Goal: Information Seeking & Learning: Get advice/opinions

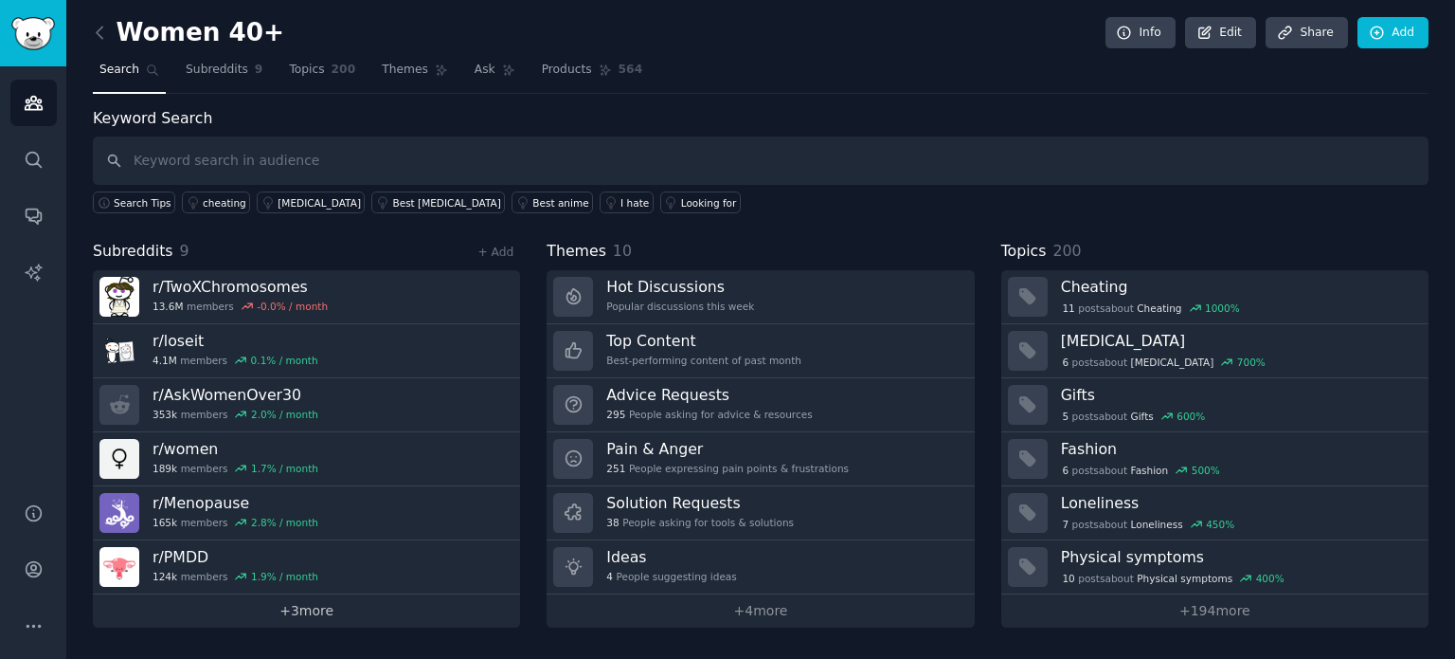
click at [323, 602] on link "+ 3 more" at bounding box center [306, 610] width 427 height 33
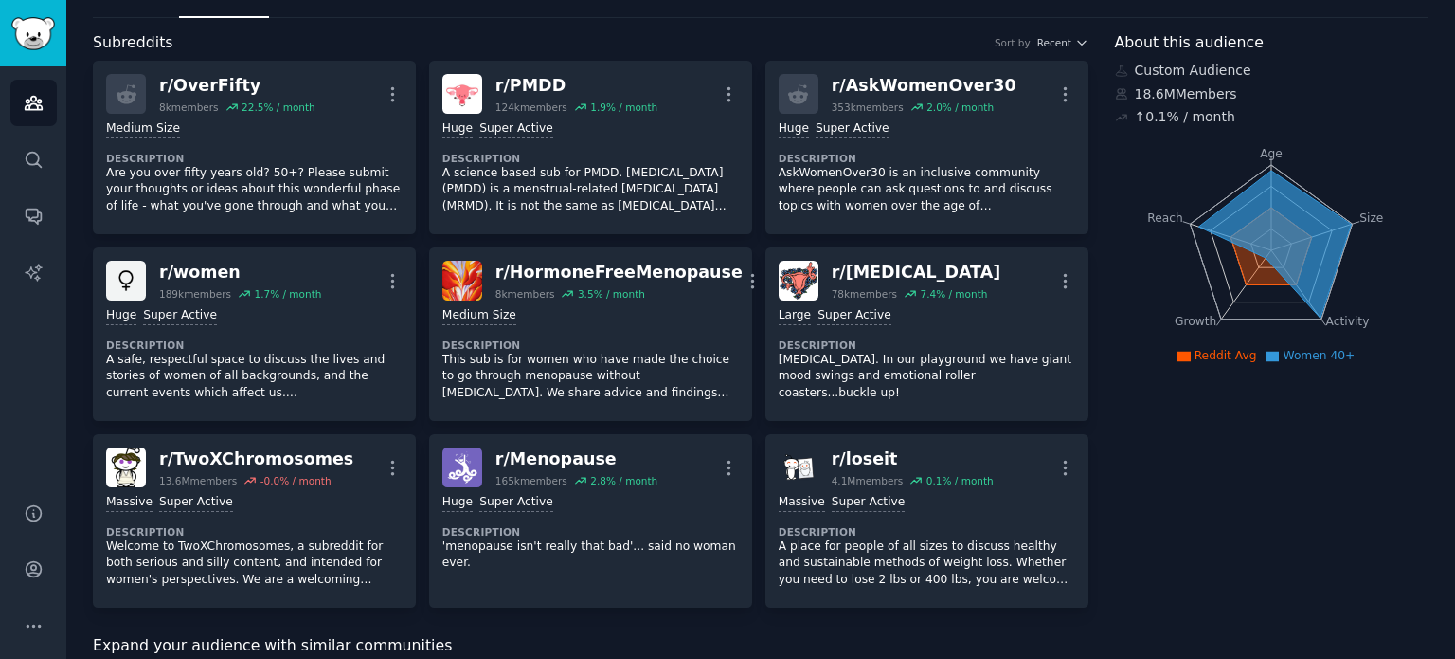
scroll to position [69, 0]
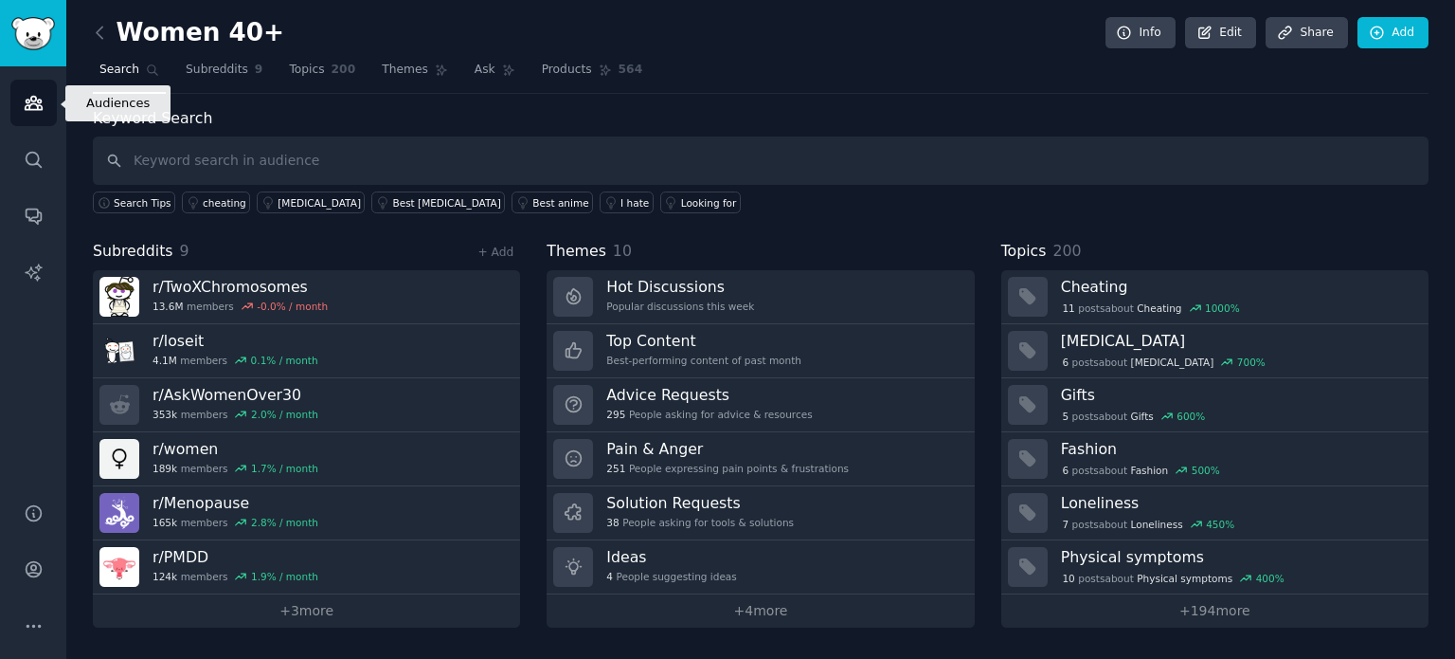
click at [30, 97] on icon "Sidebar" at bounding box center [33, 103] width 17 height 13
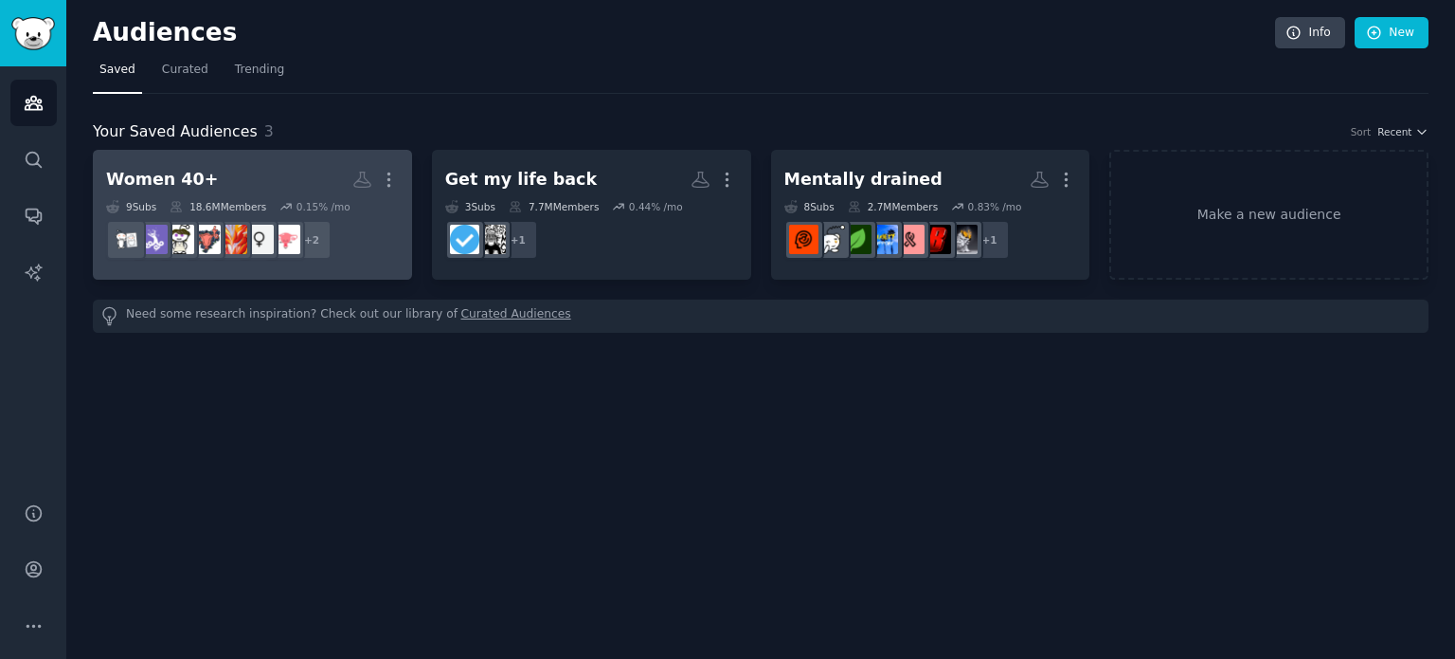
click at [190, 173] on div "Women 40+" at bounding box center [162, 180] width 112 height 24
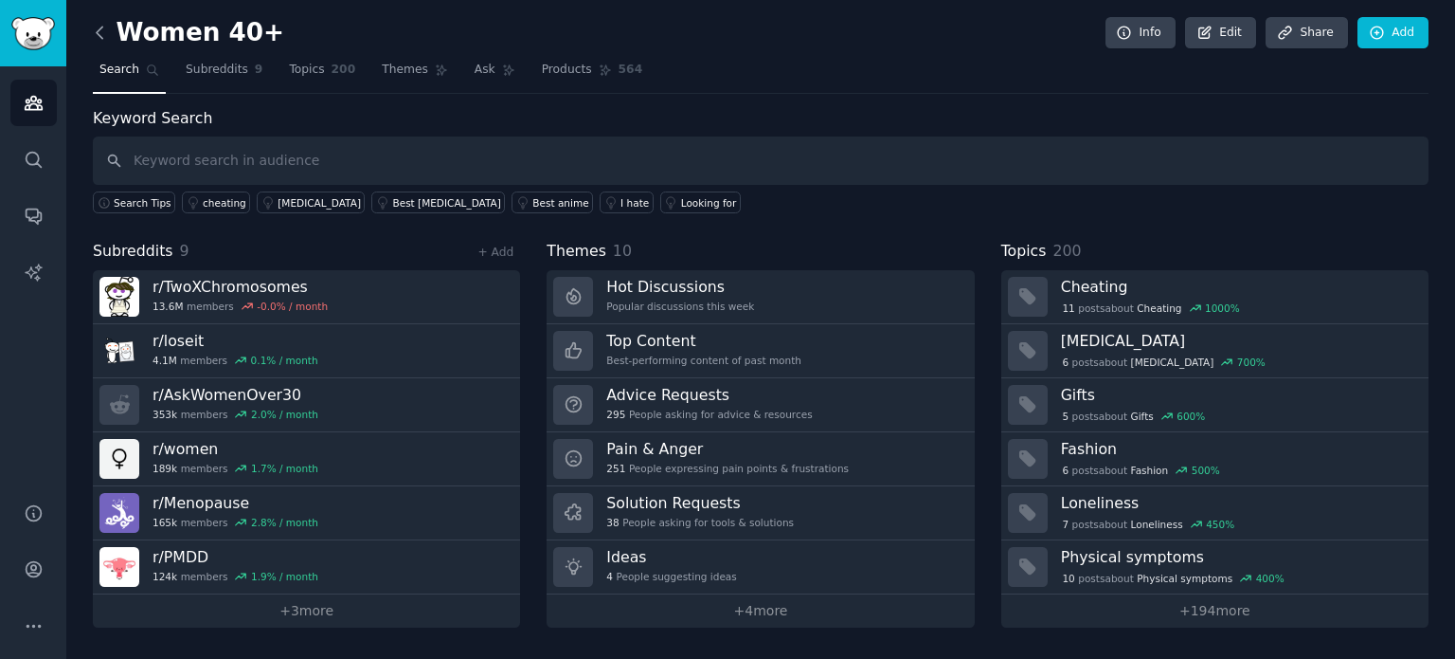
click at [95, 33] on icon at bounding box center [100, 33] width 20 height 20
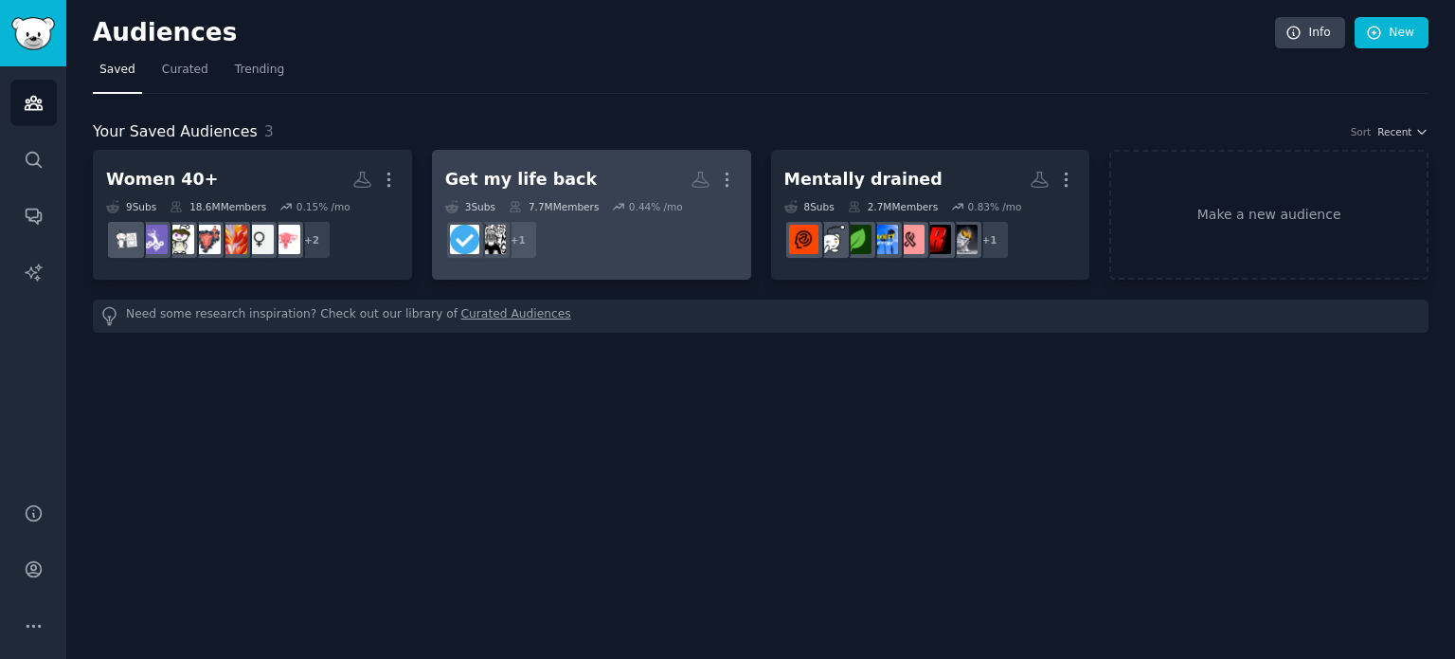
click at [544, 177] on div "Get my life back" at bounding box center [521, 180] width 152 height 24
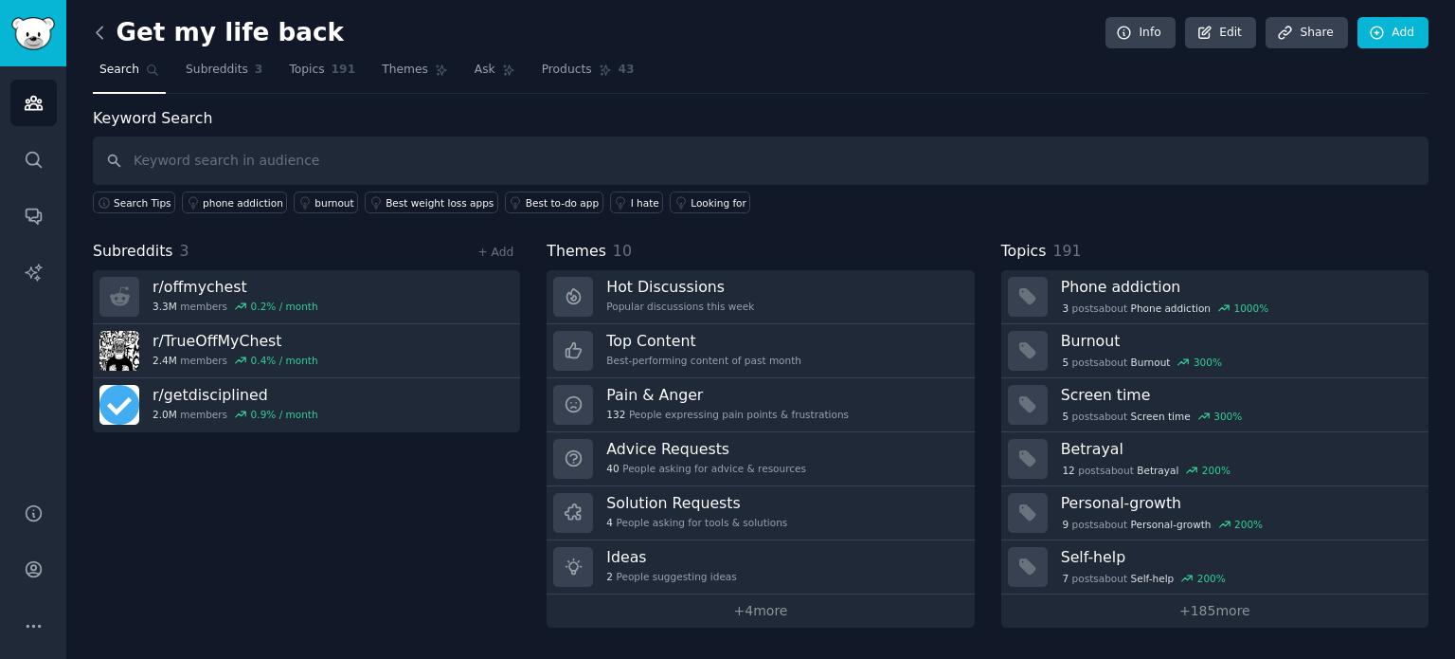
click at [99, 23] on icon at bounding box center [100, 33] width 20 height 20
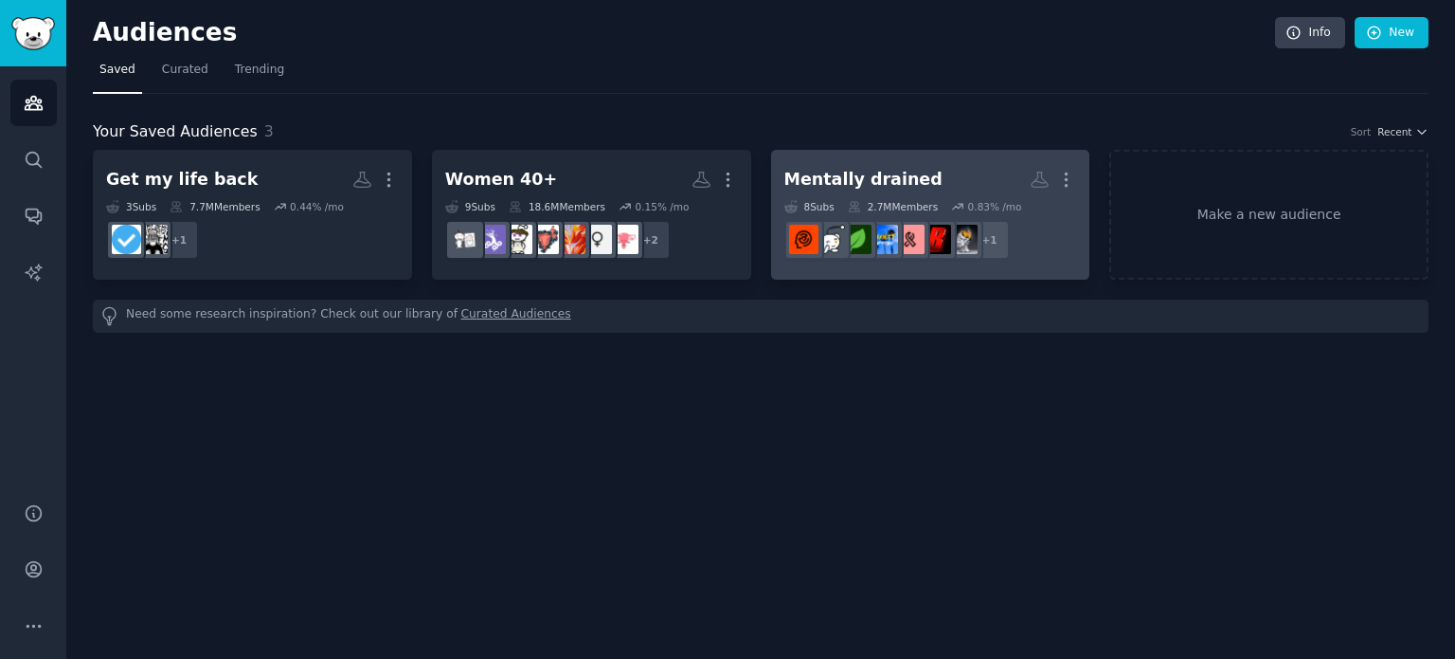
click at [849, 164] on h2 "Mentally drained More" at bounding box center [931, 179] width 293 height 33
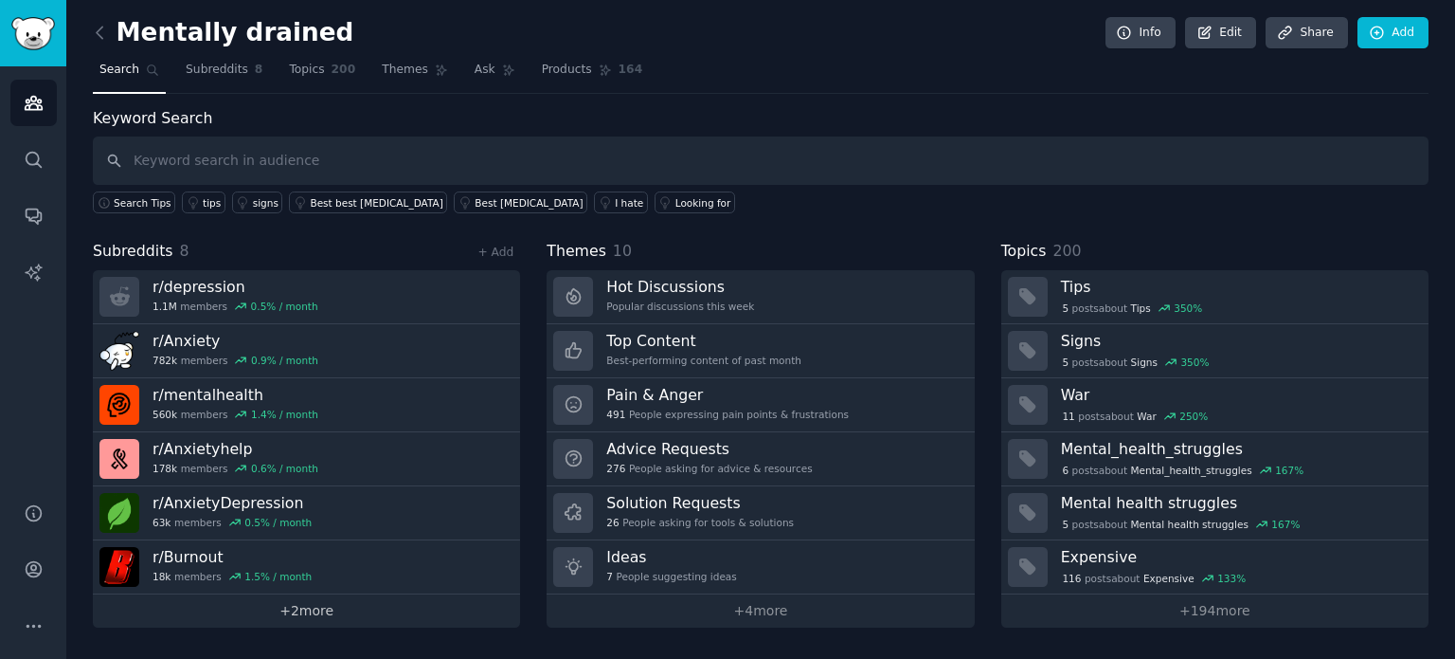
click at [316, 606] on link "+ 2 more" at bounding box center [306, 610] width 427 height 33
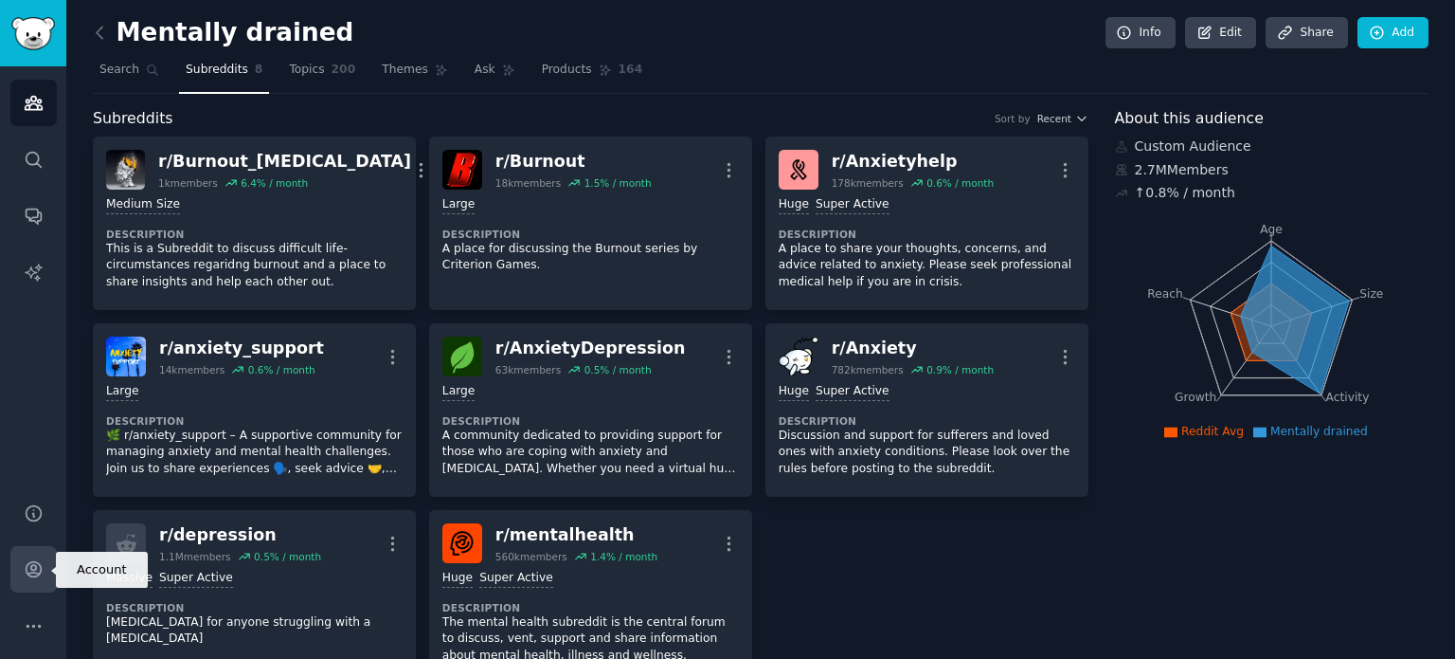
click at [30, 571] on icon "Sidebar" at bounding box center [33, 569] width 15 height 15
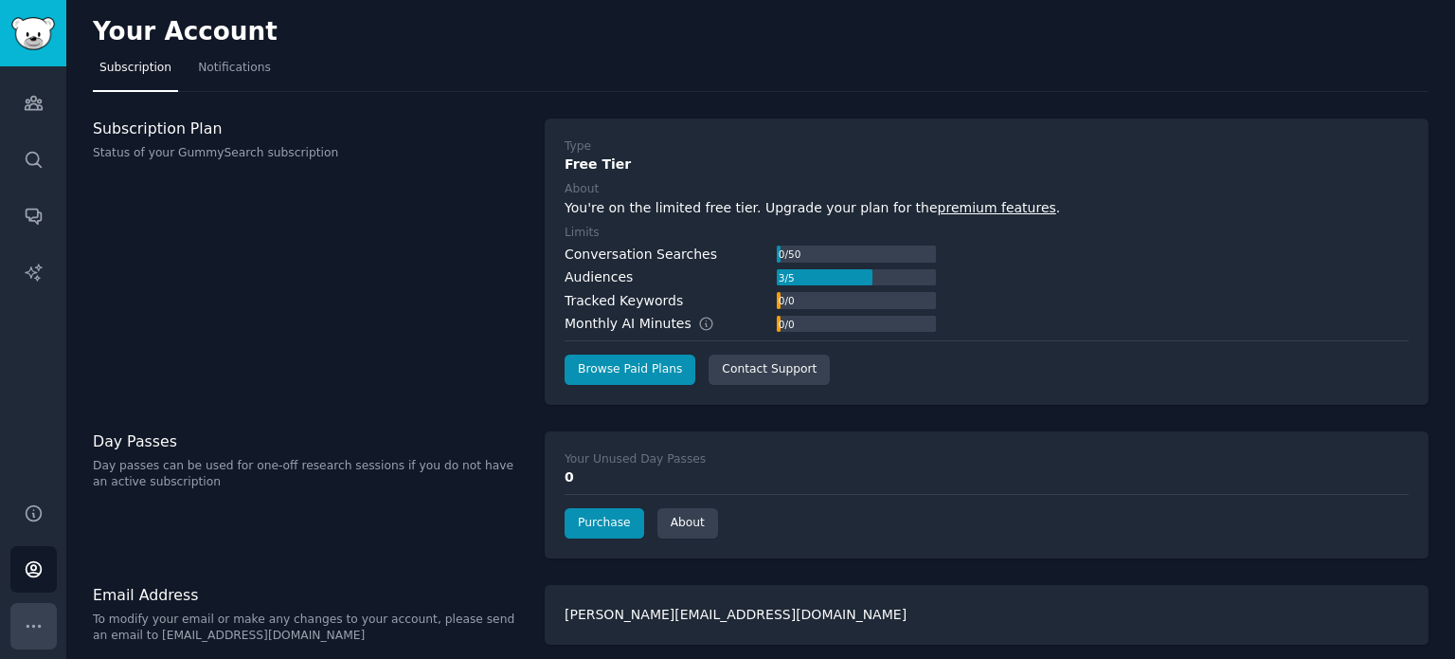
click at [35, 623] on icon "Sidebar" at bounding box center [34, 626] width 20 height 20
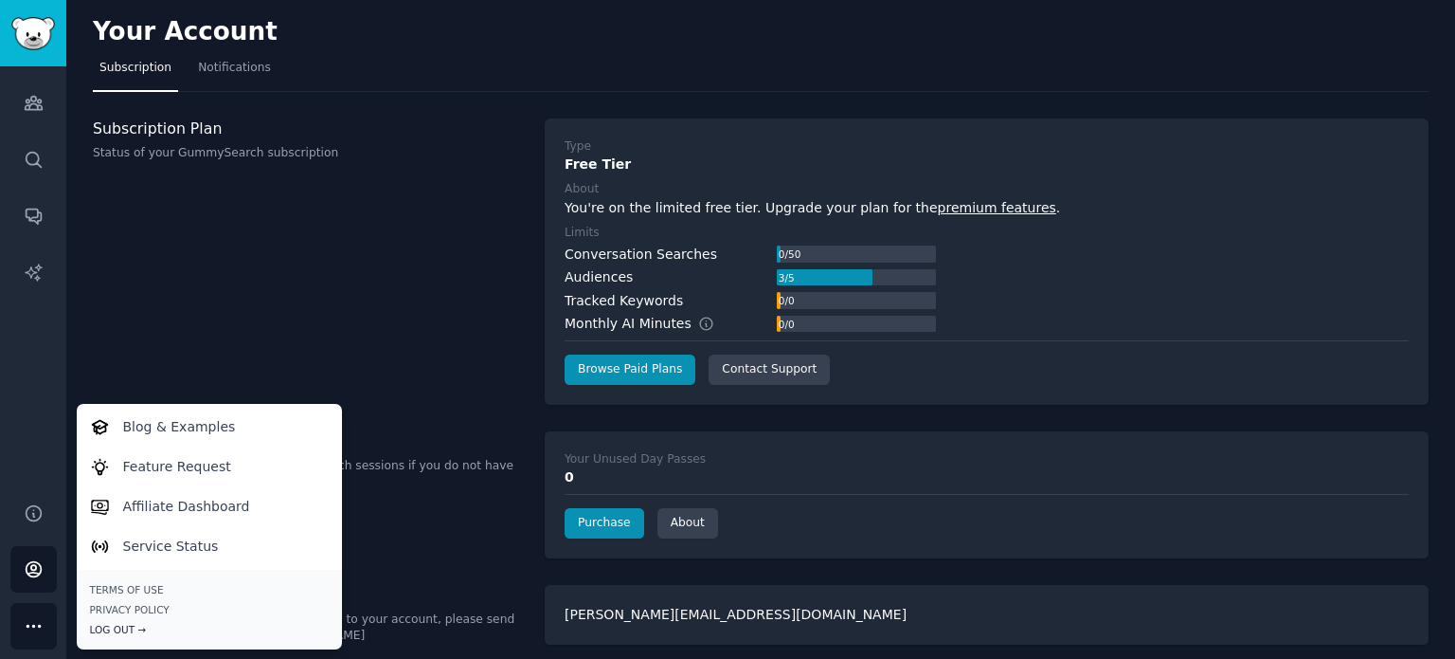
click at [123, 625] on div "Log Out →" at bounding box center [209, 629] width 239 height 13
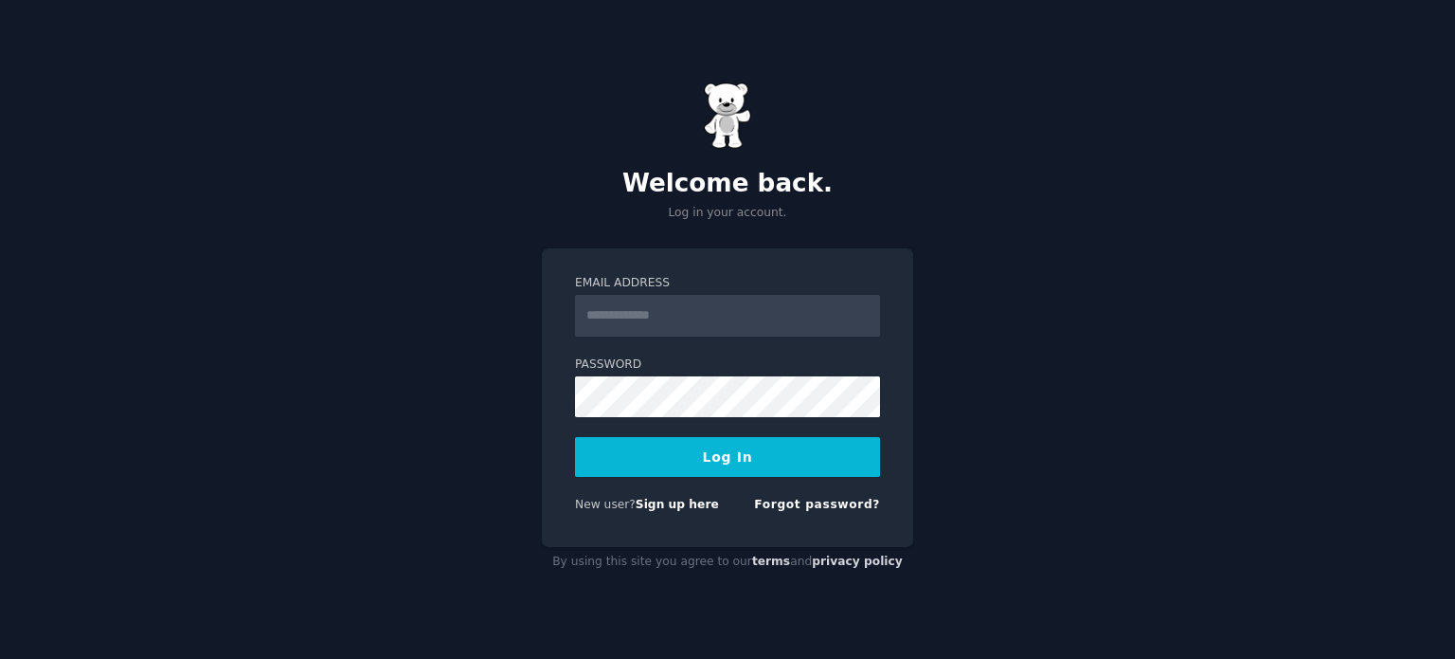
click at [743, 317] on input "Email Address" at bounding box center [727, 316] width 305 height 42
type input "*"
type input "**********"
click at [728, 461] on button "Log In" at bounding box center [727, 457] width 305 height 40
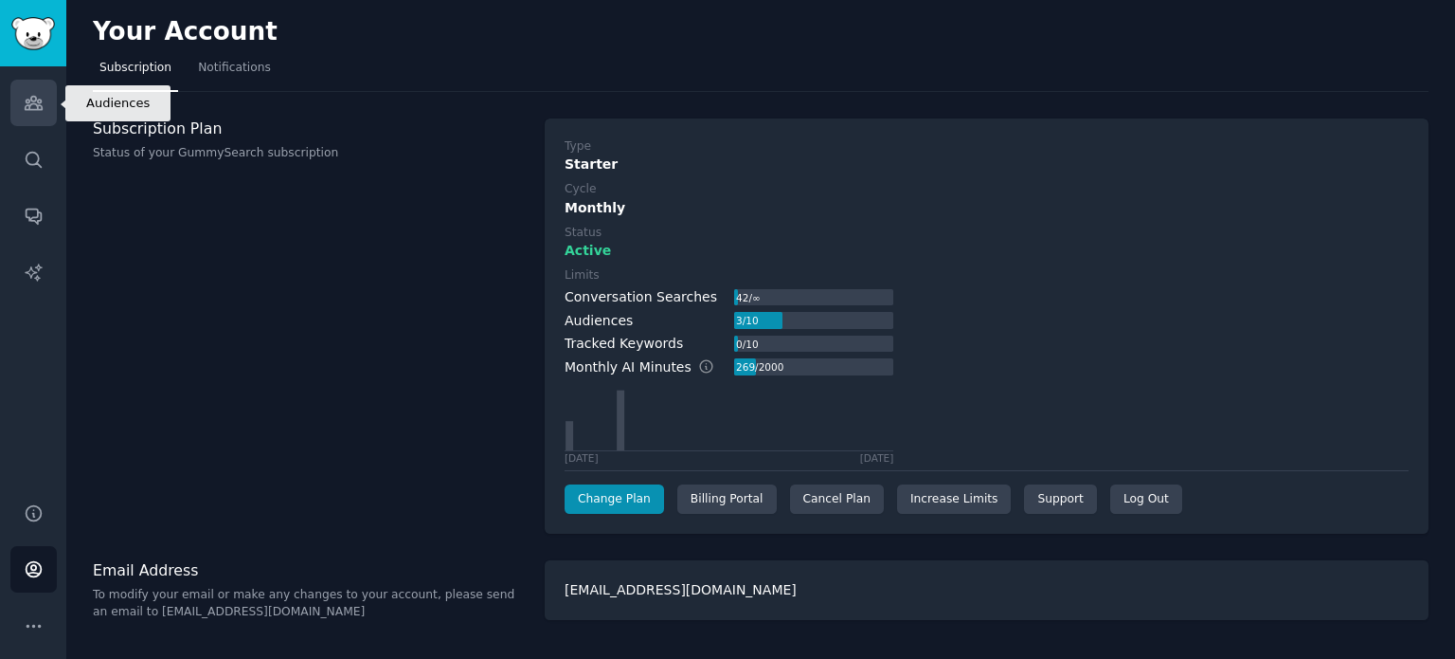
click at [29, 99] on icon "Sidebar" at bounding box center [33, 103] width 17 height 13
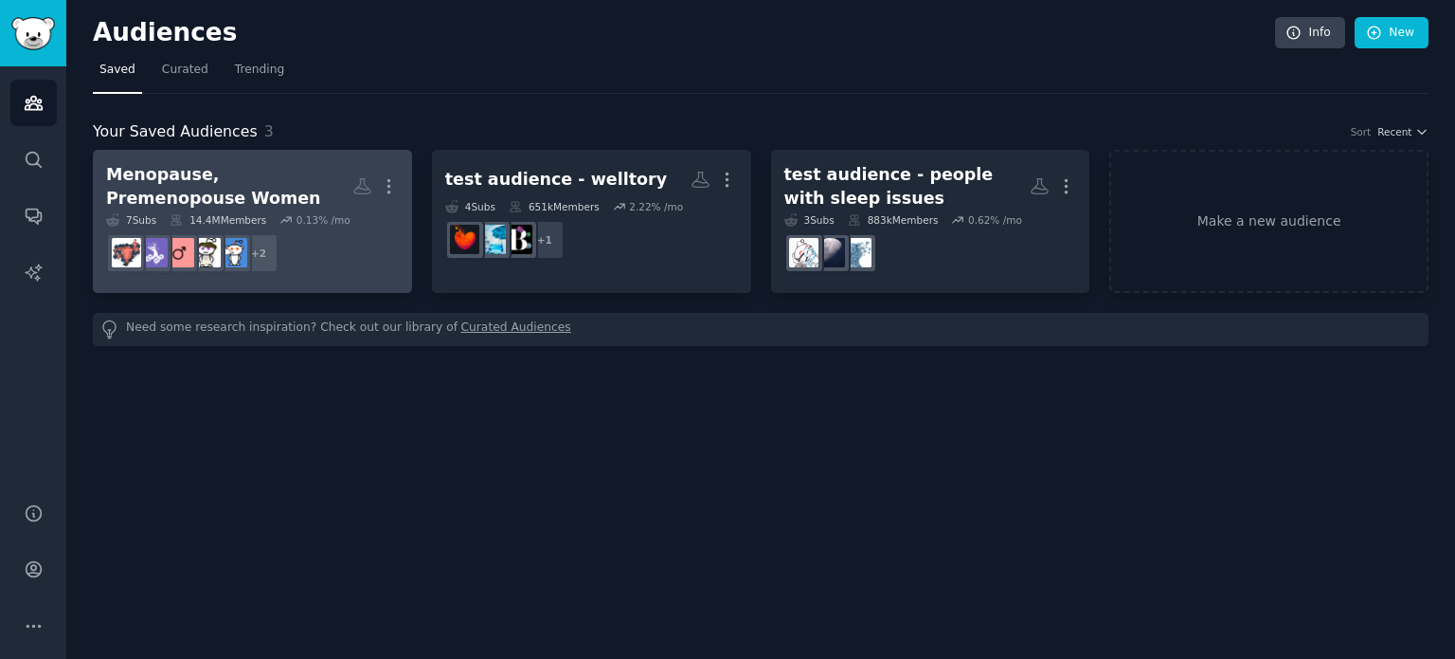
click at [206, 171] on div "Menopause, Premenopouse Women" at bounding box center [229, 186] width 246 height 46
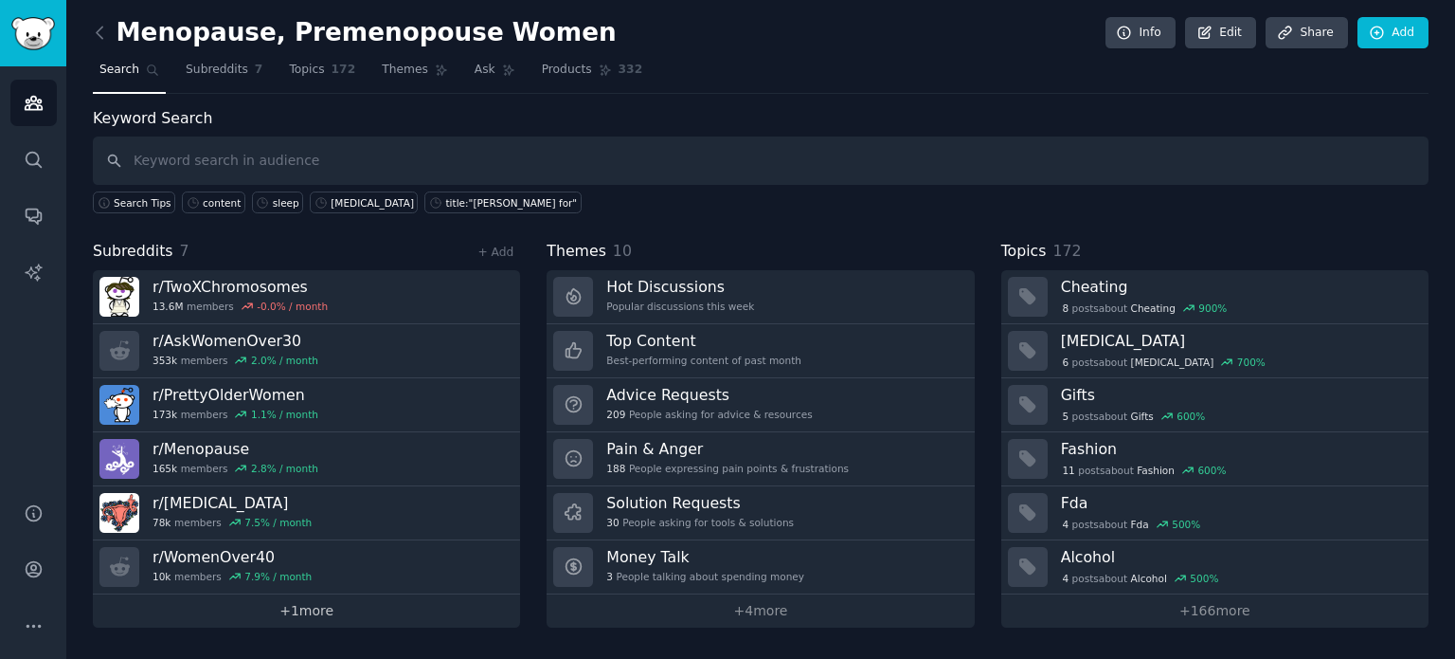
click at [313, 609] on link "+ 1 more" at bounding box center [306, 610] width 427 height 33
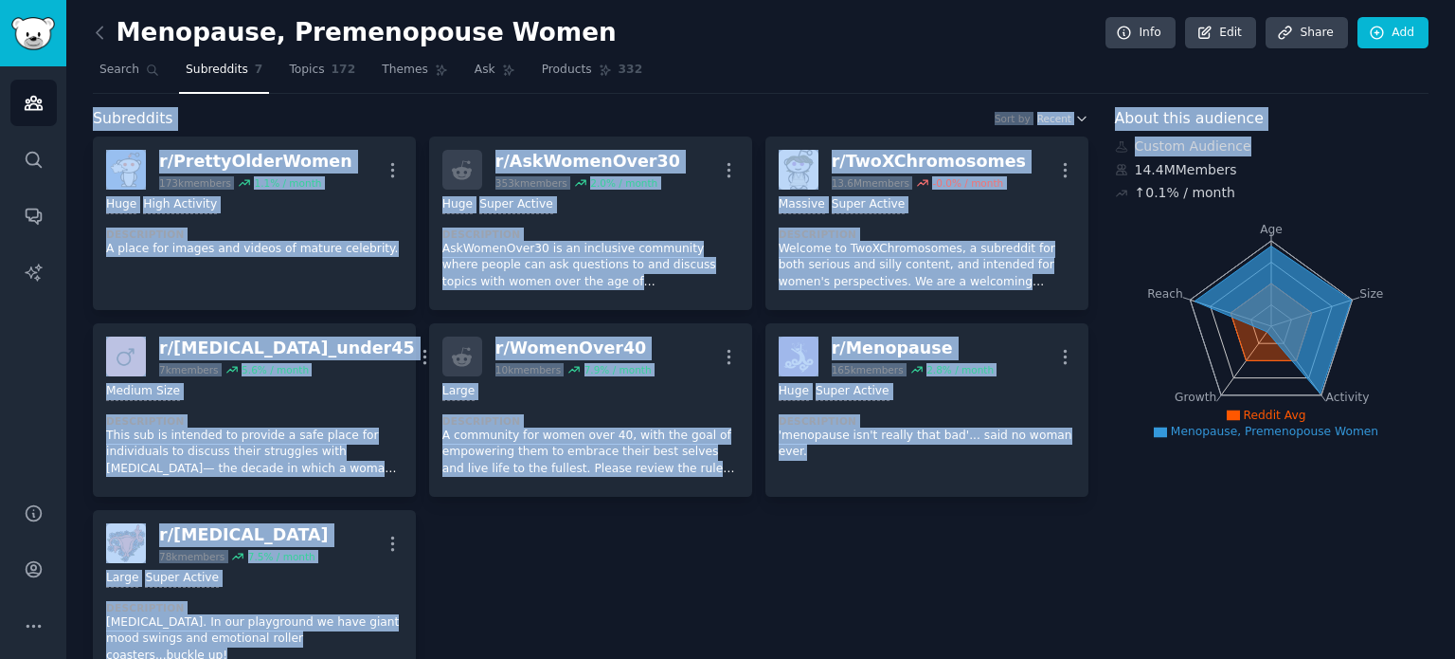
drag, startPoint x: 1454, startPoint y: 70, endPoint x: 1453, endPoint y: 174, distance: 104.2
click at [1453, 174] on main "Menopause, Premenopouse Women Info Edit Share Add Search Subreddits 7 Topics 17…" at bounding box center [760, 329] width 1389 height 659
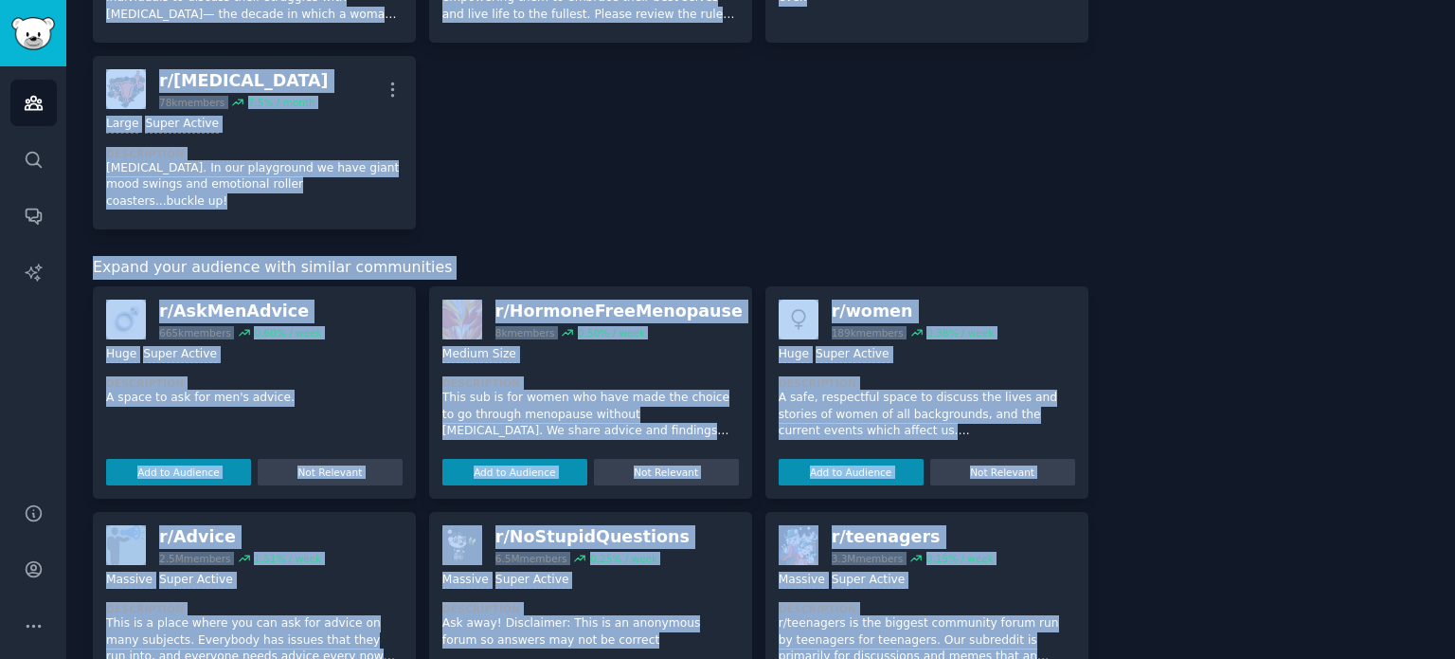
scroll to position [456, 0]
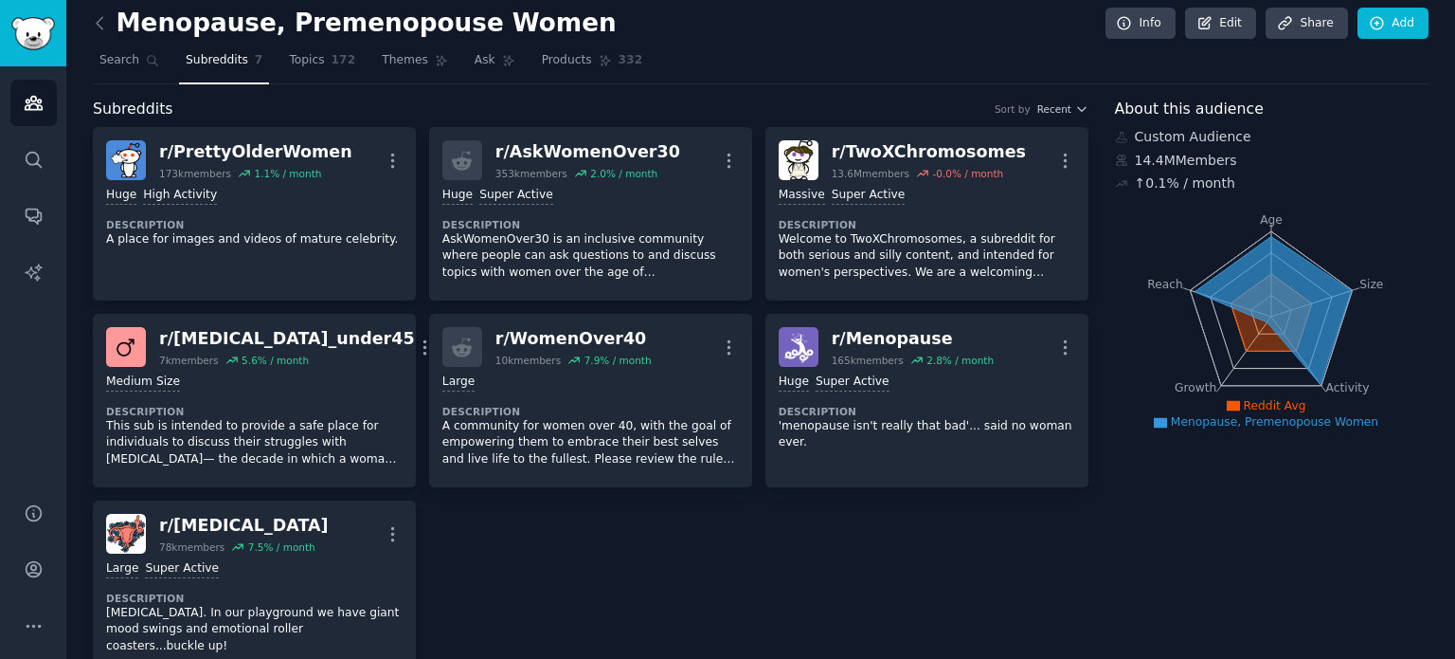
scroll to position [0, 0]
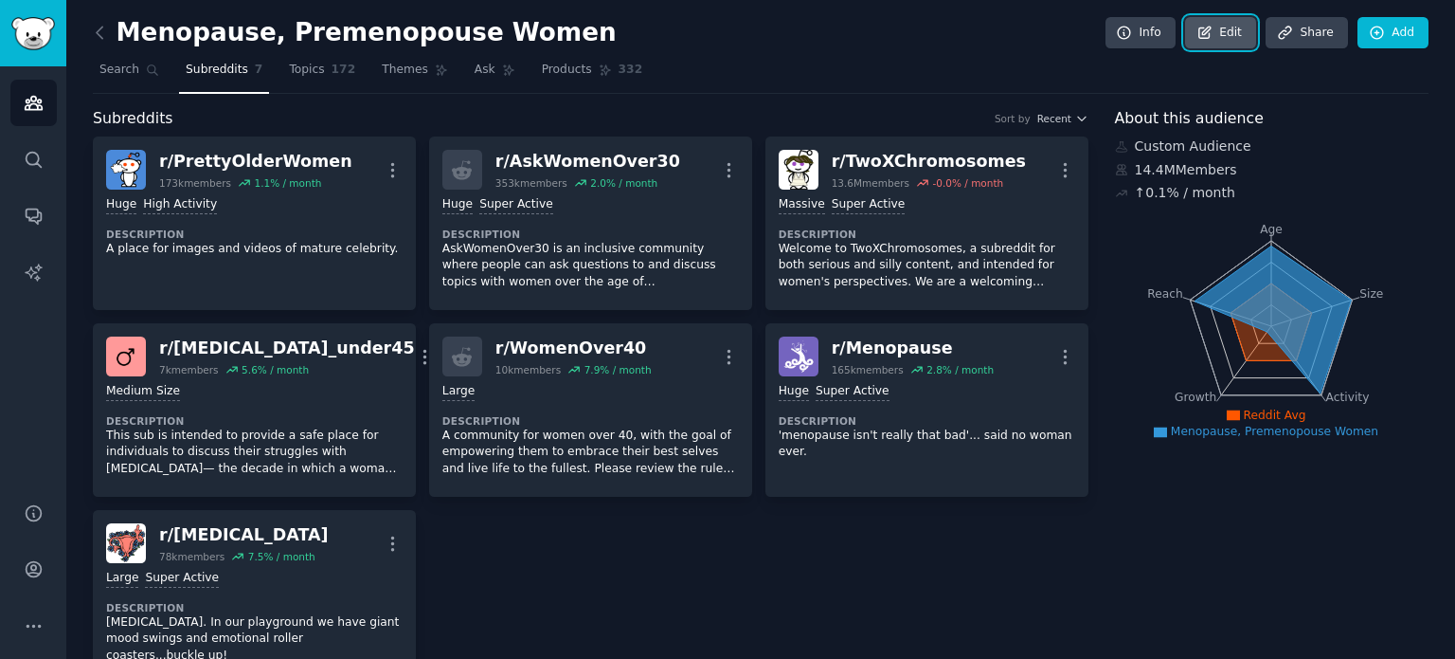
click at [1233, 27] on link "Edit" at bounding box center [1220, 33] width 71 height 32
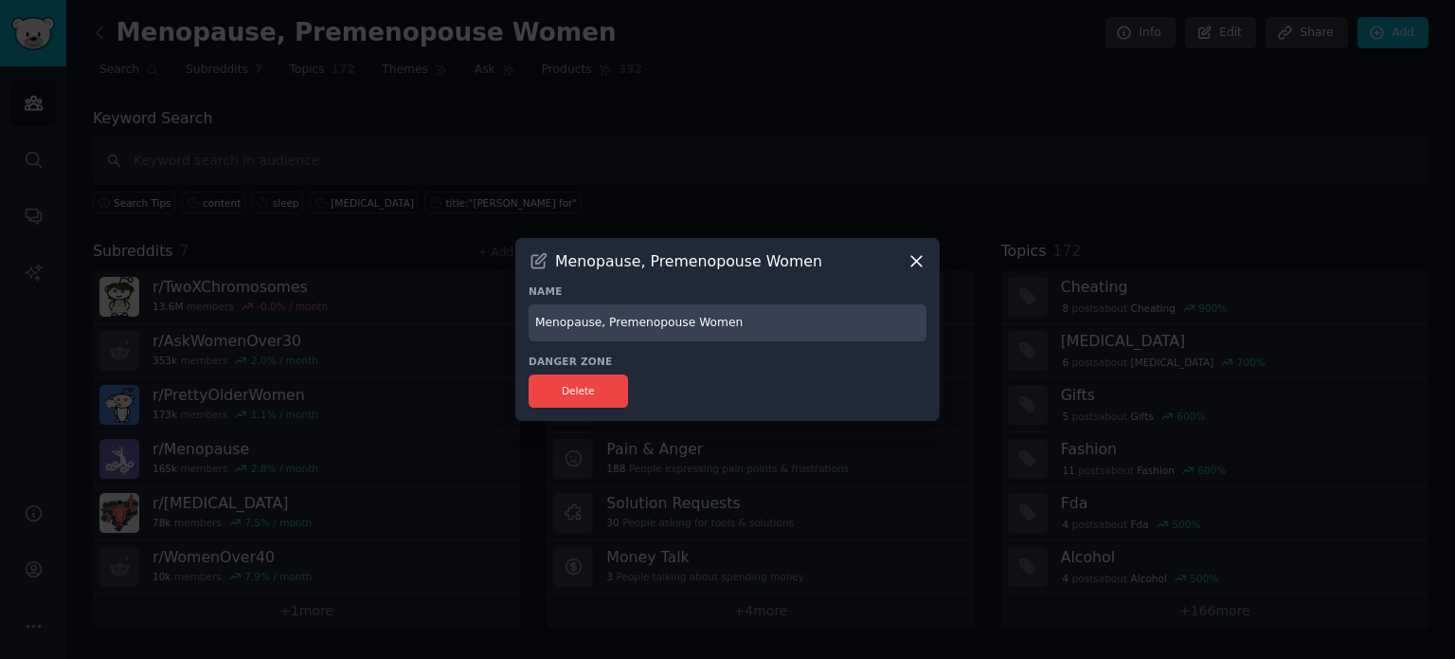
click at [921, 259] on icon at bounding box center [917, 261] width 20 height 20
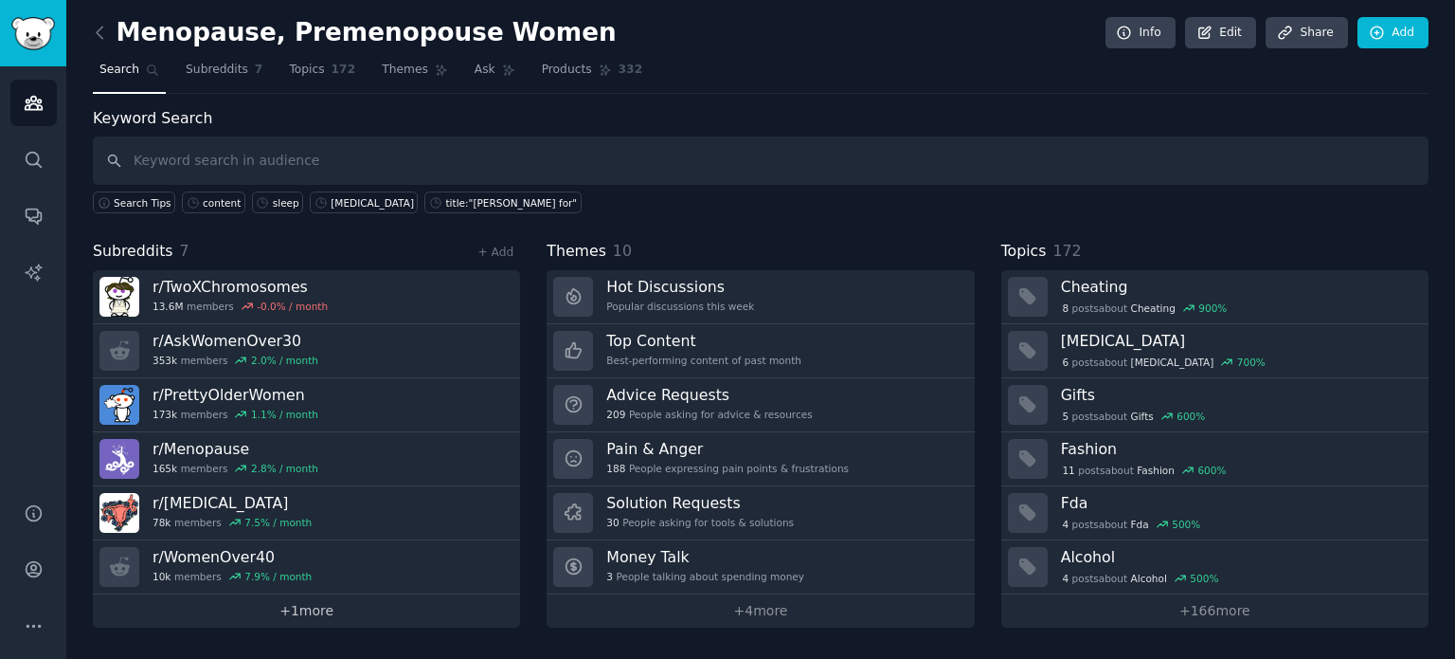
click at [325, 609] on link "+ 1 more" at bounding box center [306, 610] width 427 height 33
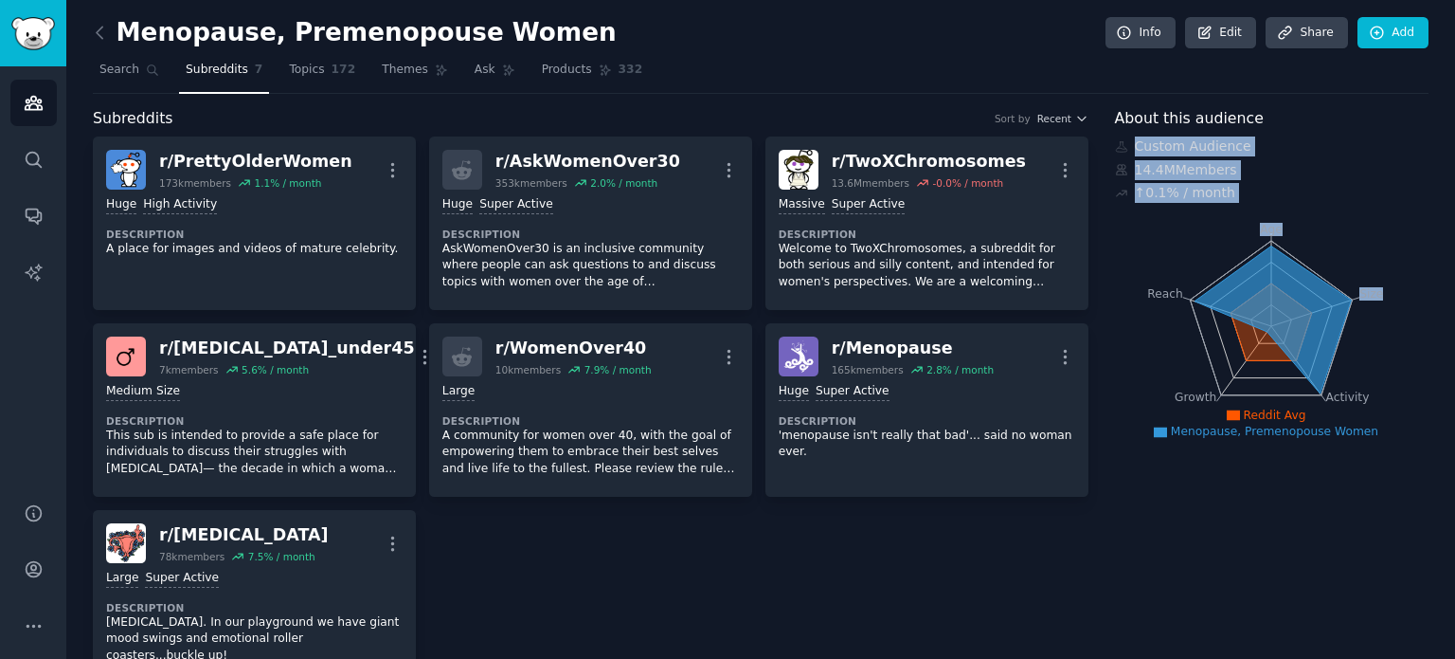
drag, startPoint x: 1454, startPoint y: 98, endPoint x: 1452, endPoint y: 223, distance: 125.1
click at [1452, 223] on main "Menopause, Premenopouse Women Info Edit Share Add Search Subreddits 7 Topics 17…" at bounding box center [760, 329] width 1389 height 659
click at [127, 72] on span "Search" at bounding box center [119, 70] width 40 height 17
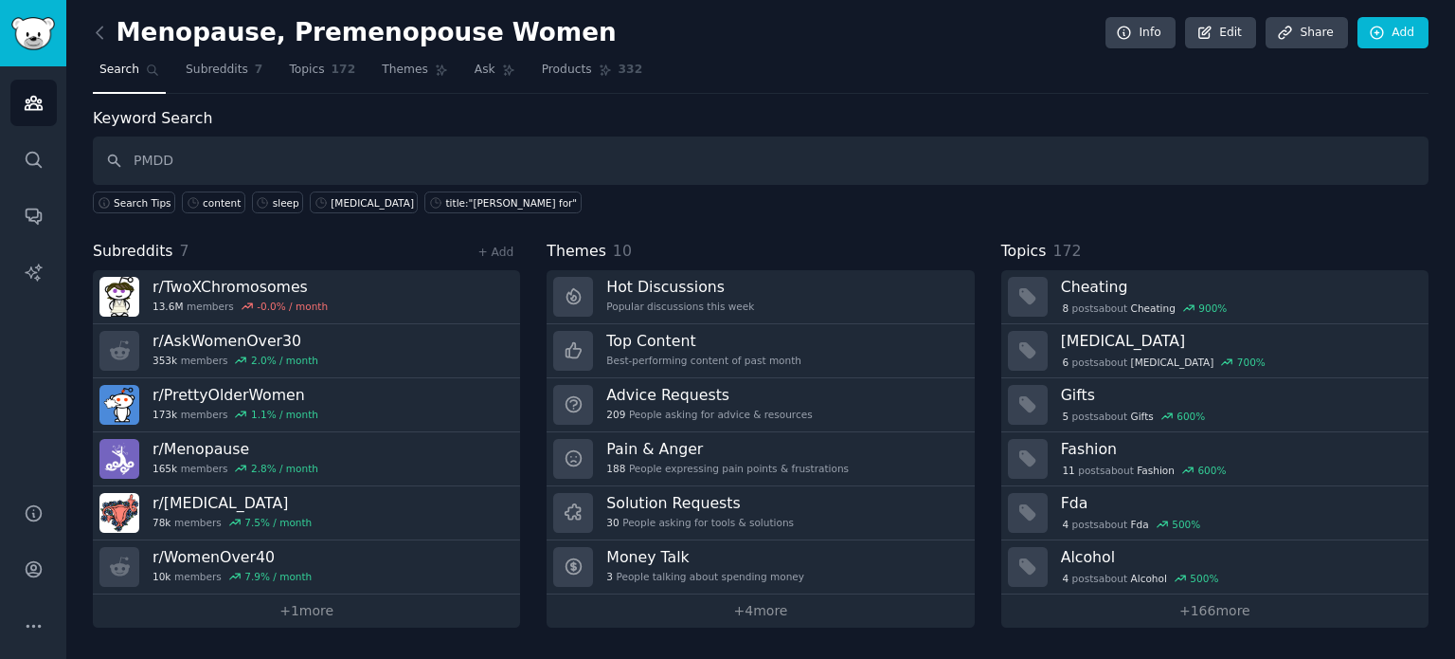
type input "PMDD"
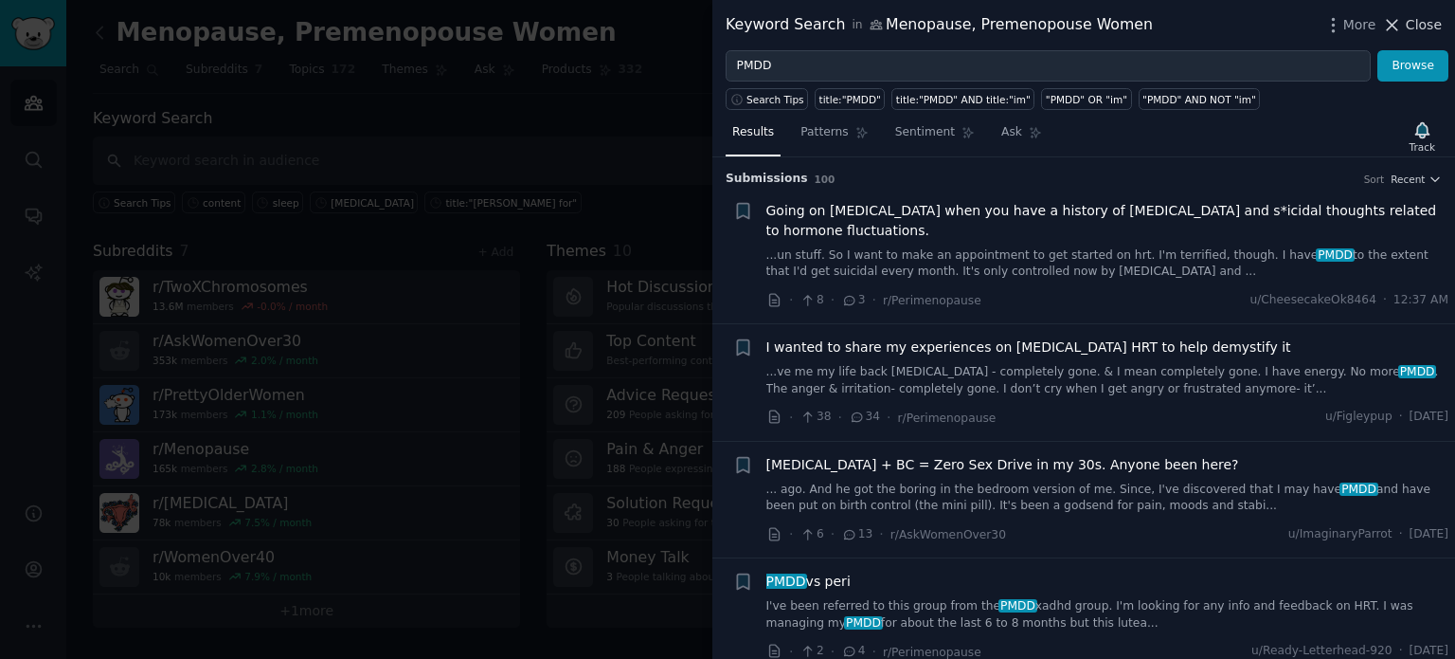
click at [1418, 26] on span "Close" at bounding box center [1424, 25] width 36 height 20
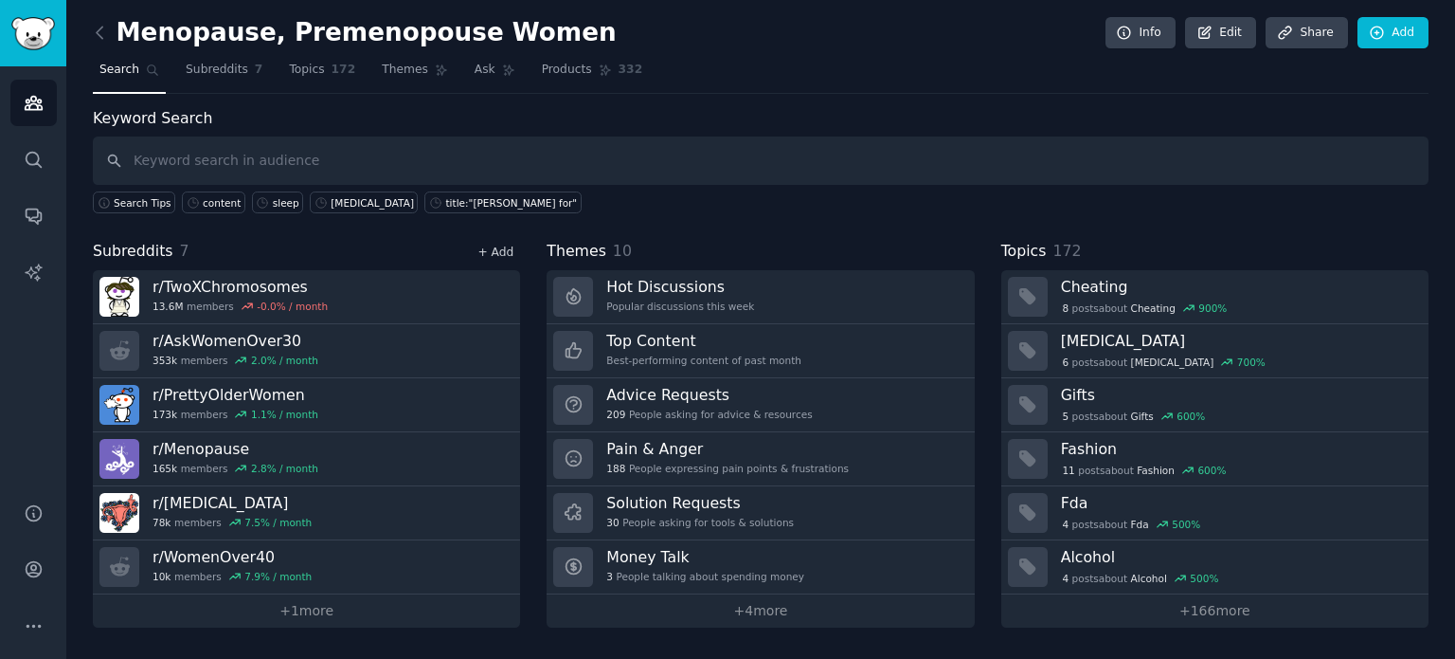
click at [503, 248] on link "+ Add" at bounding box center [496, 251] width 36 height 13
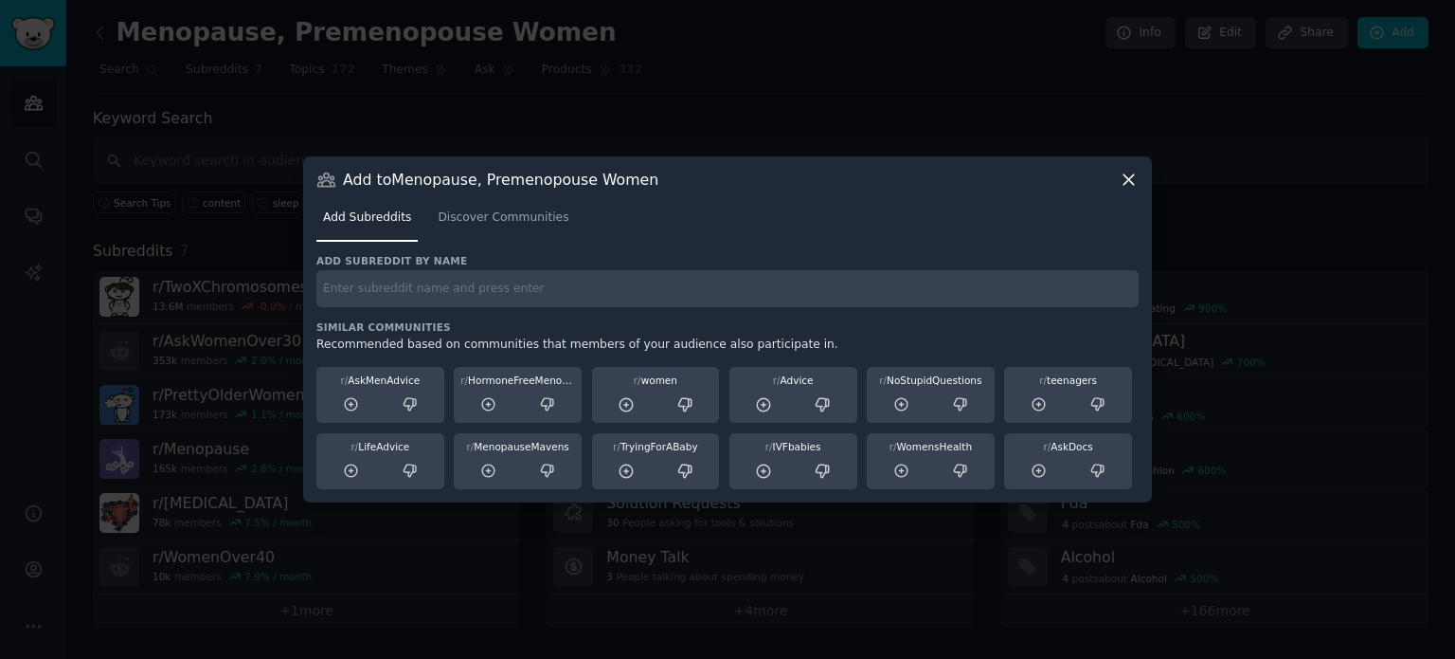
click at [468, 295] on input "text" at bounding box center [727, 288] width 822 height 37
type input "PMDD"
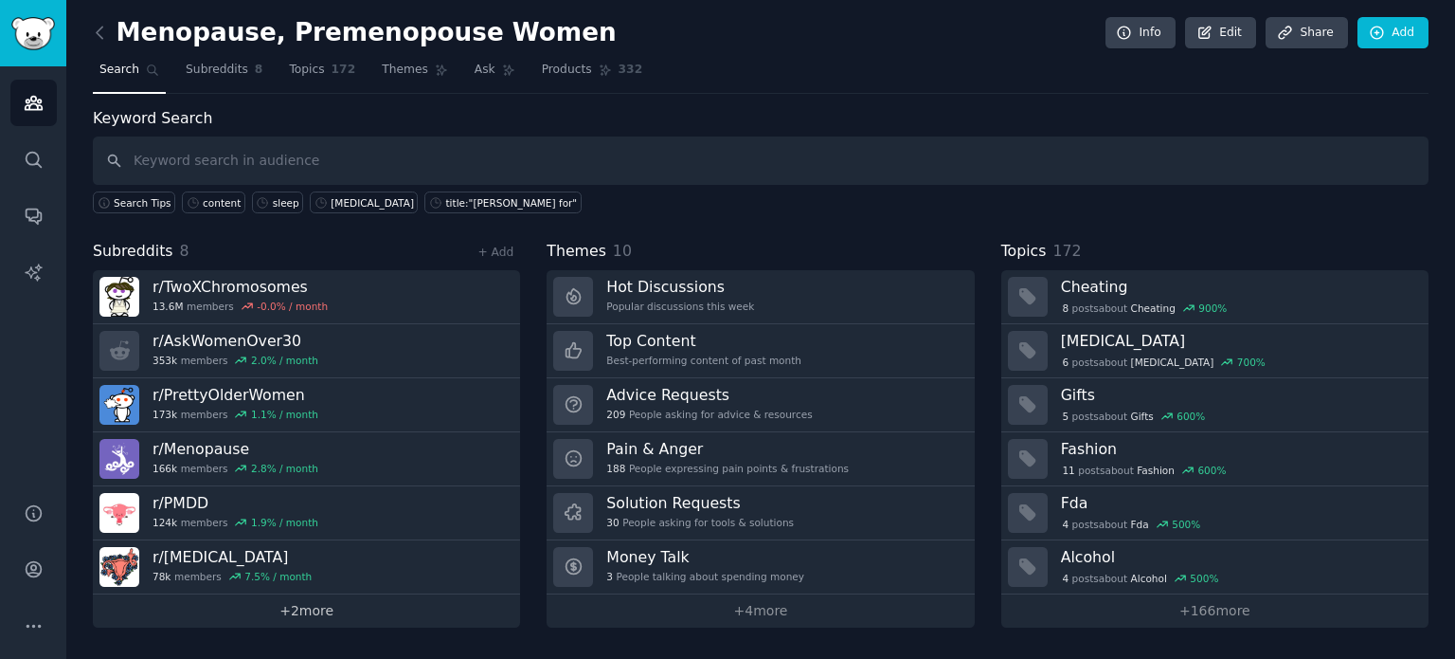
click at [298, 605] on link "+ 2 more" at bounding box center [306, 610] width 427 height 33
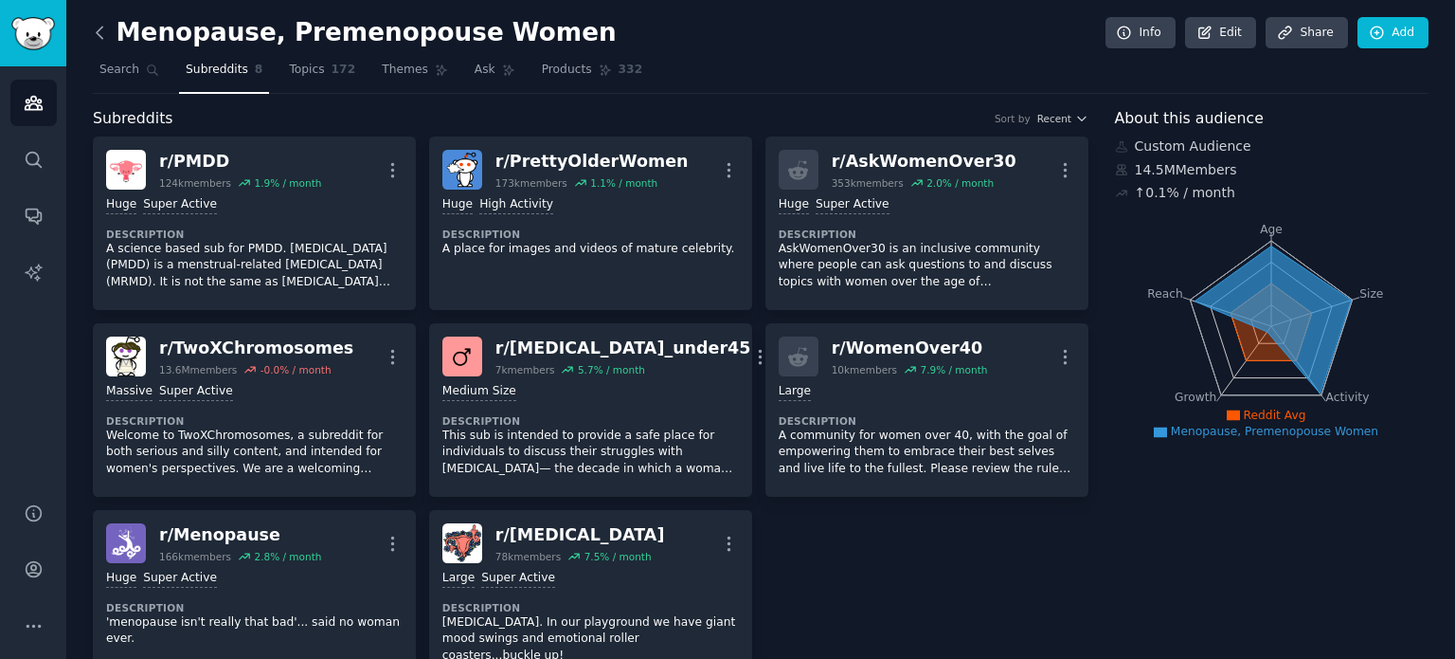
click at [103, 30] on icon at bounding box center [100, 33] width 20 height 20
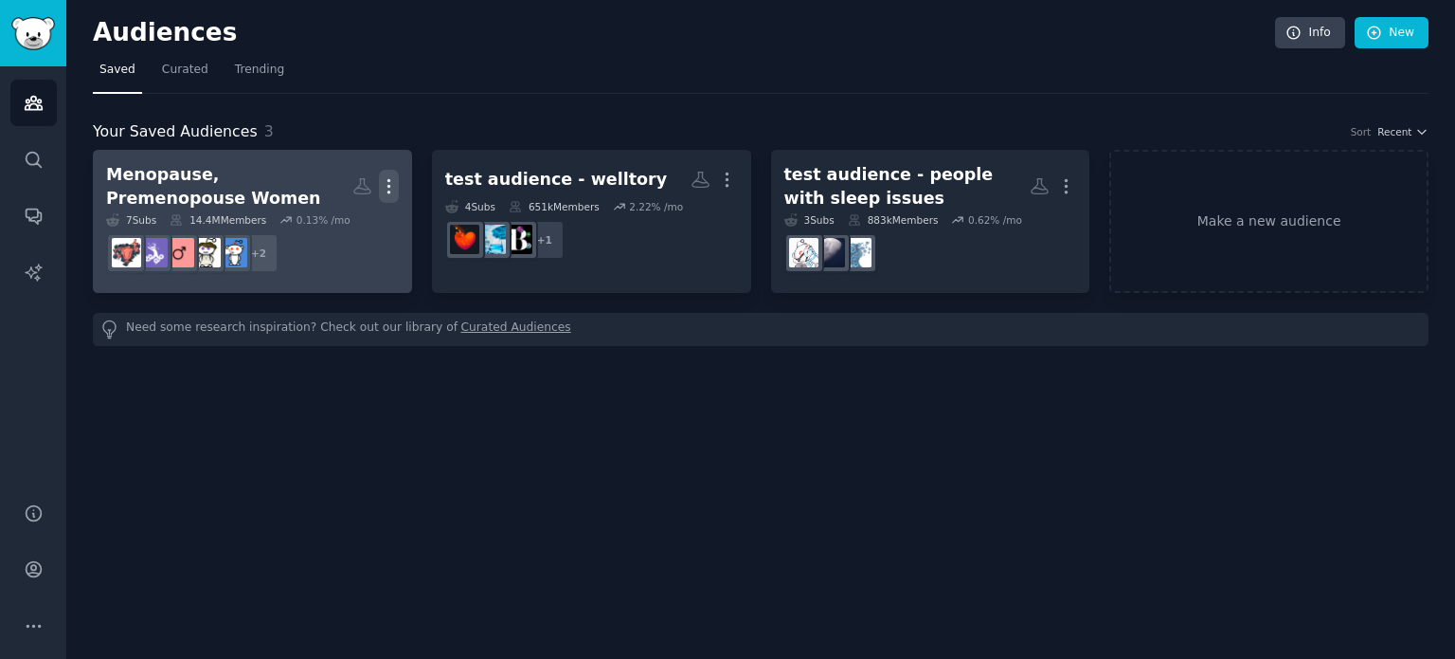
click at [390, 181] on icon "button" at bounding box center [389, 186] width 20 height 20
click at [196, 179] on div "Menopause, Premenopouse Women" at bounding box center [229, 186] width 246 height 46
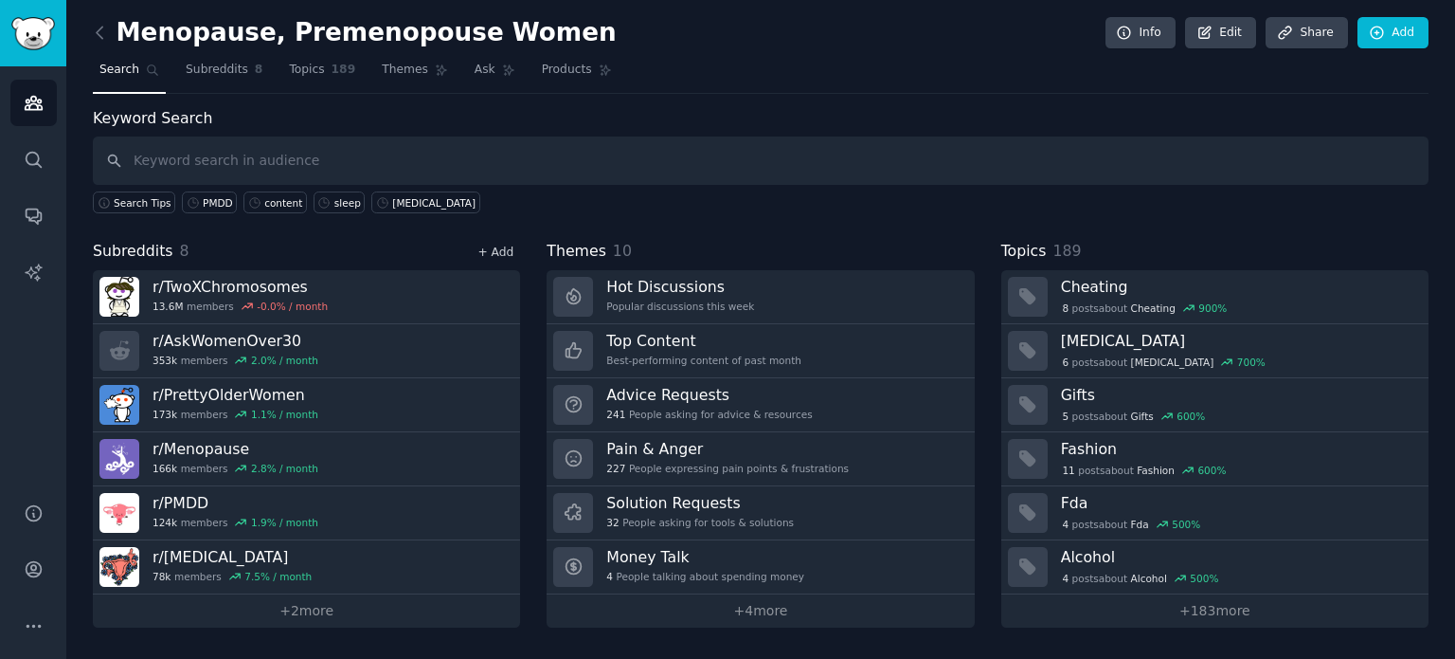
click at [504, 251] on link "+ Add" at bounding box center [496, 251] width 36 height 13
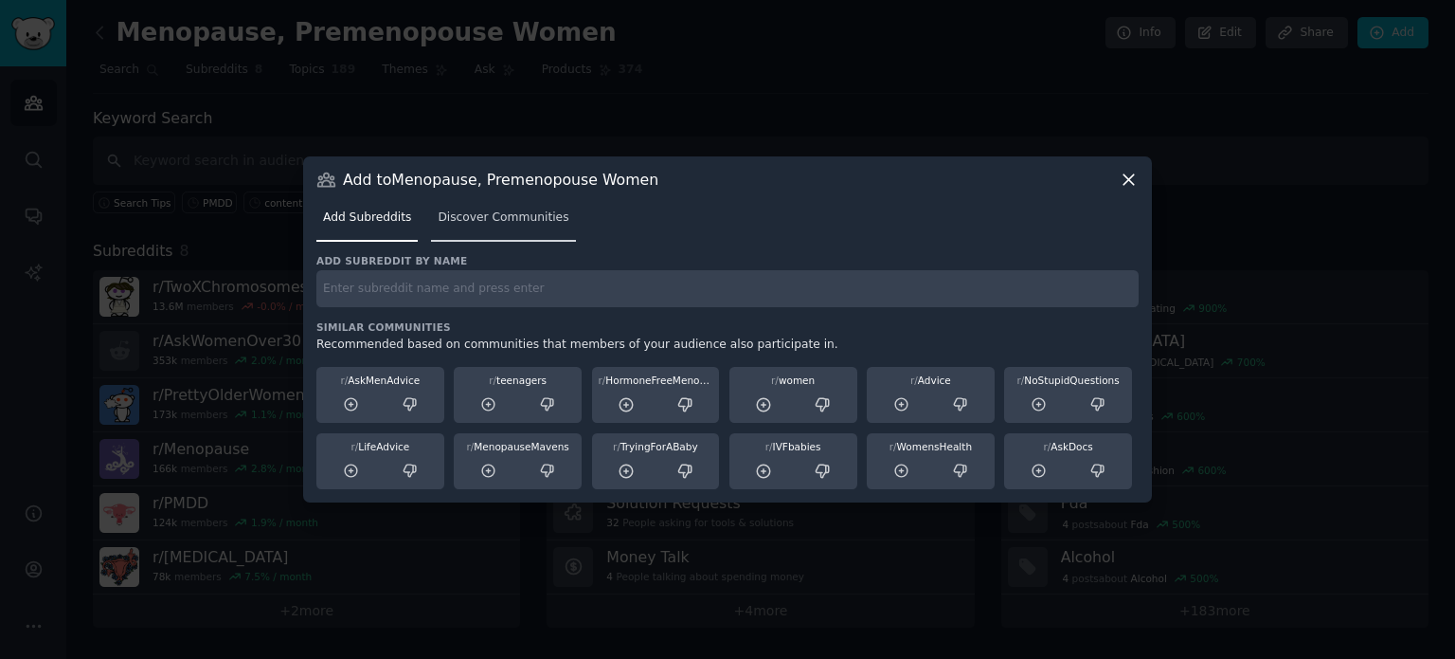
click at [515, 215] on span "Discover Communities" at bounding box center [503, 217] width 131 height 17
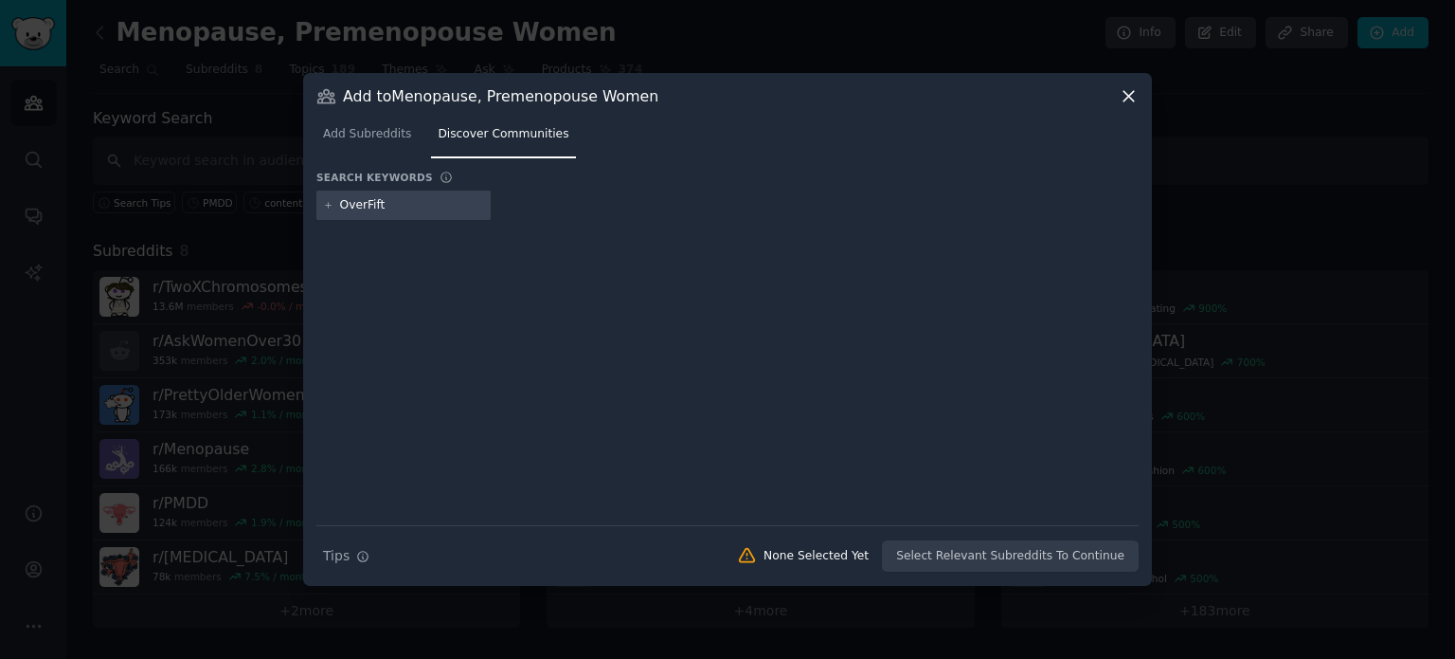
type input "OverFifty"
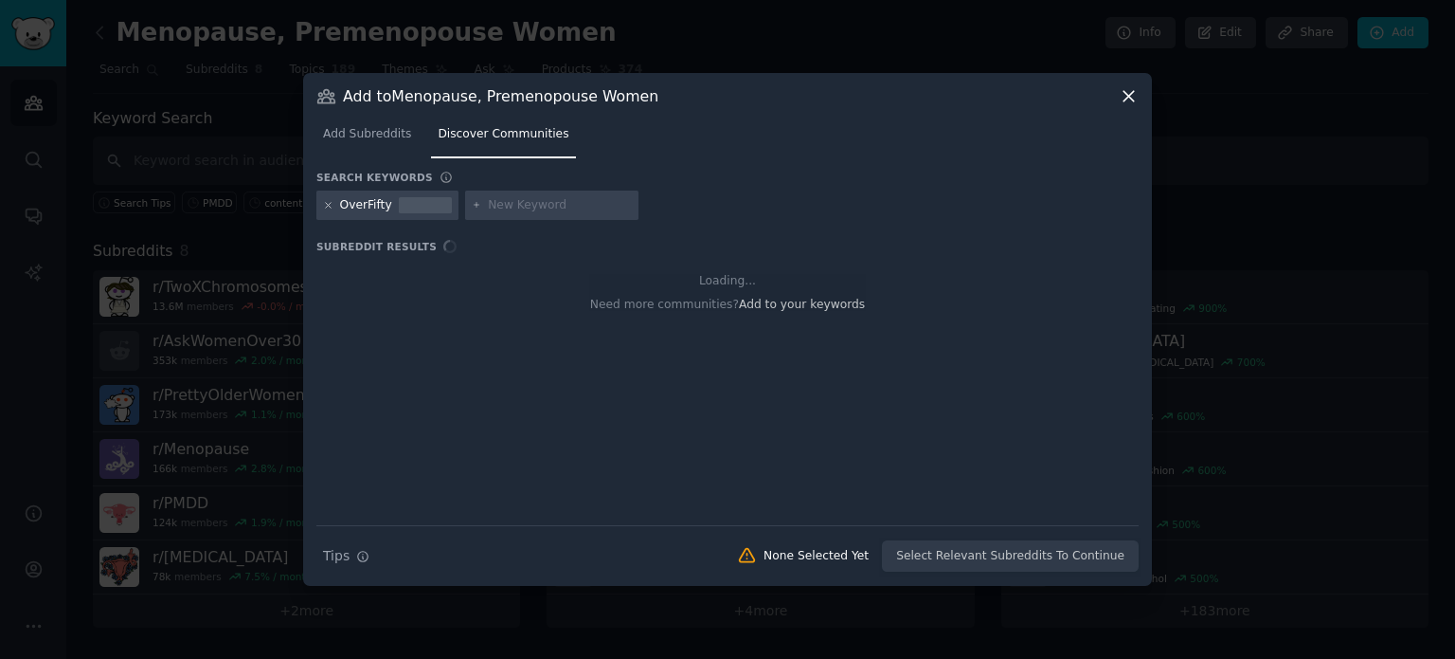
click at [325, 200] on icon at bounding box center [328, 205] width 10 height 10
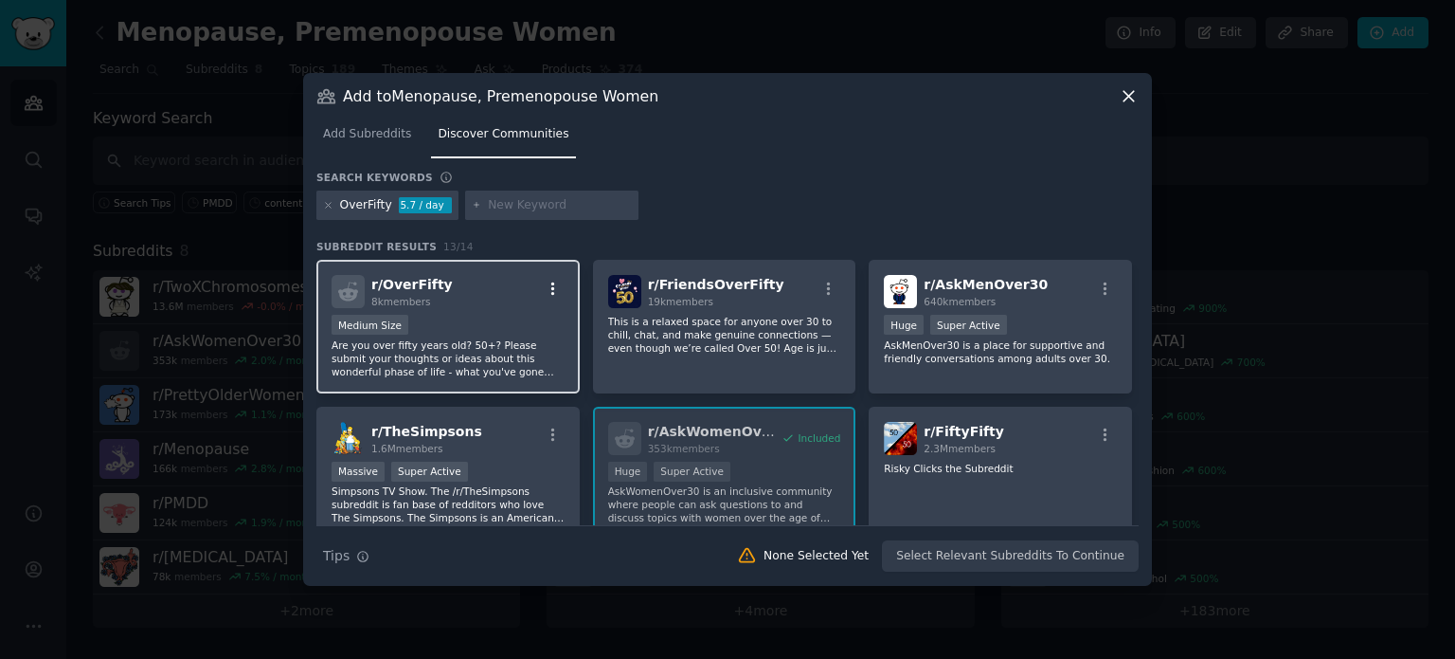
click at [553, 284] on icon "button" at bounding box center [553, 288] width 17 height 17
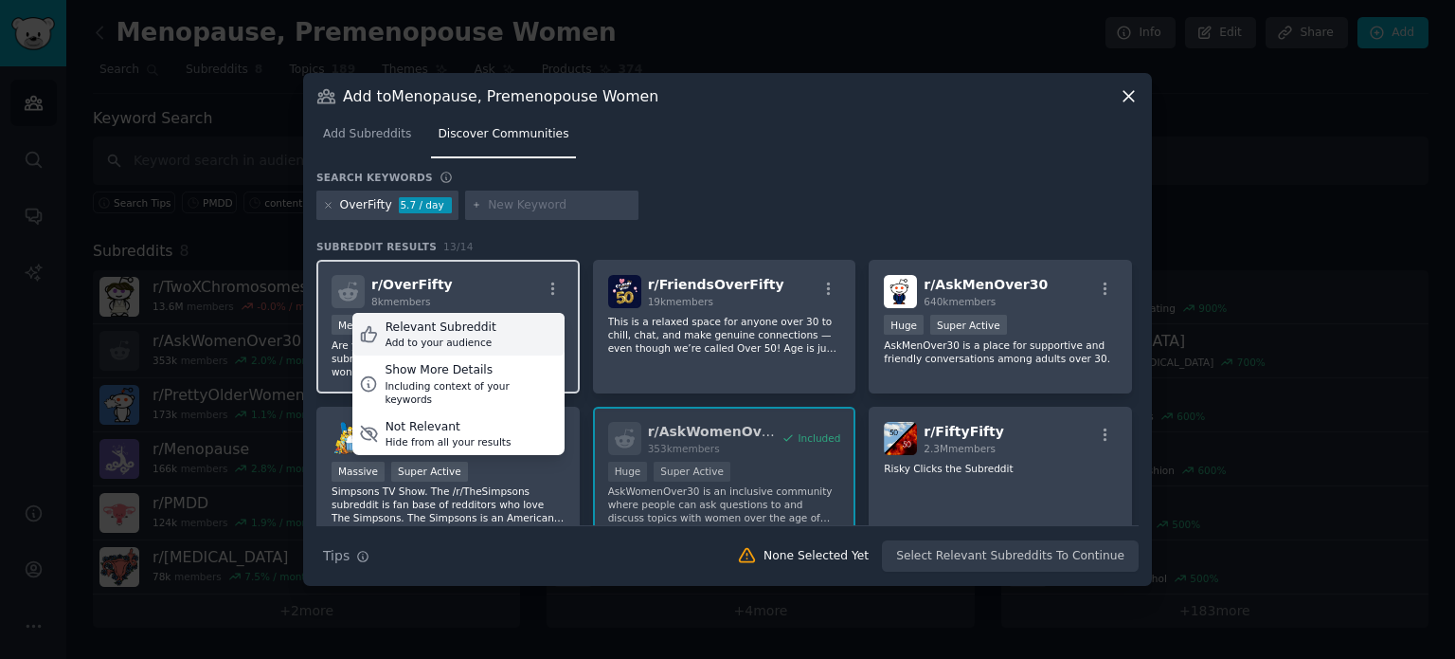
click at [485, 340] on div "Relevant Subreddit Add to your audience" at bounding box center [458, 335] width 212 height 44
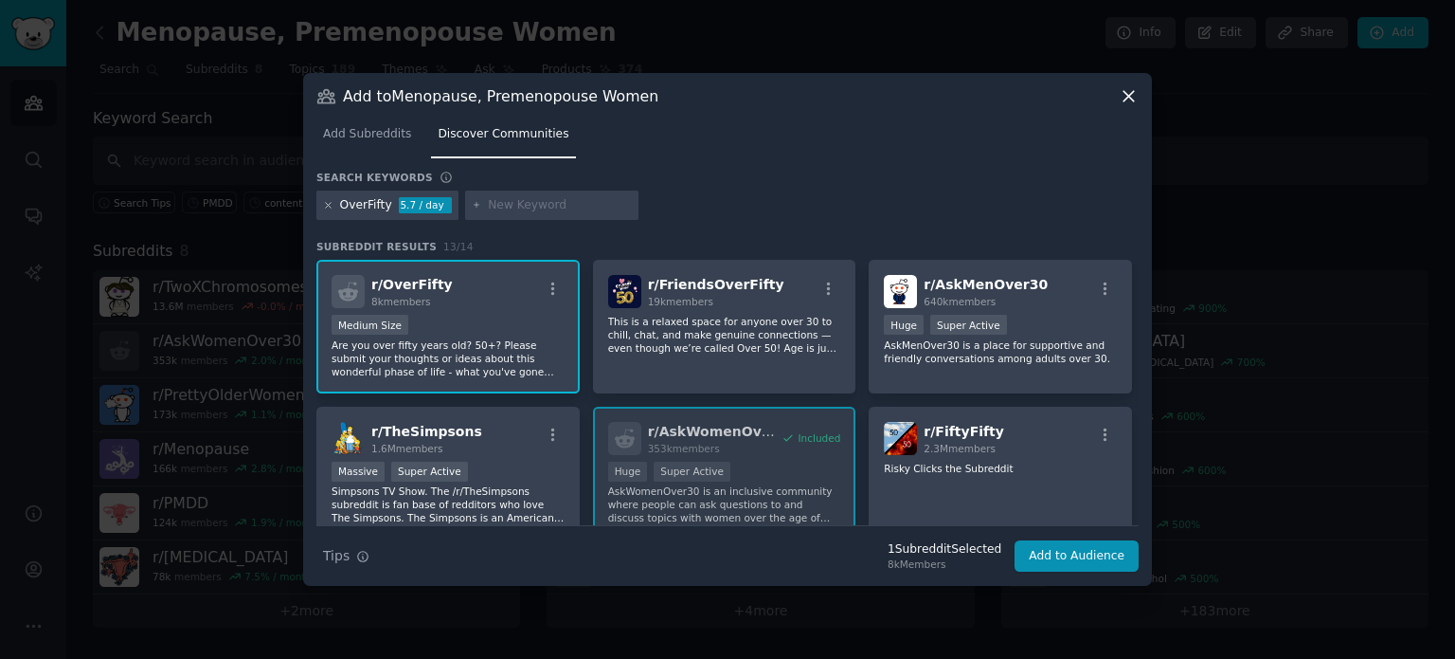
click at [328, 200] on icon at bounding box center [328, 205] width 10 height 10
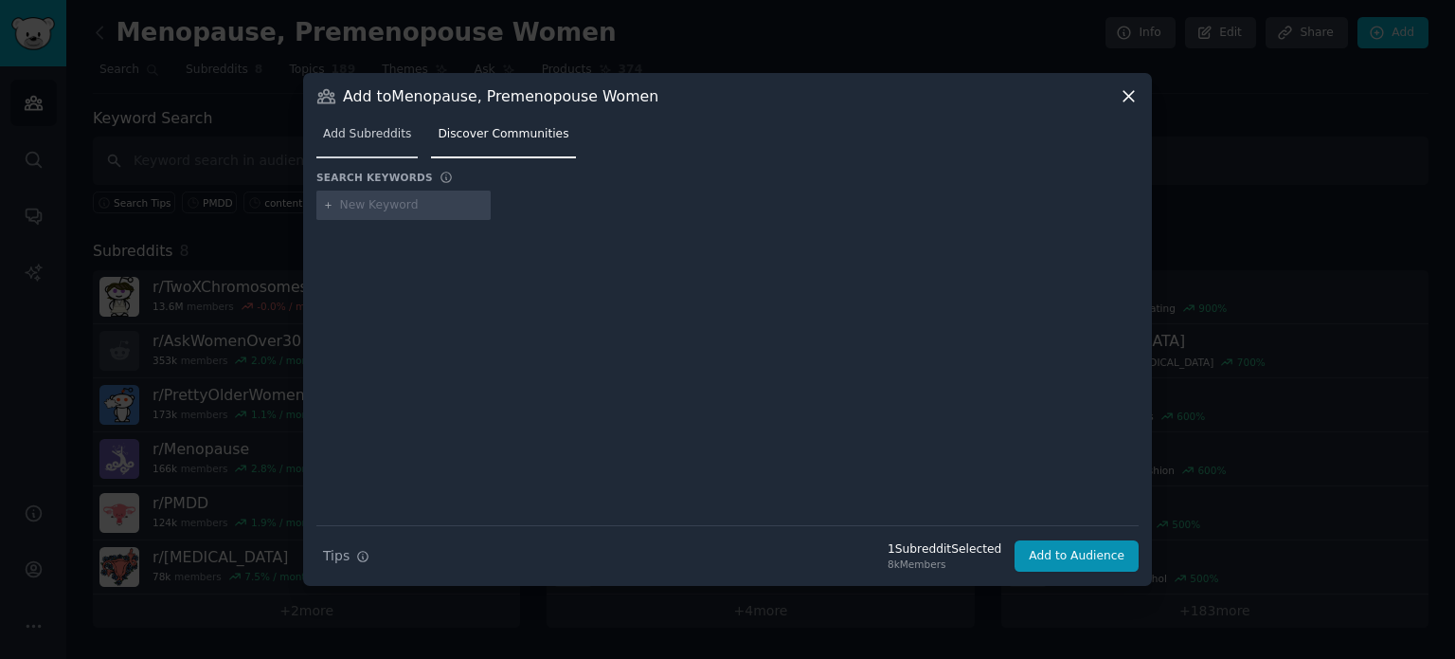
click at [370, 139] on span "Add Subreddits" at bounding box center [367, 134] width 88 height 17
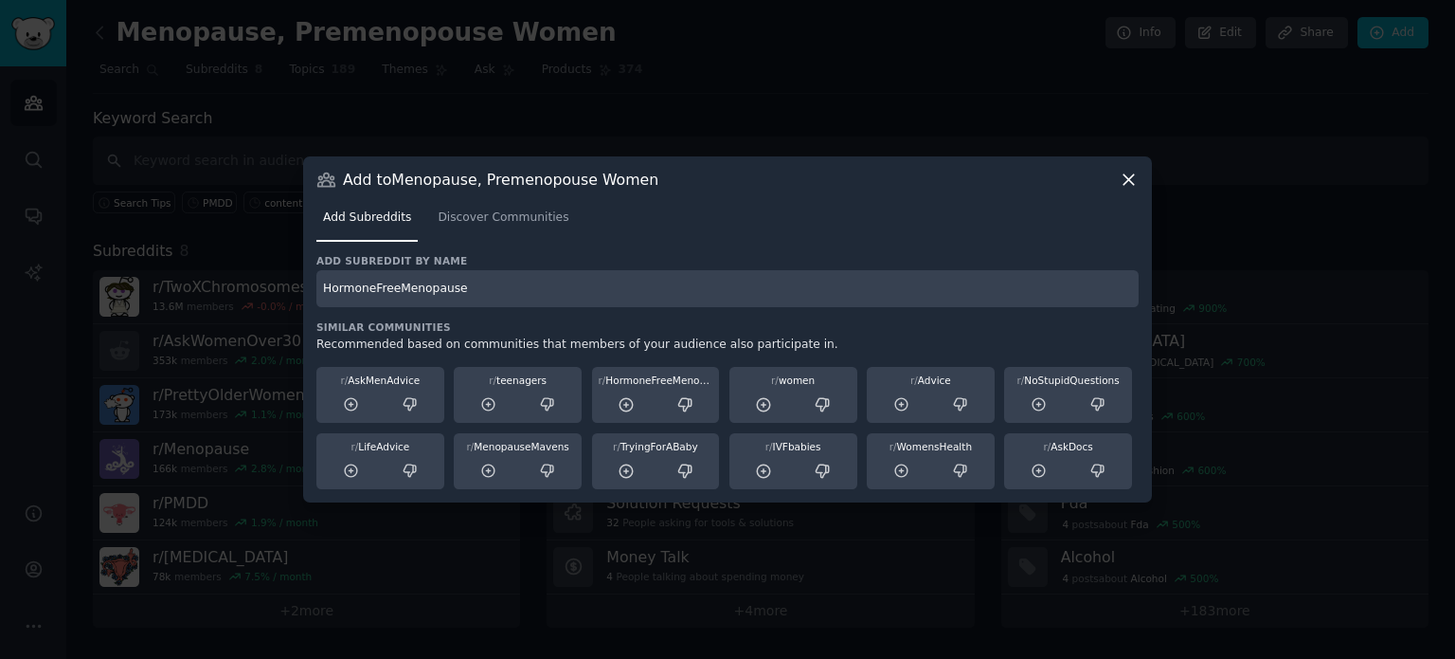
type input "HormoneFreeMenopause"
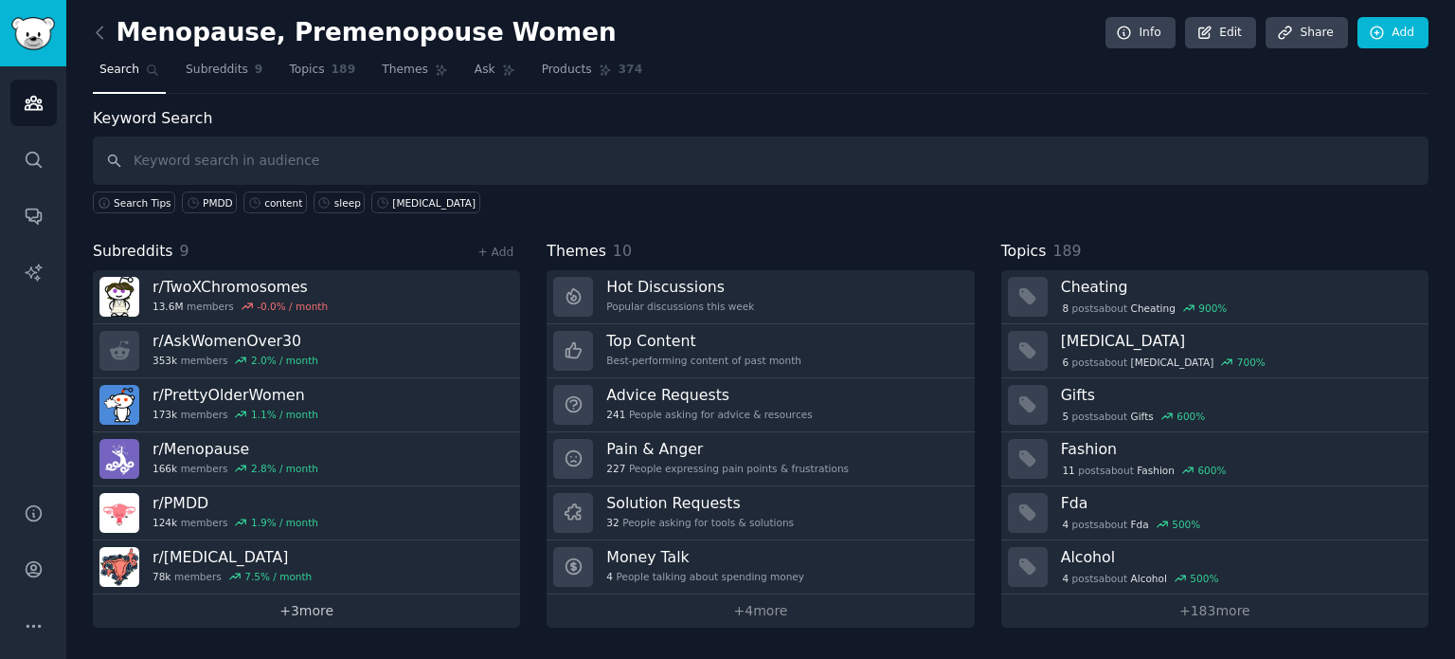
click at [314, 607] on link "+ 3 more" at bounding box center [306, 610] width 427 height 33
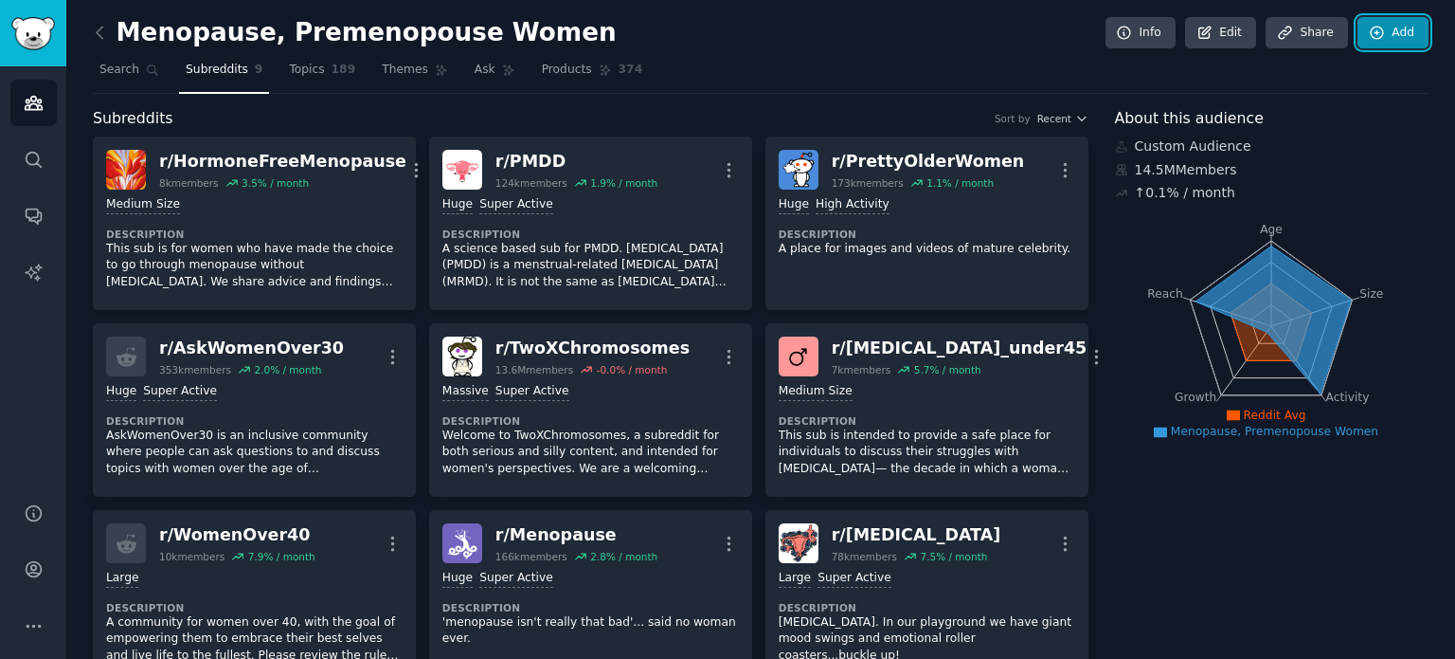
click at [1388, 44] on link "Add" at bounding box center [1393, 33] width 71 height 32
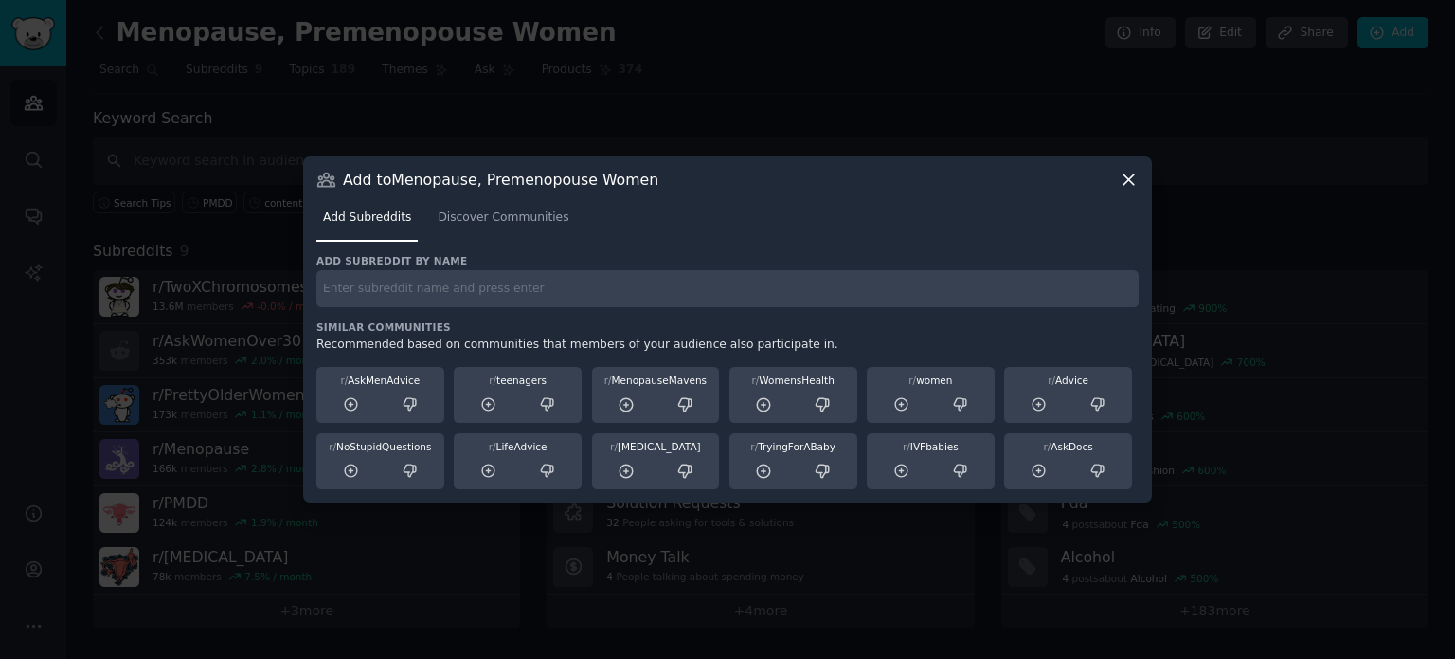
click at [757, 297] on input "text" at bounding box center [727, 288] width 822 height 37
type input "women"
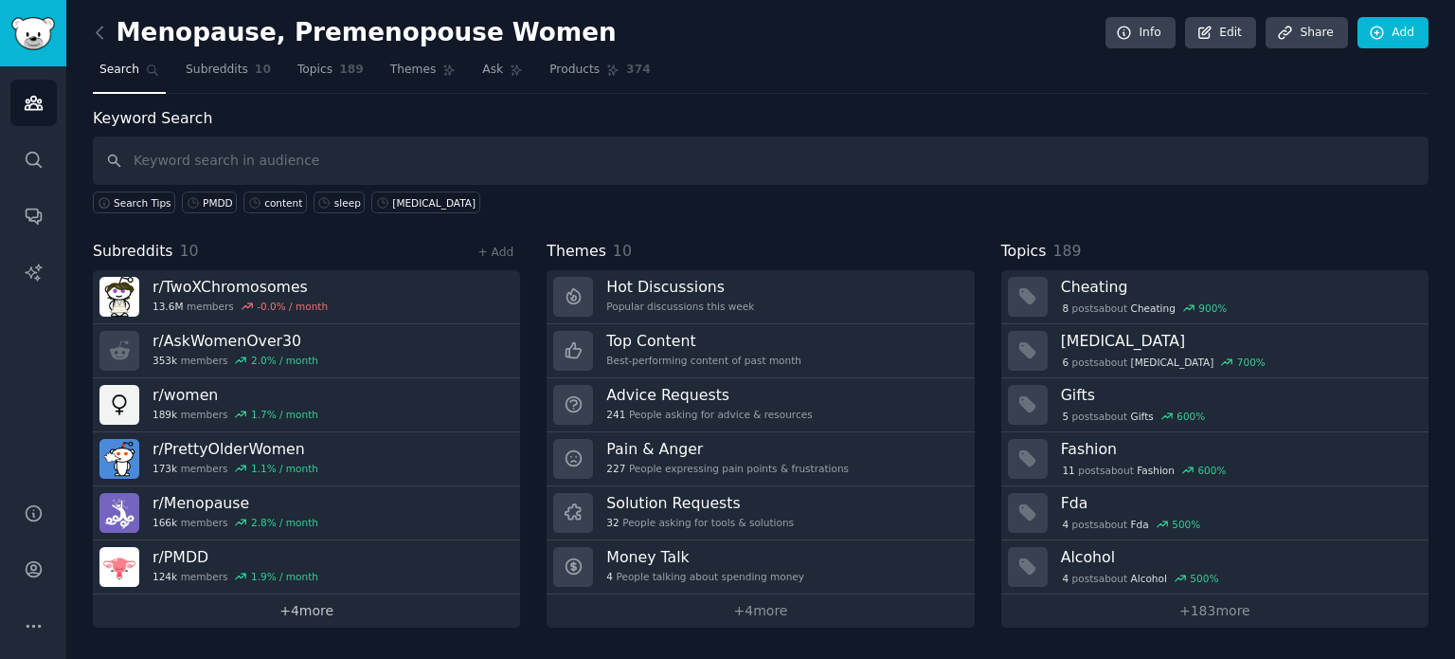
click at [317, 610] on link "+ 4 more" at bounding box center [306, 610] width 427 height 33
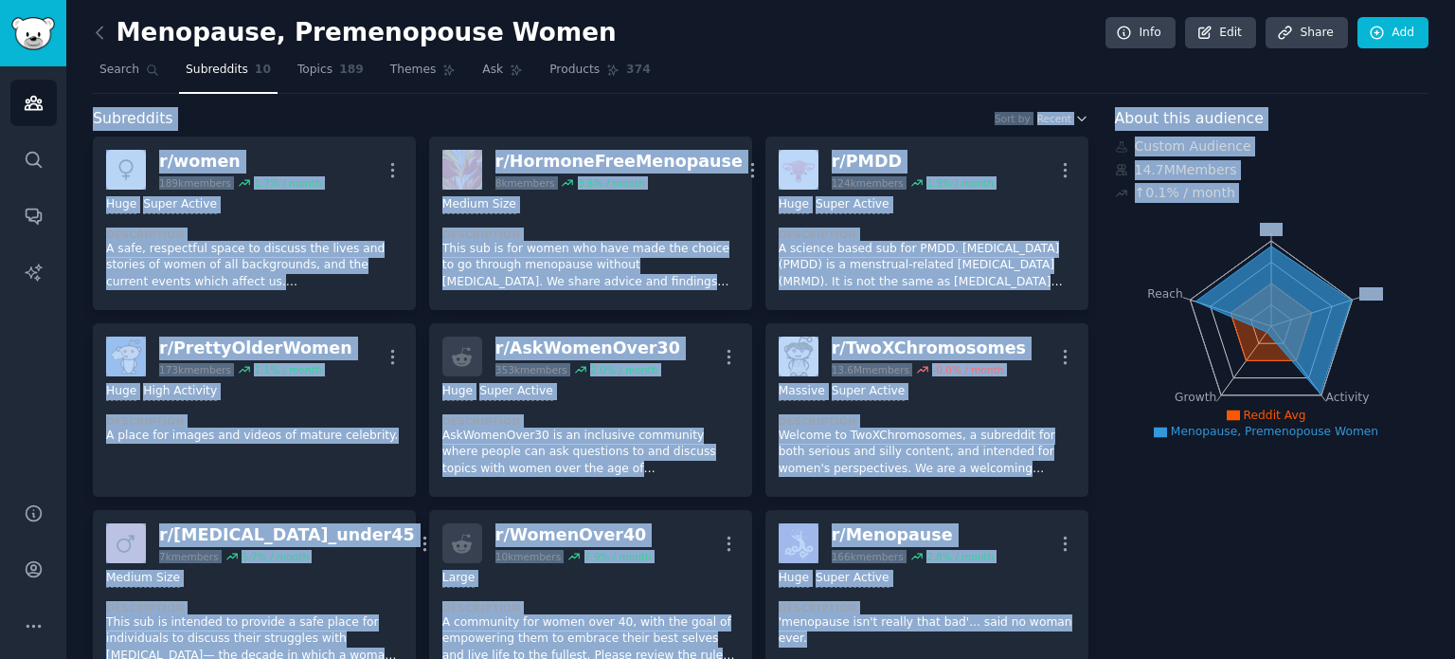
drag, startPoint x: 1449, startPoint y: 72, endPoint x: 1450, endPoint y: 210, distance: 138.3
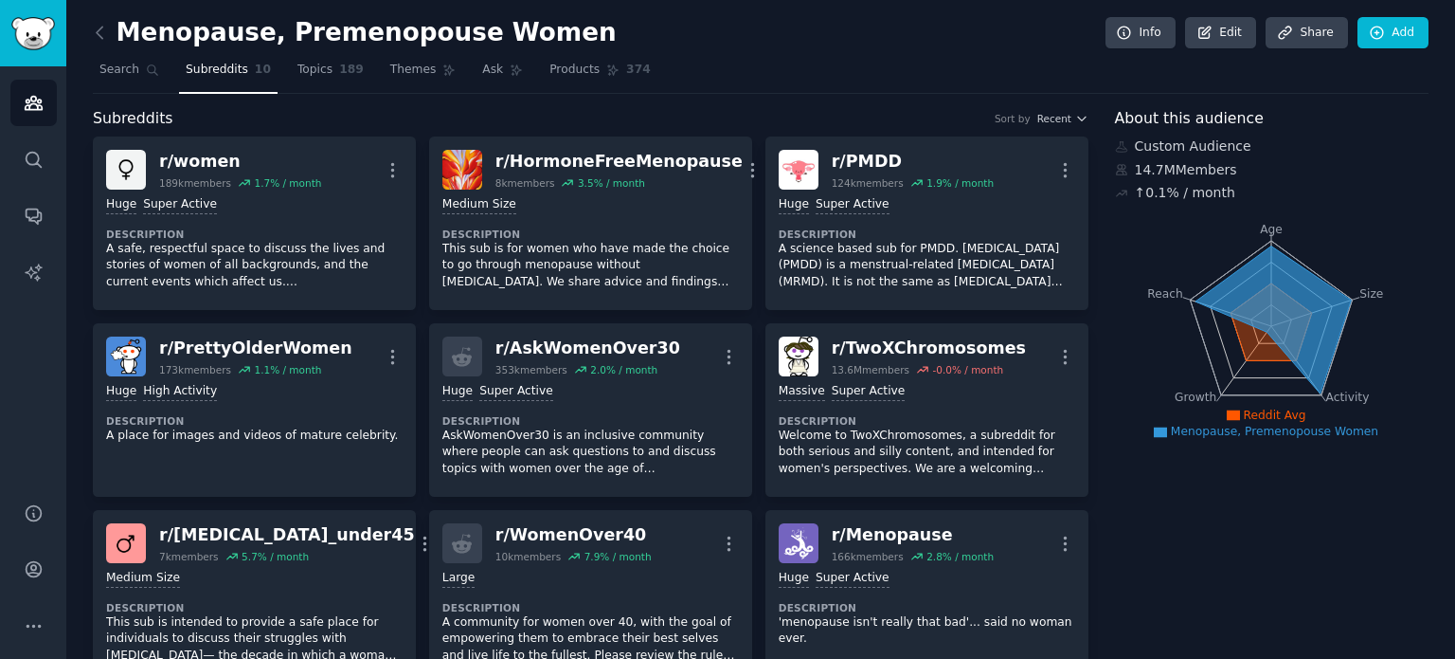
click at [1403, 31] on link "Add" at bounding box center [1393, 33] width 71 height 32
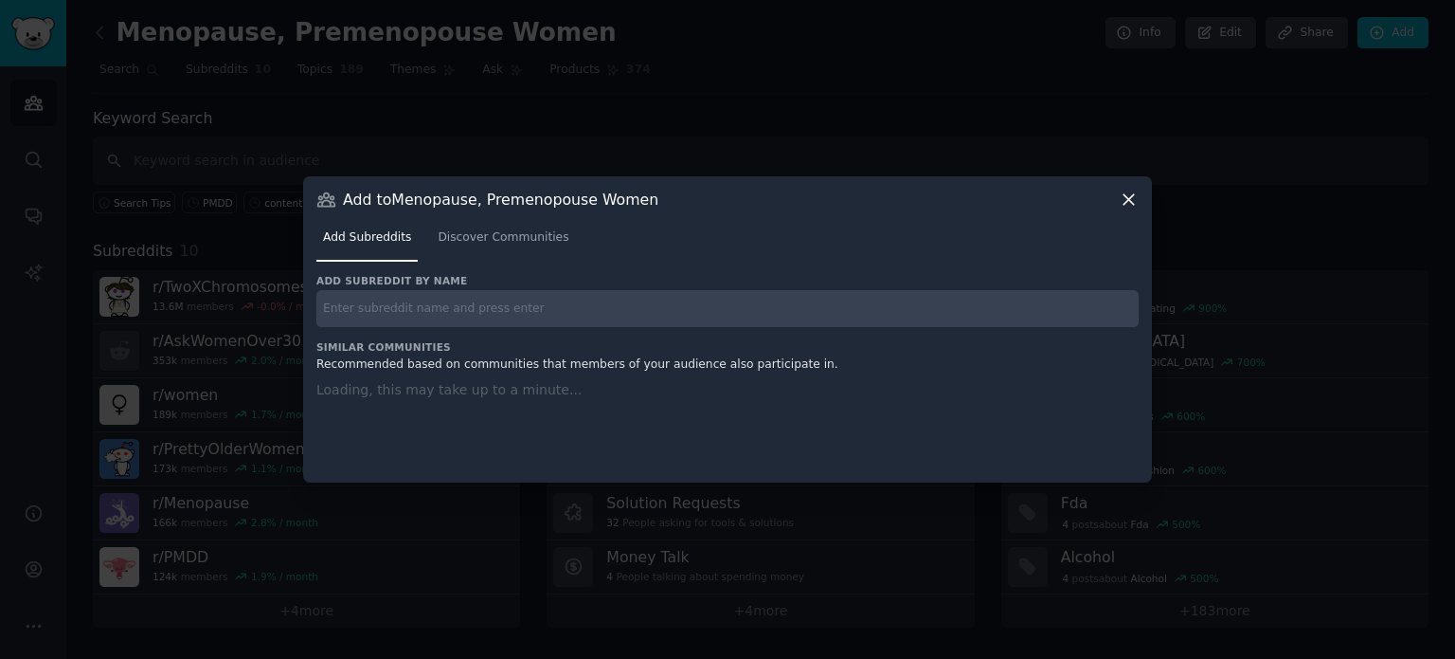
click at [734, 311] on div "Add subreddit by name Similar Communities Recommended based on communities that…" at bounding box center [727, 367] width 822 height 186
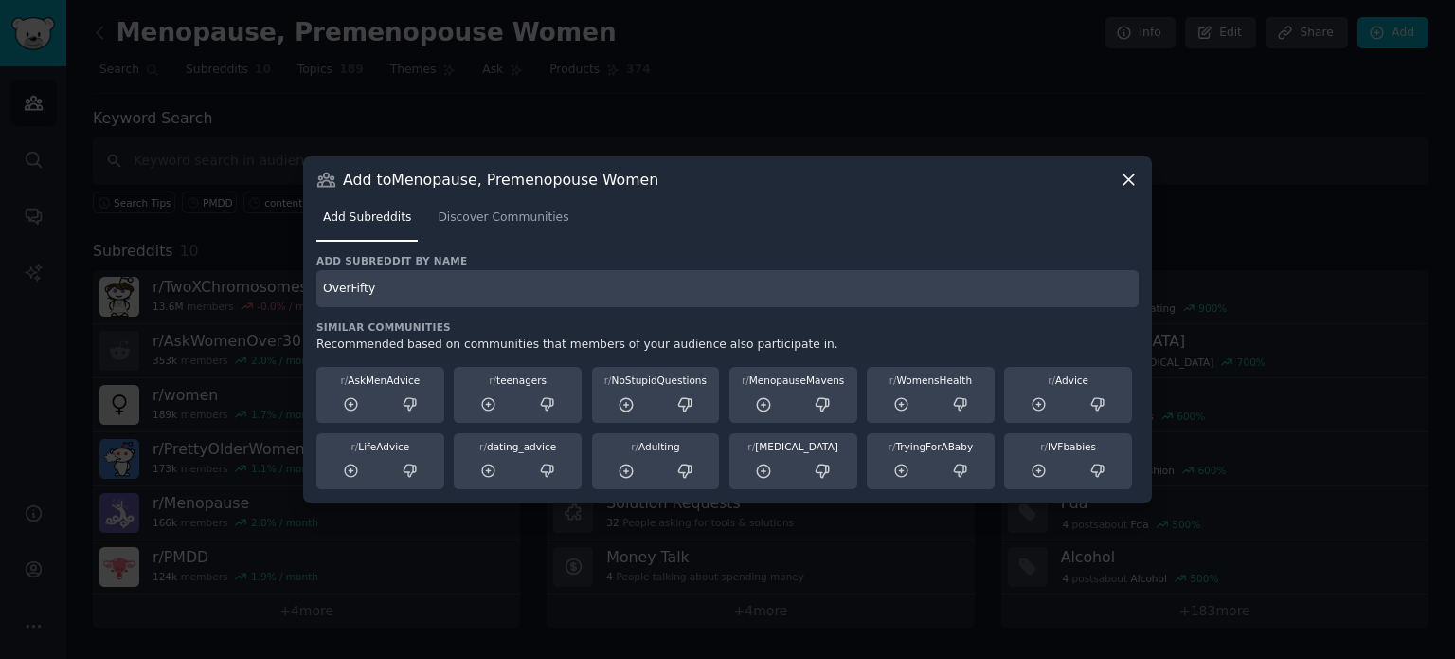
type input "OverFifty"
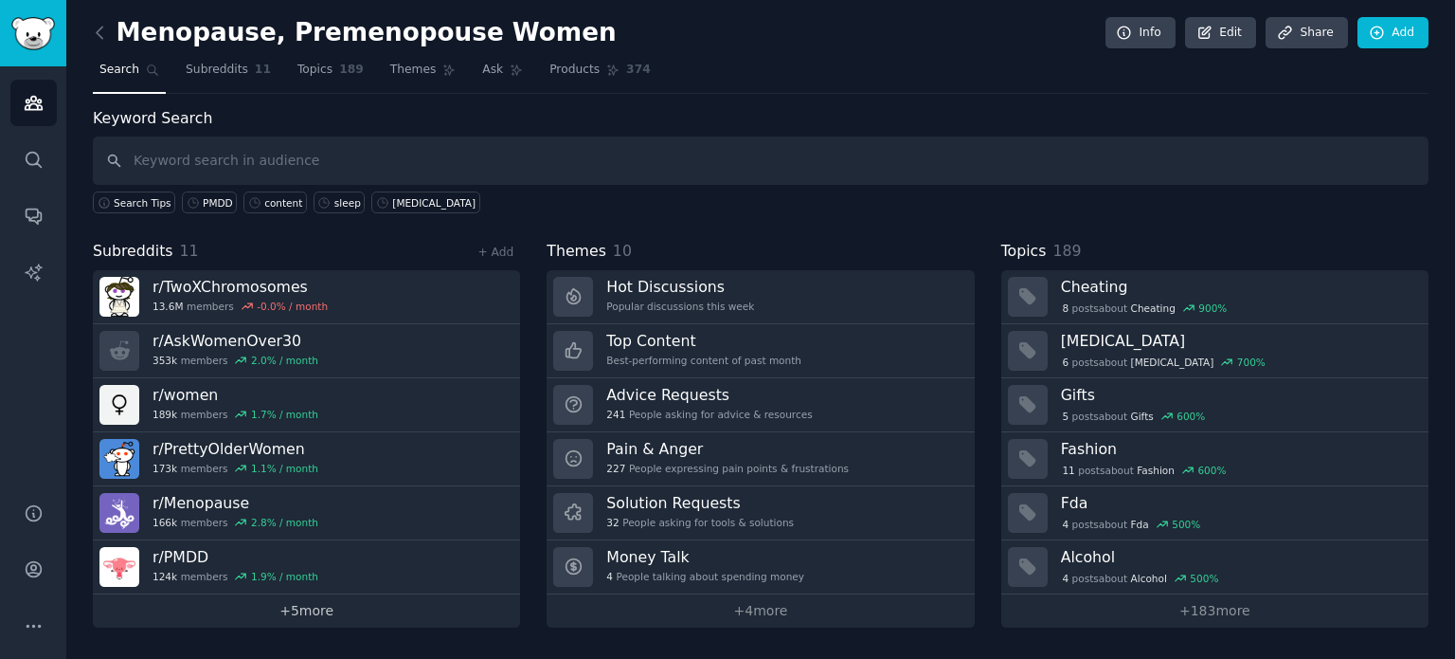
click at [315, 602] on link "+ 5 more" at bounding box center [306, 610] width 427 height 33
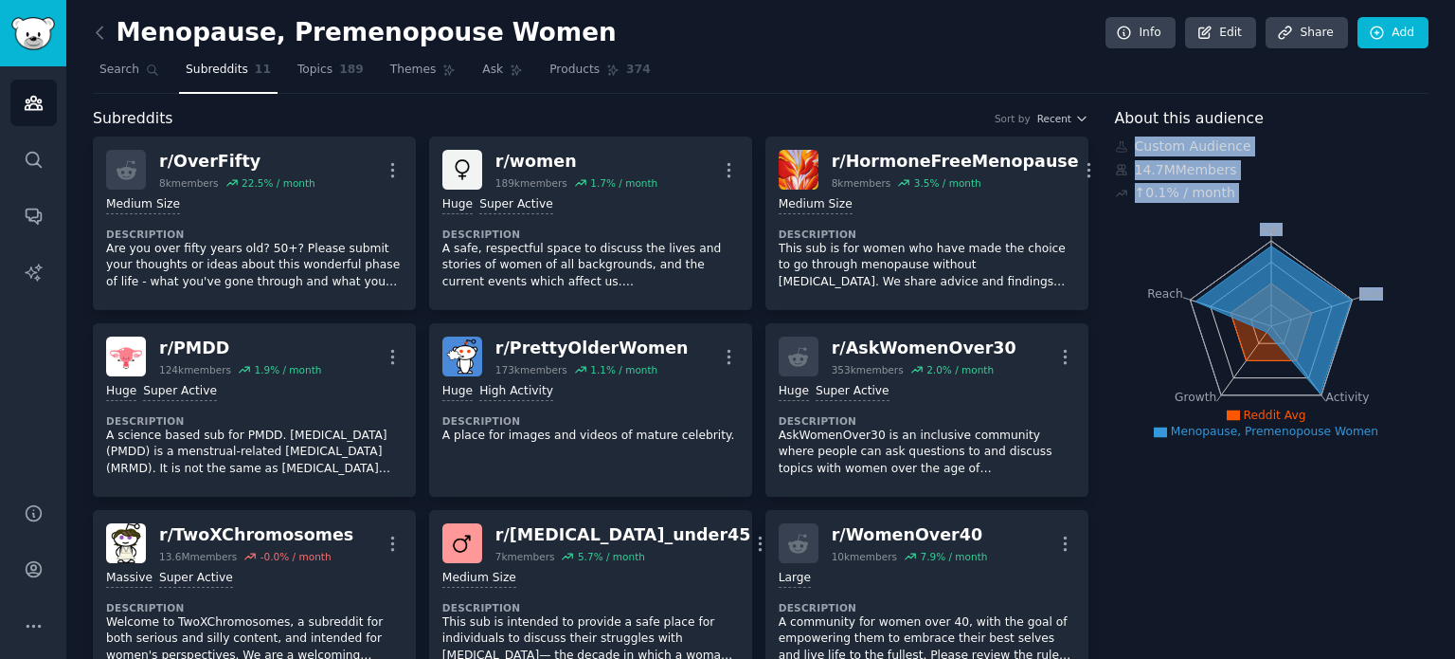
drag, startPoint x: 1450, startPoint y: 145, endPoint x: 1454, endPoint y: 257, distance: 111.9
click at [1454, 257] on main "Menopause, Premenopouse Women Info Edit Share Add Search Subreddits 11 Topics 1…" at bounding box center [760, 329] width 1389 height 659
click at [300, 75] on span "Topics" at bounding box center [315, 70] width 35 height 17
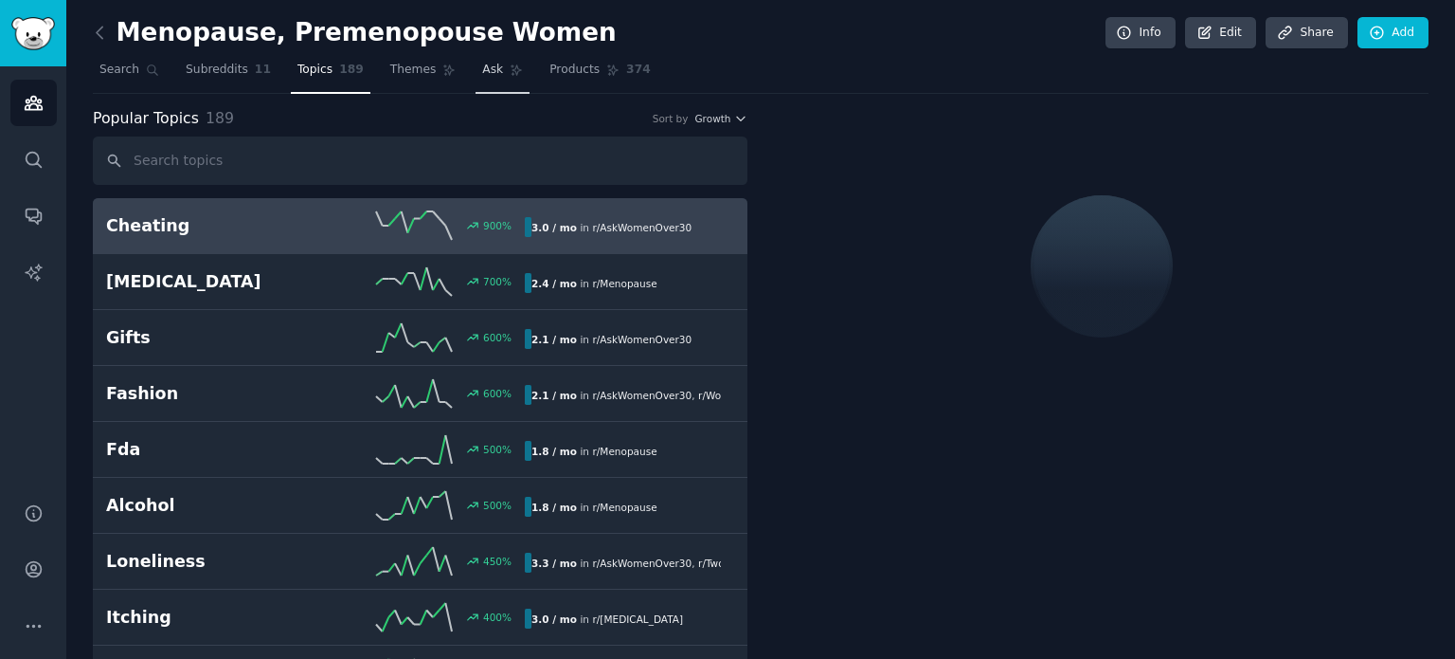
click at [482, 74] on span "Ask" at bounding box center [492, 70] width 21 height 17
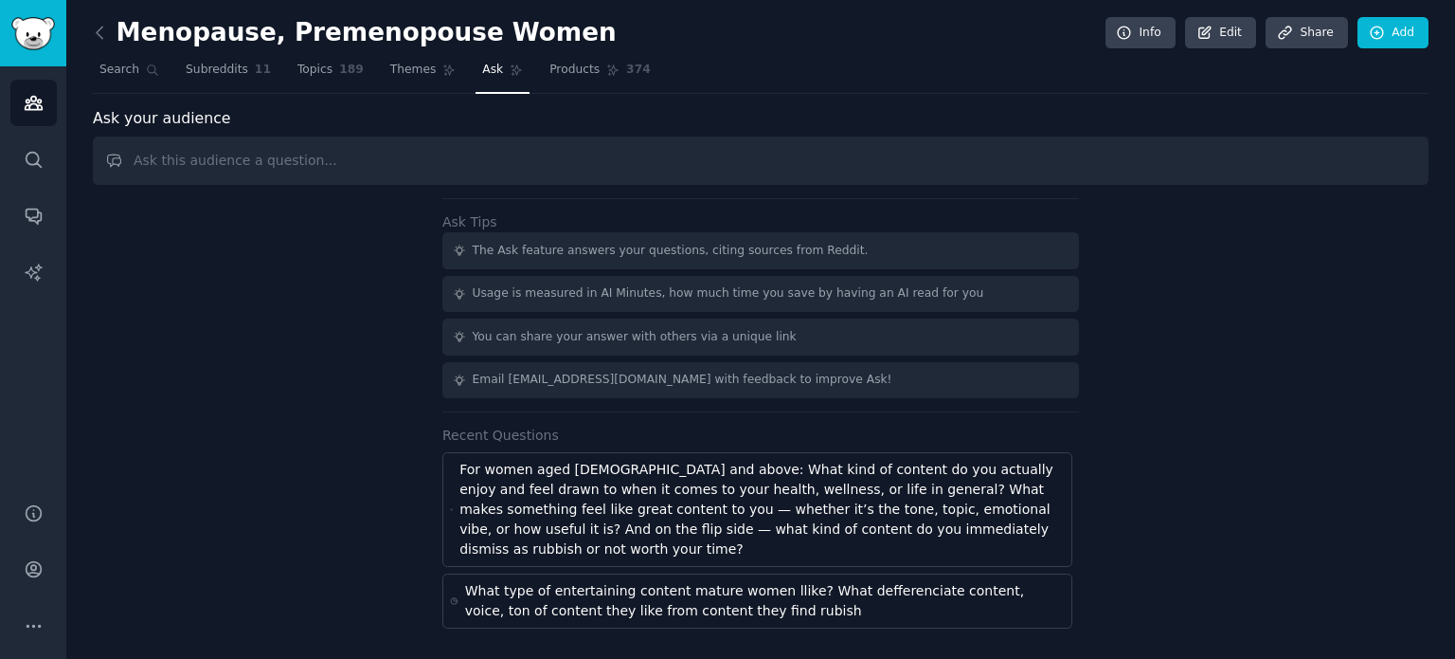
click at [294, 158] on input "text" at bounding box center [761, 160] width 1336 height 48
type input "what's the attitude of this audience to AI and AI companions? What are the fear…"
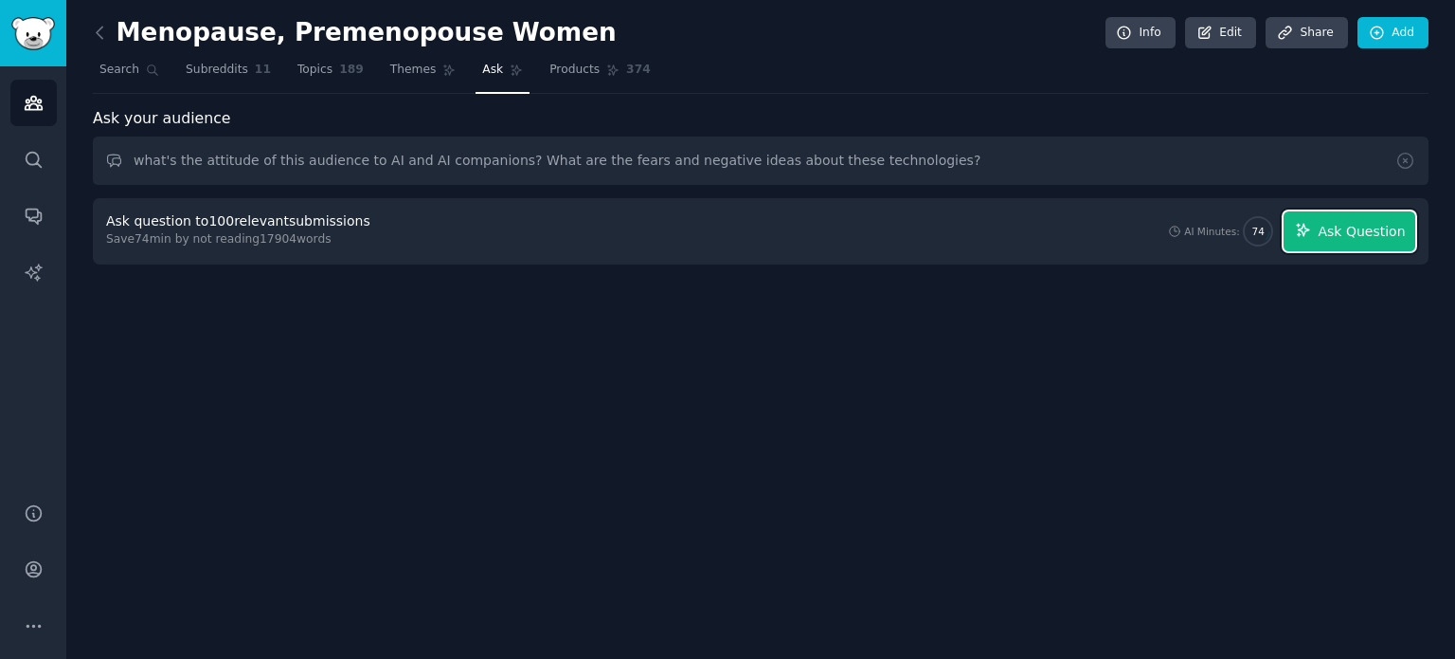
click at [1354, 226] on span "Ask Question" at bounding box center [1361, 232] width 87 height 20
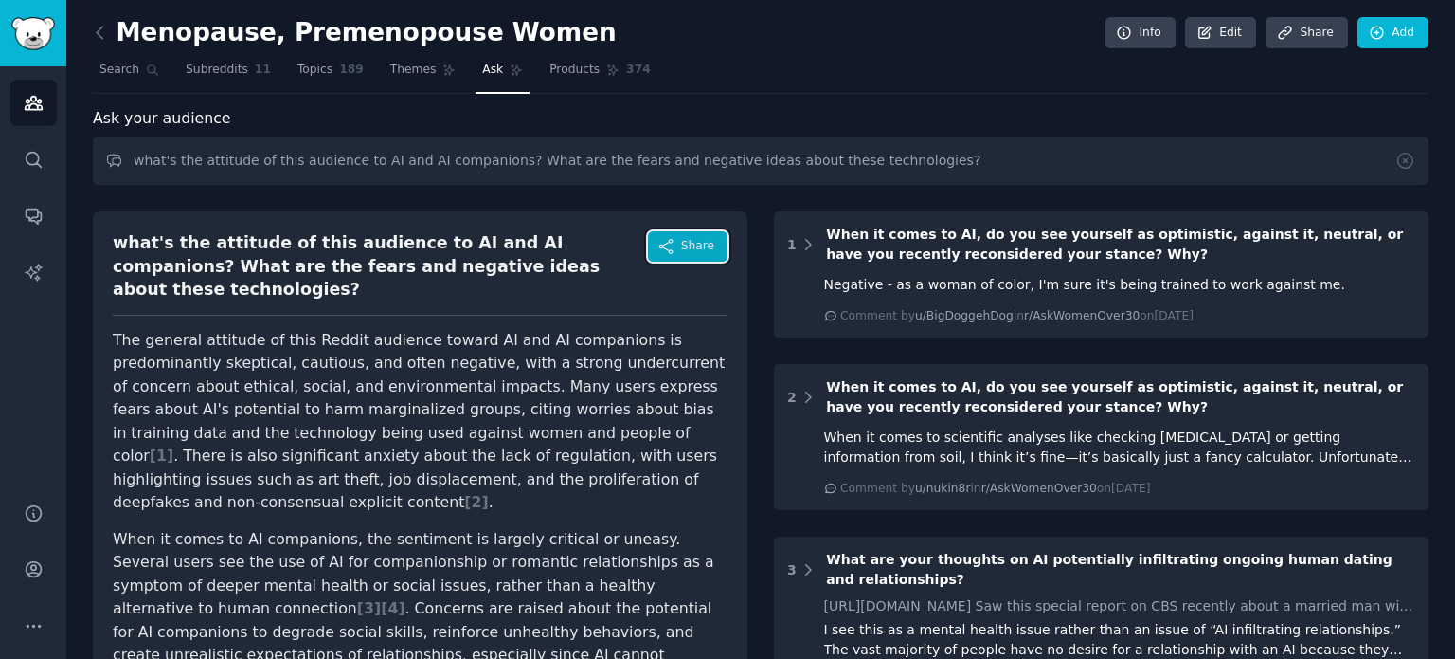
click at [688, 245] on span "Share" at bounding box center [697, 246] width 33 height 17
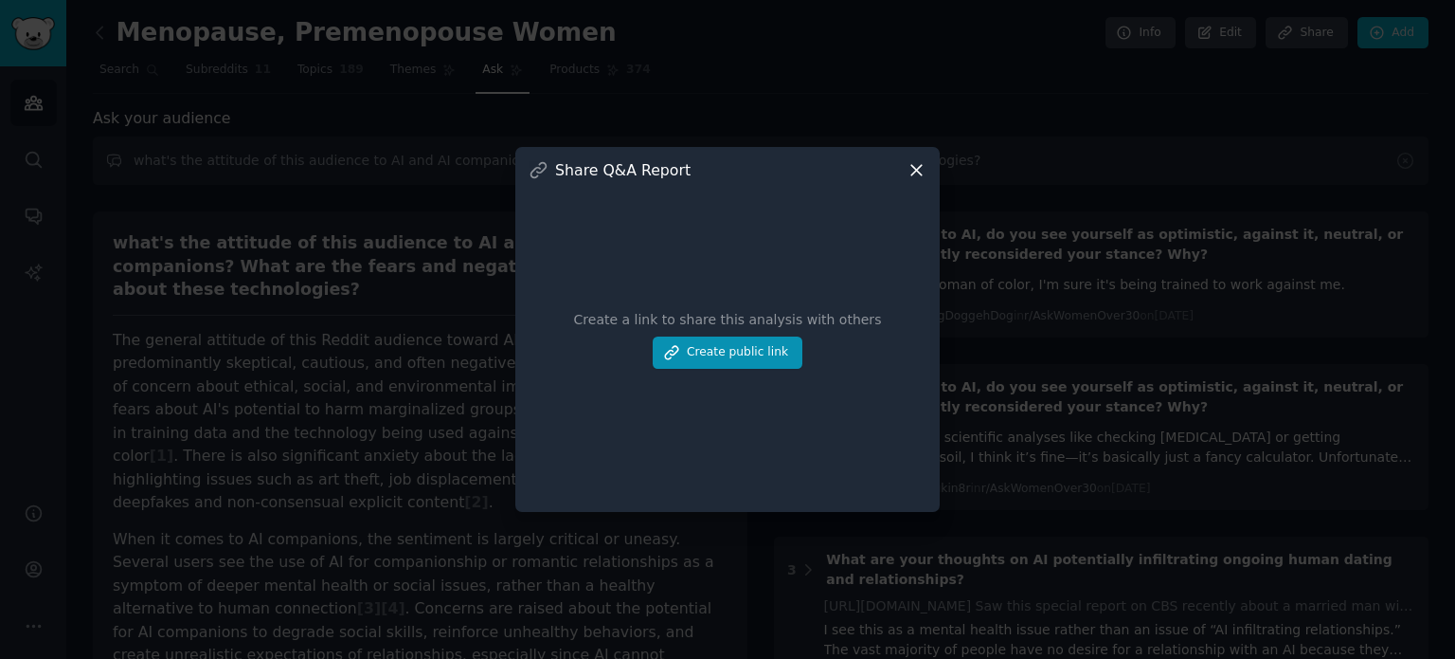
click at [917, 169] on icon at bounding box center [917, 170] width 10 height 10
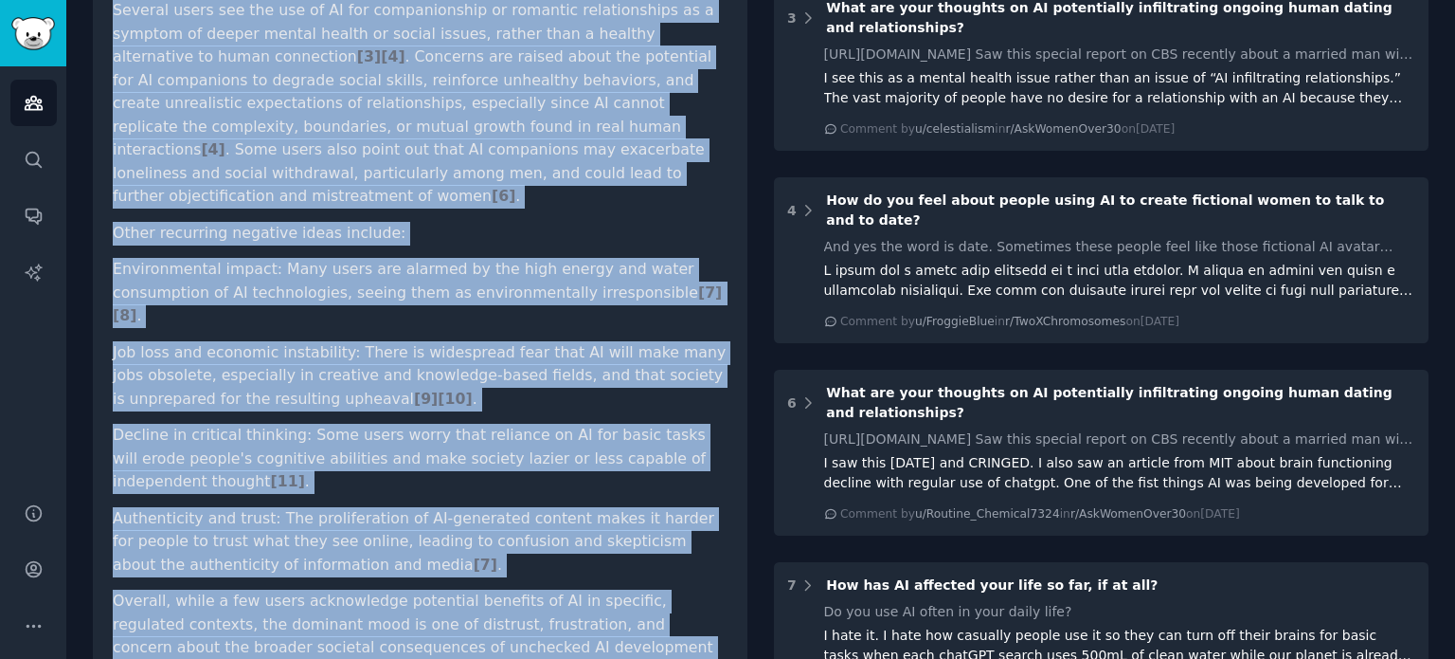
scroll to position [674, 0]
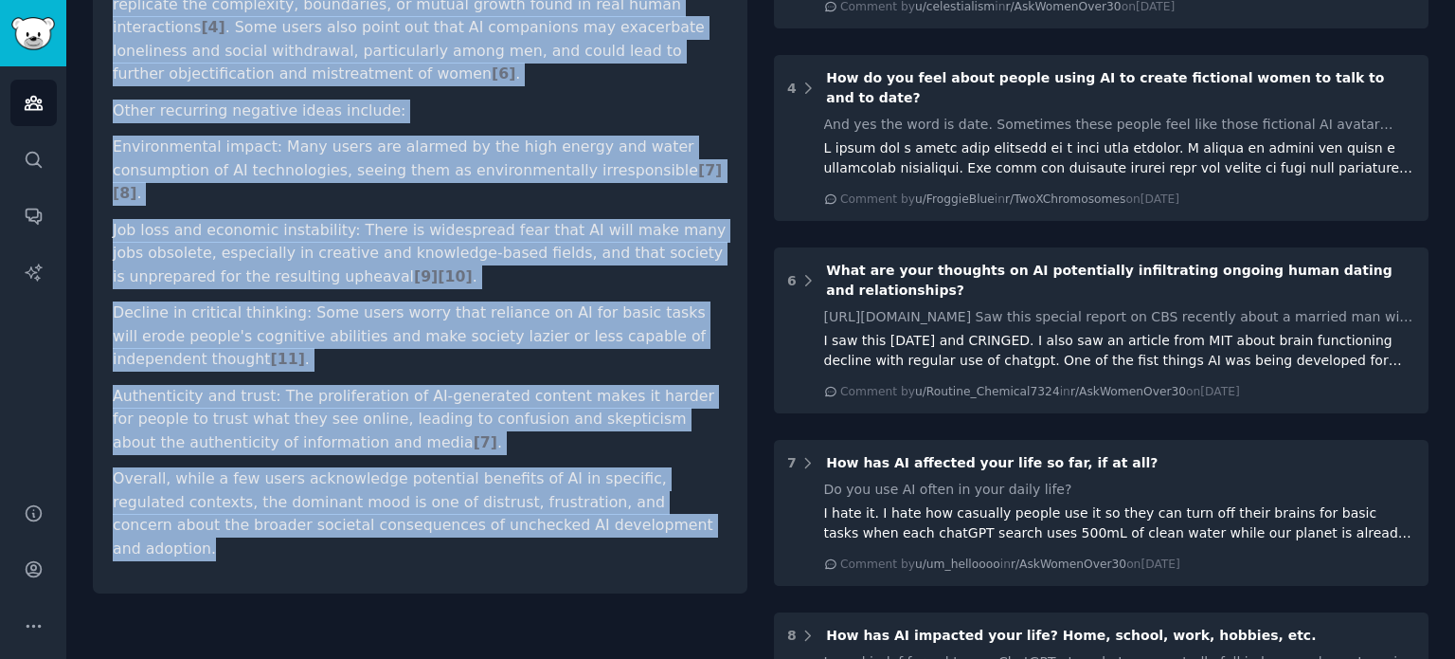
drag, startPoint x: 114, startPoint y: 311, endPoint x: 626, endPoint y: 468, distance: 536.2
click at [626, 468] on div "what's the attitude of this audience to AI and AI companions? What are the fear…" at bounding box center [420, 66] width 655 height 1056
copy article "The general attitude of this Reddit audience toward AI and AI companions is pre…"
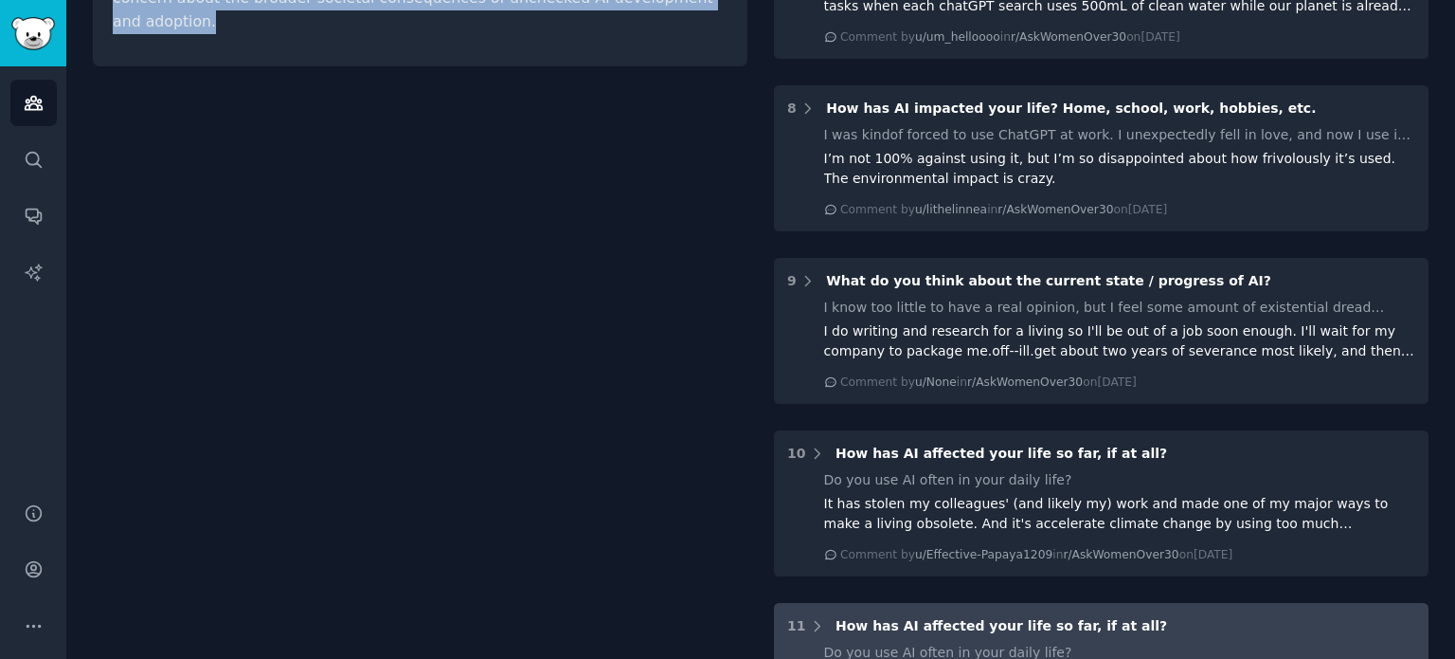
scroll to position [1244, 0]
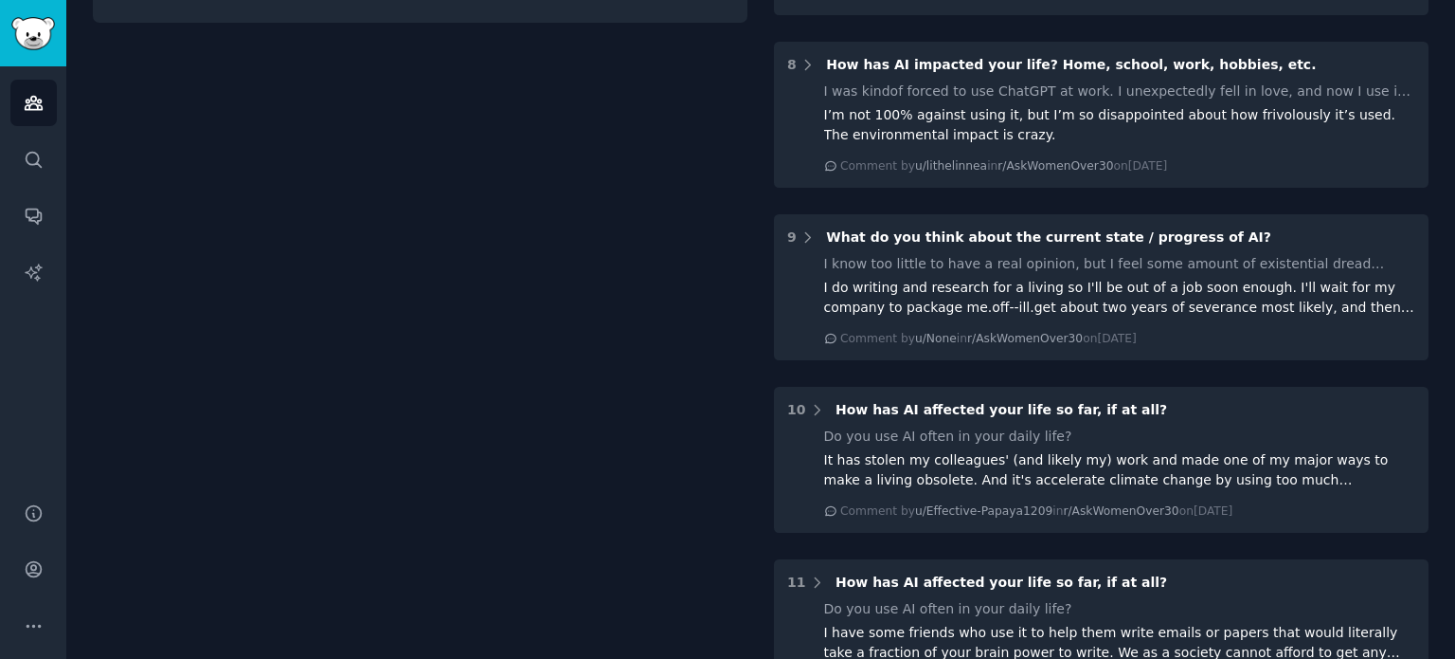
drag, startPoint x: 822, startPoint y: 215, endPoint x: 421, endPoint y: 338, distance: 419.3
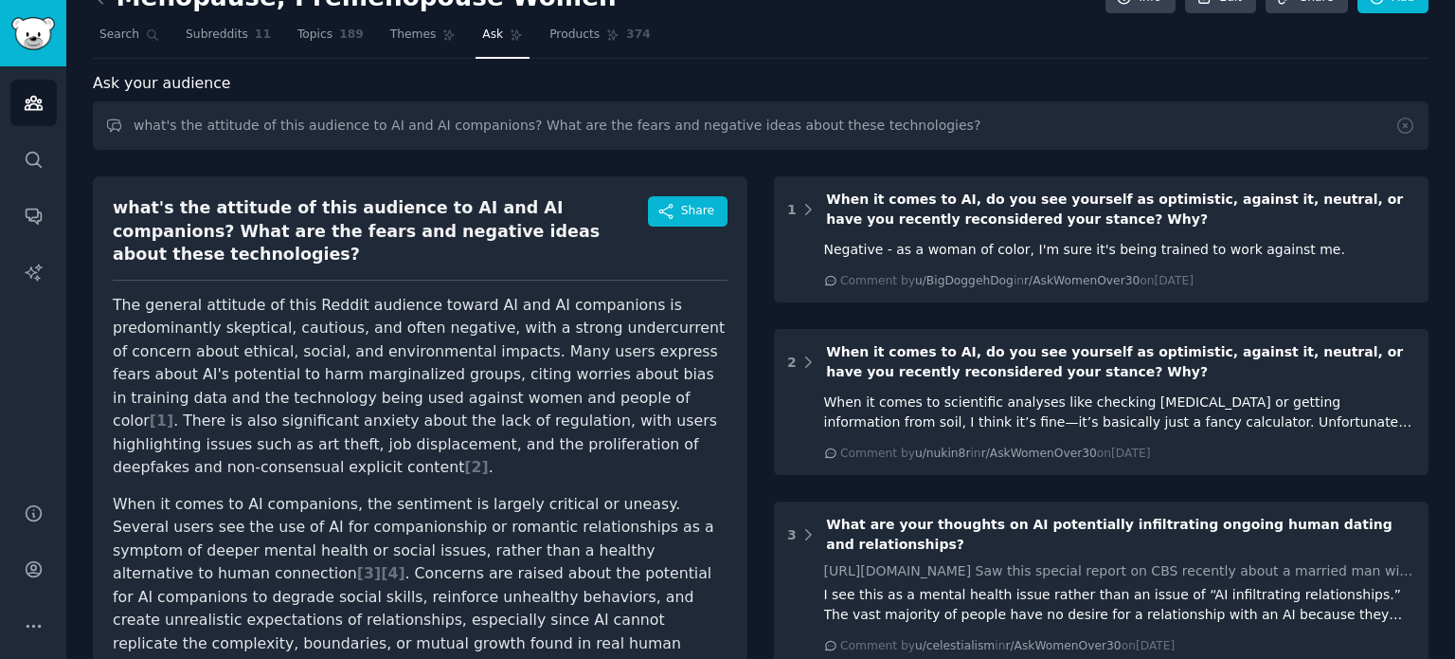
scroll to position [10, 0]
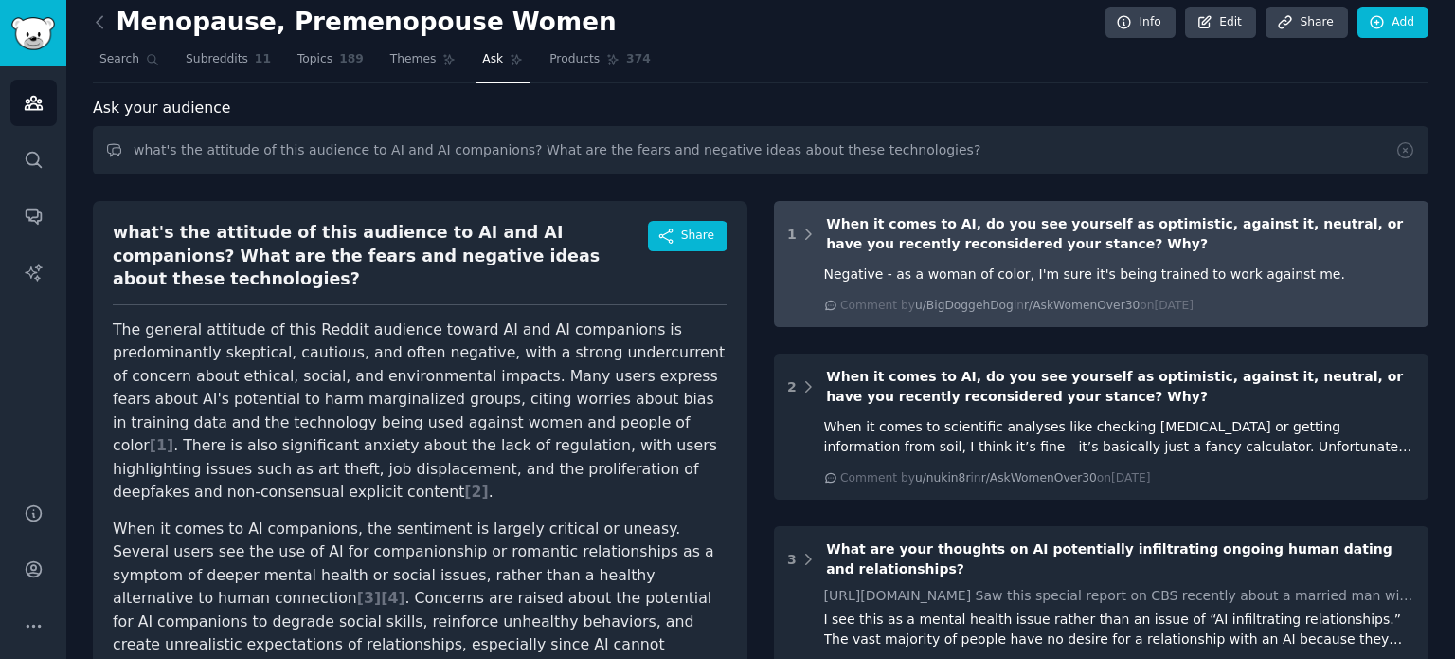
click at [1090, 283] on div "Negative - as a woman of color, I'm sure it's being trained to work against me.…" at bounding box center [1120, 287] width 592 height 53
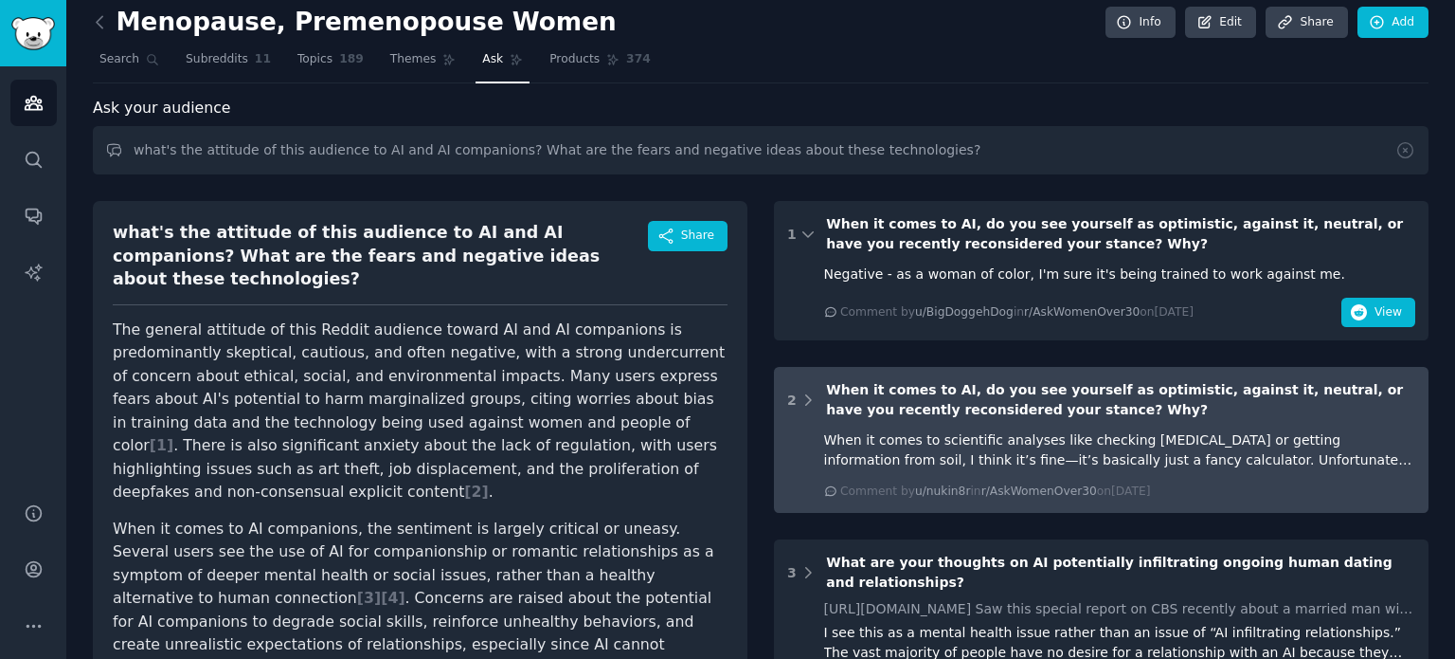
click at [1139, 437] on div "When it comes to scientific analyses like checking tumors or getting informatio…" at bounding box center [1120, 450] width 592 height 40
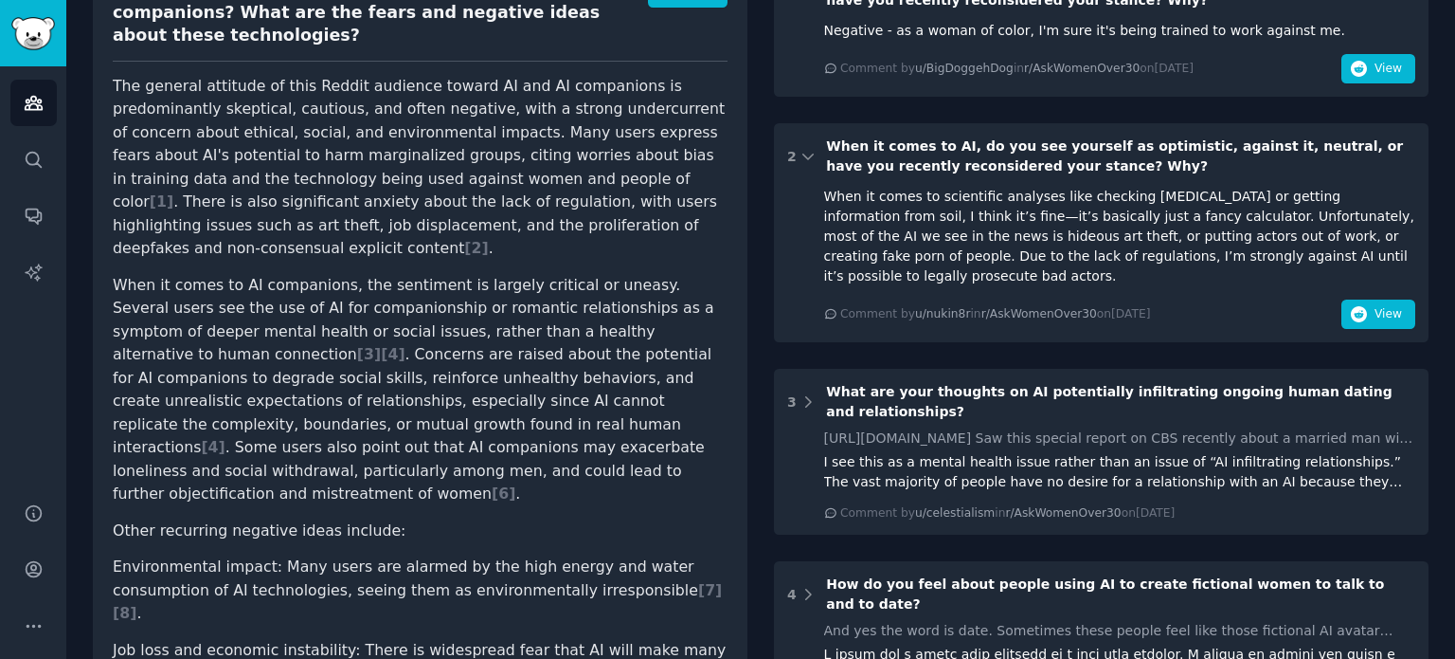
scroll to position [273, 0]
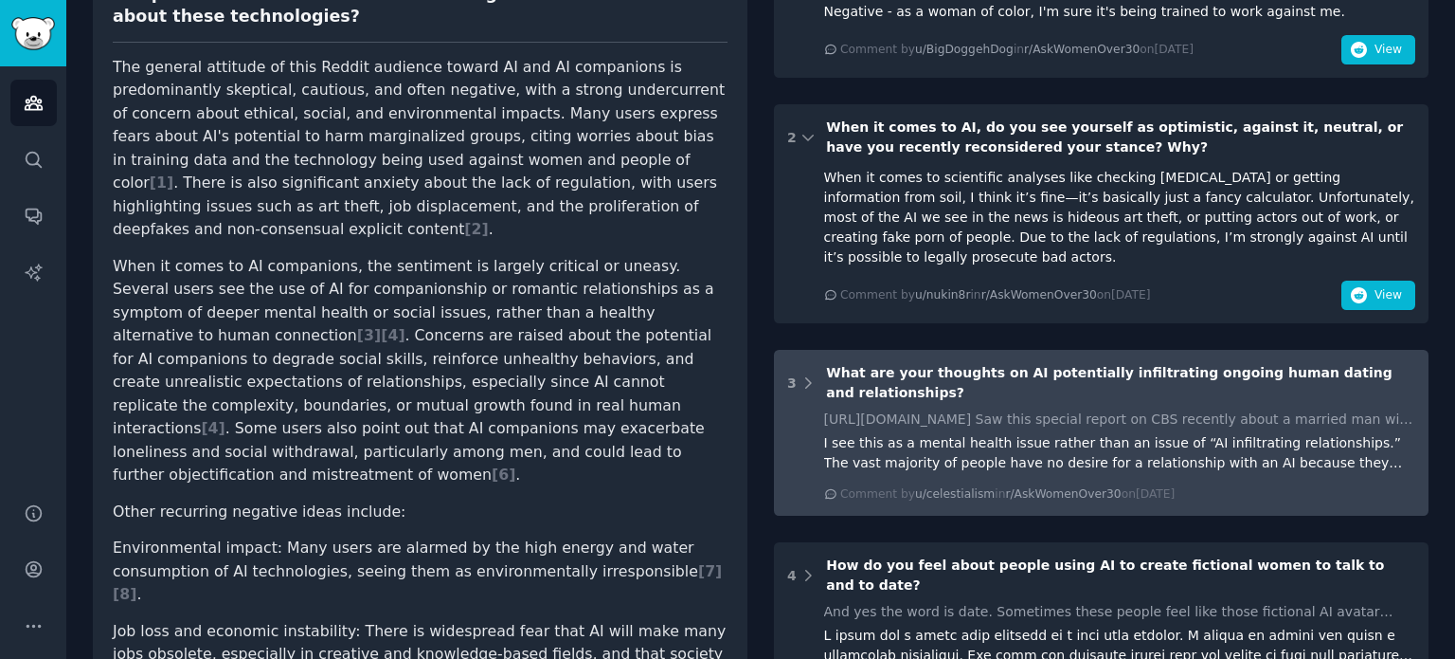
click at [1277, 433] on div "I see this as a mental health issue rather than an issue of “AI infiltrating re…" at bounding box center [1120, 453] width 592 height 40
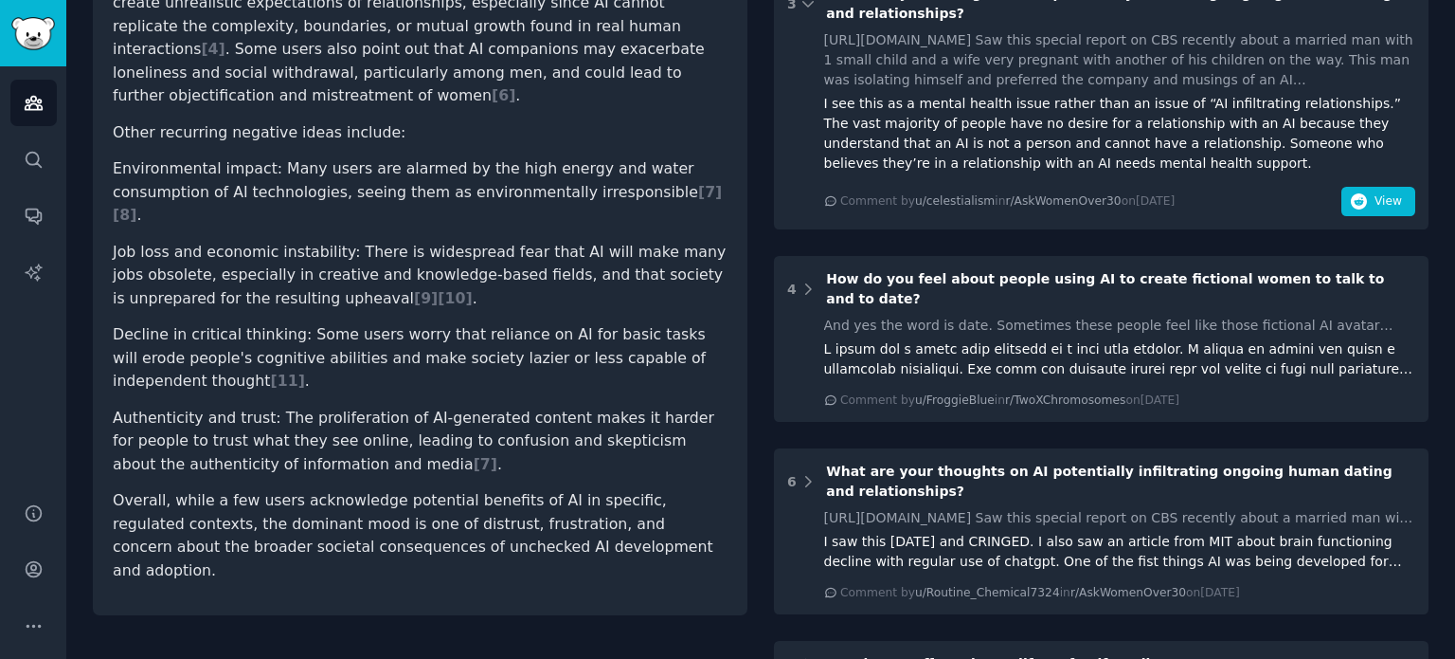
scroll to position [671, 0]
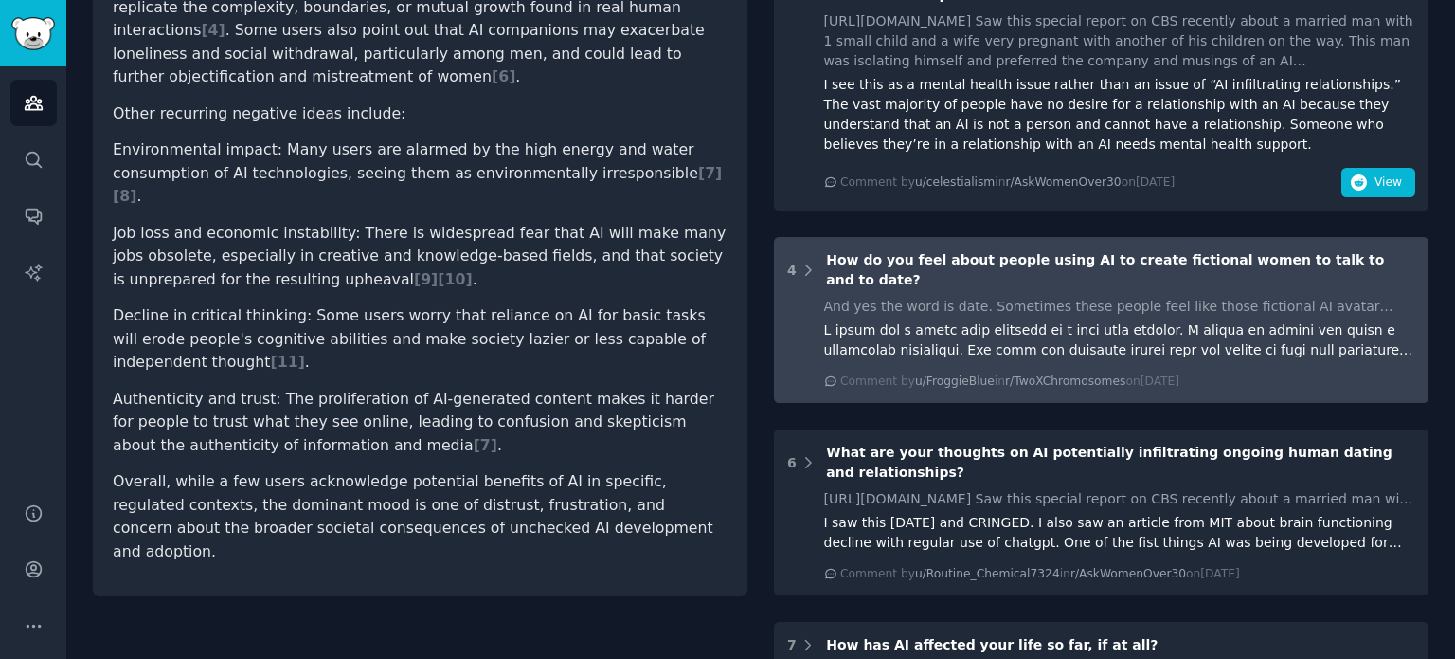
click at [1277, 320] on div at bounding box center [1120, 340] width 592 height 40
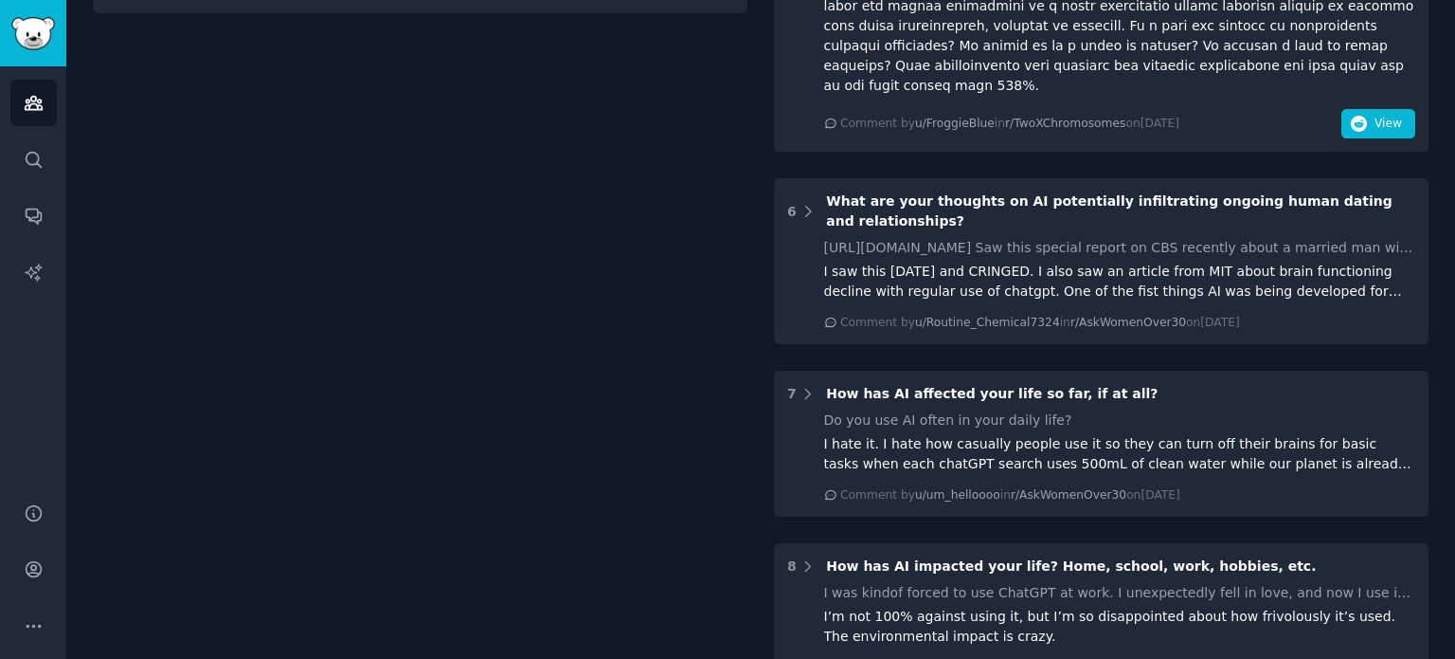
scroll to position [1251, 0]
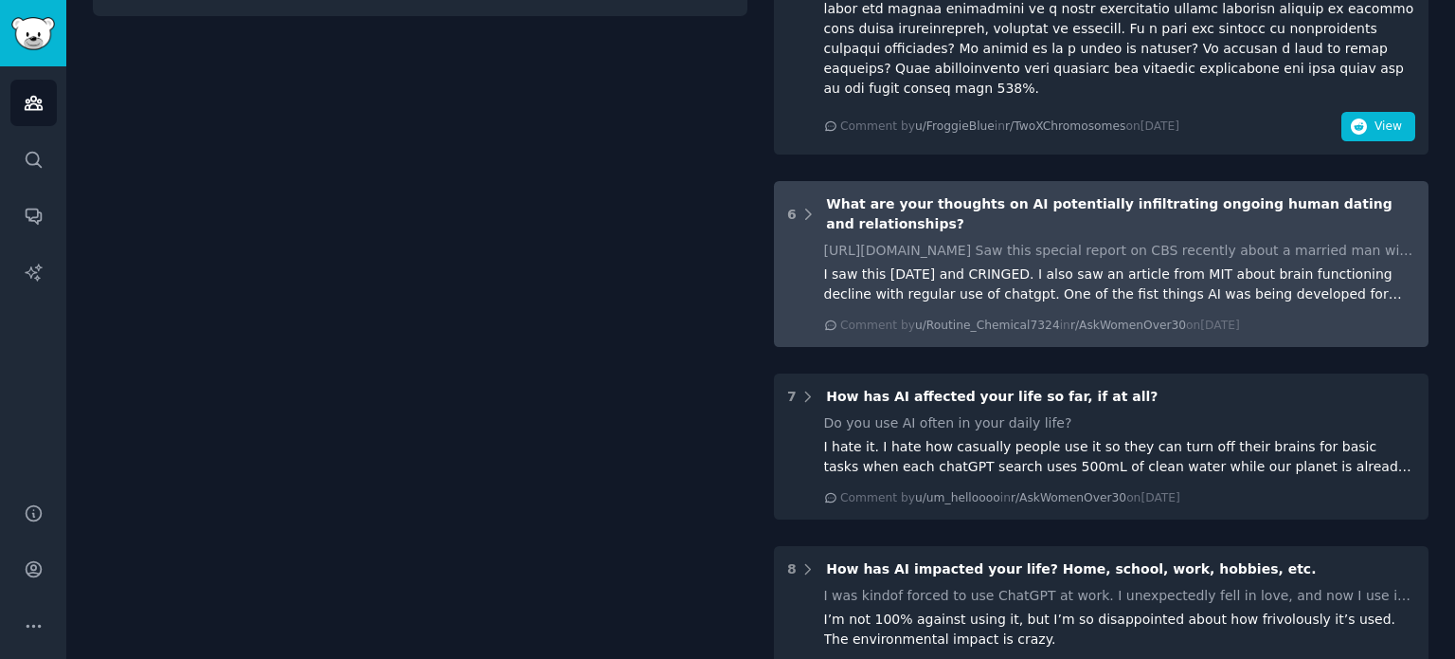
click at [1279, 264] on div "I saw this today and CRINGED. I also saw an article from MIT about brain functi…" at bounding box center [1120, 284] width 592 height 40
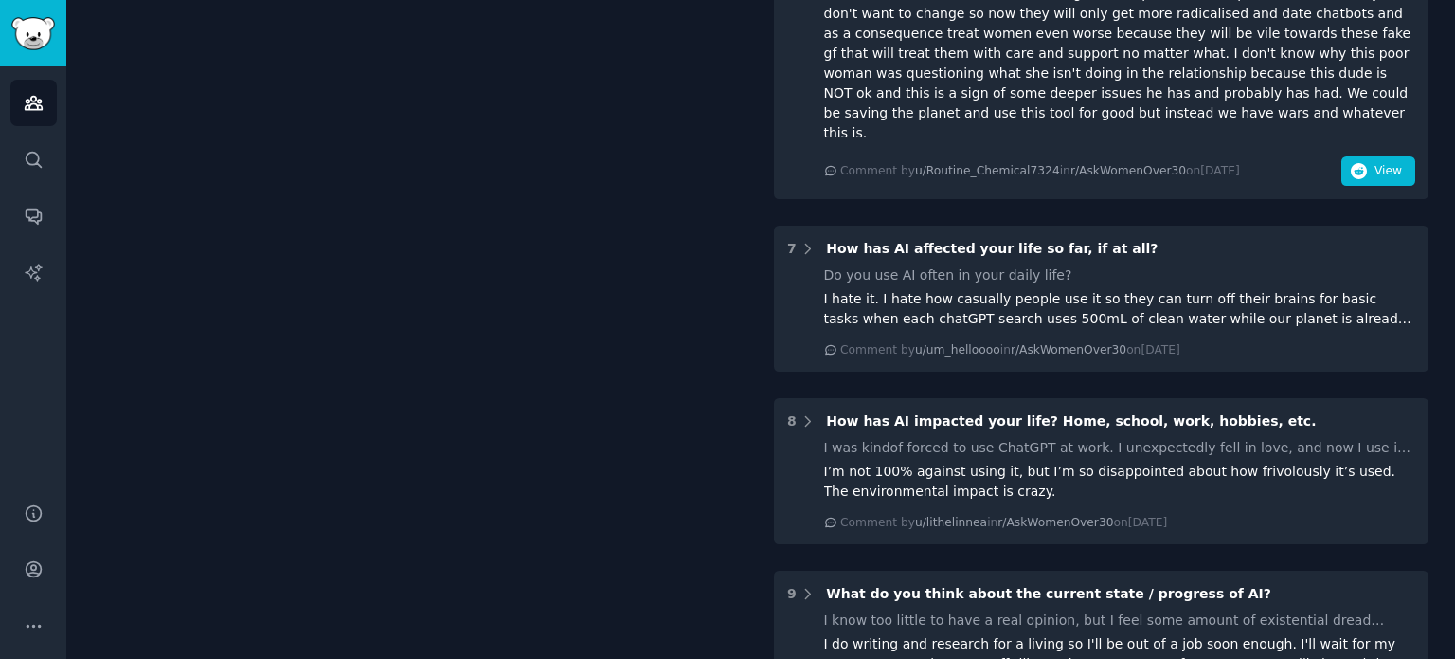
scroll to position [1605, 0]
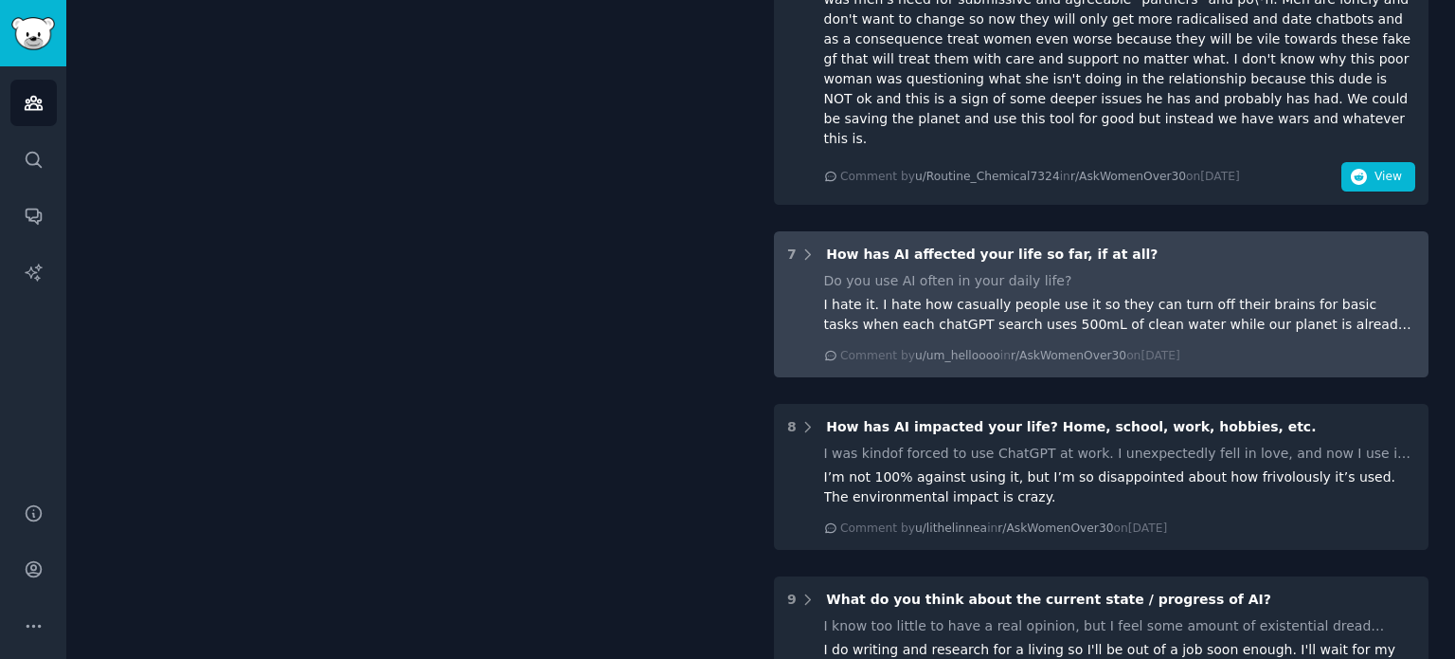
click at [1221, 295] on div "I hate it. I hate how casually people use it so they can turn off their brains …" at bounding box center [1120, 315] width 592 height 40
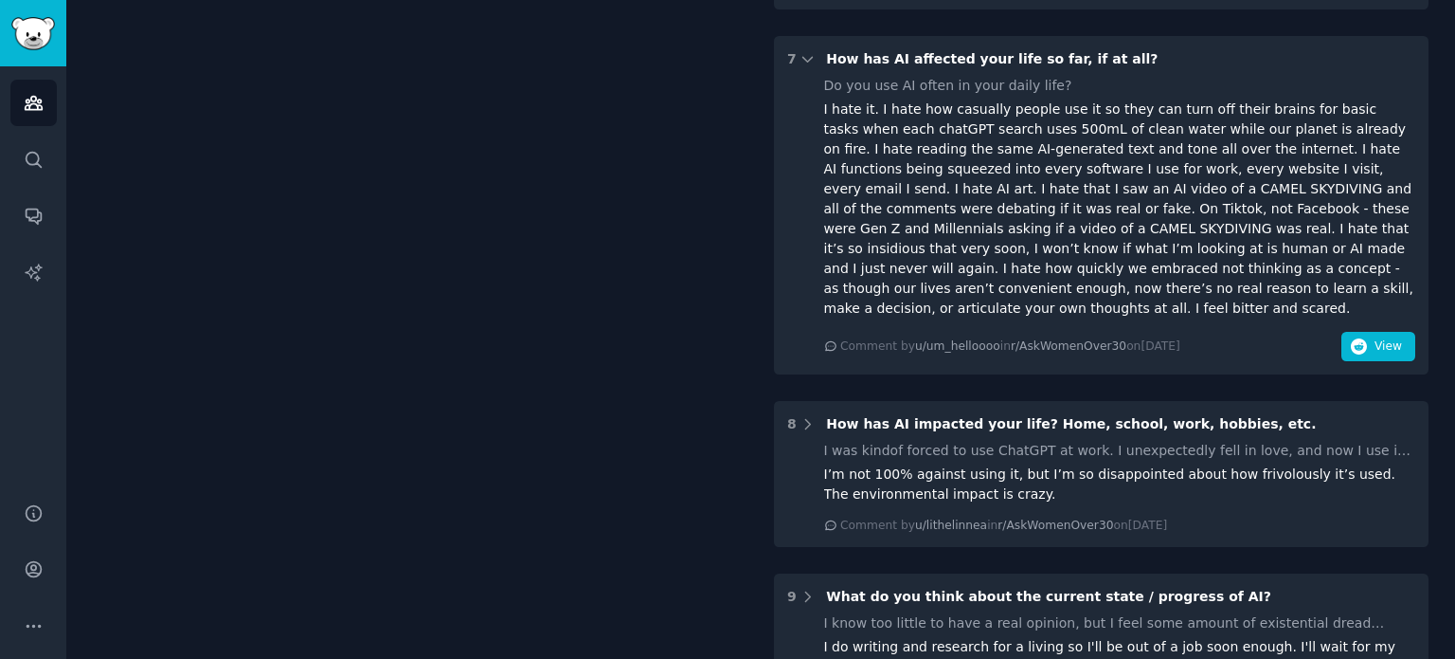
scroll to position [1804, 0]
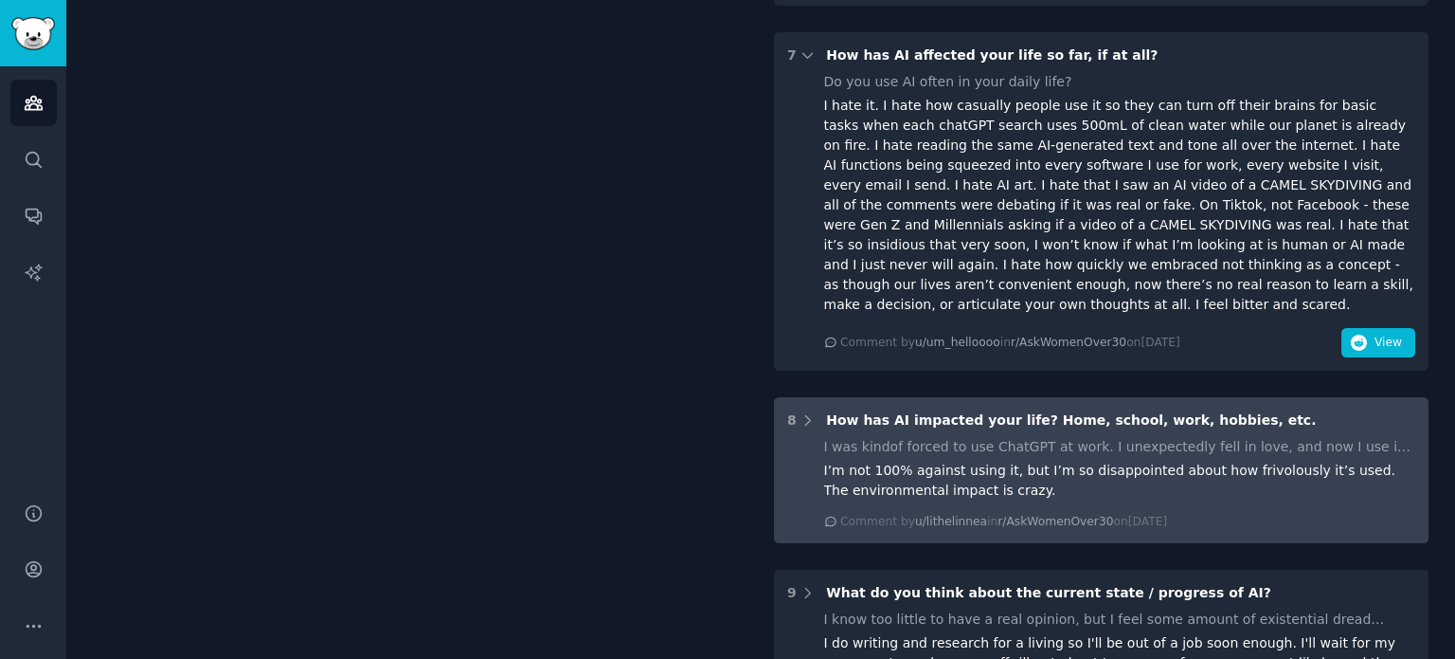
click at [1273, 460] on div "I’m not 100% against using it, but I’m so disappointed about how frivolously it…" at bounding box center [1120, 480] width 592 height 40
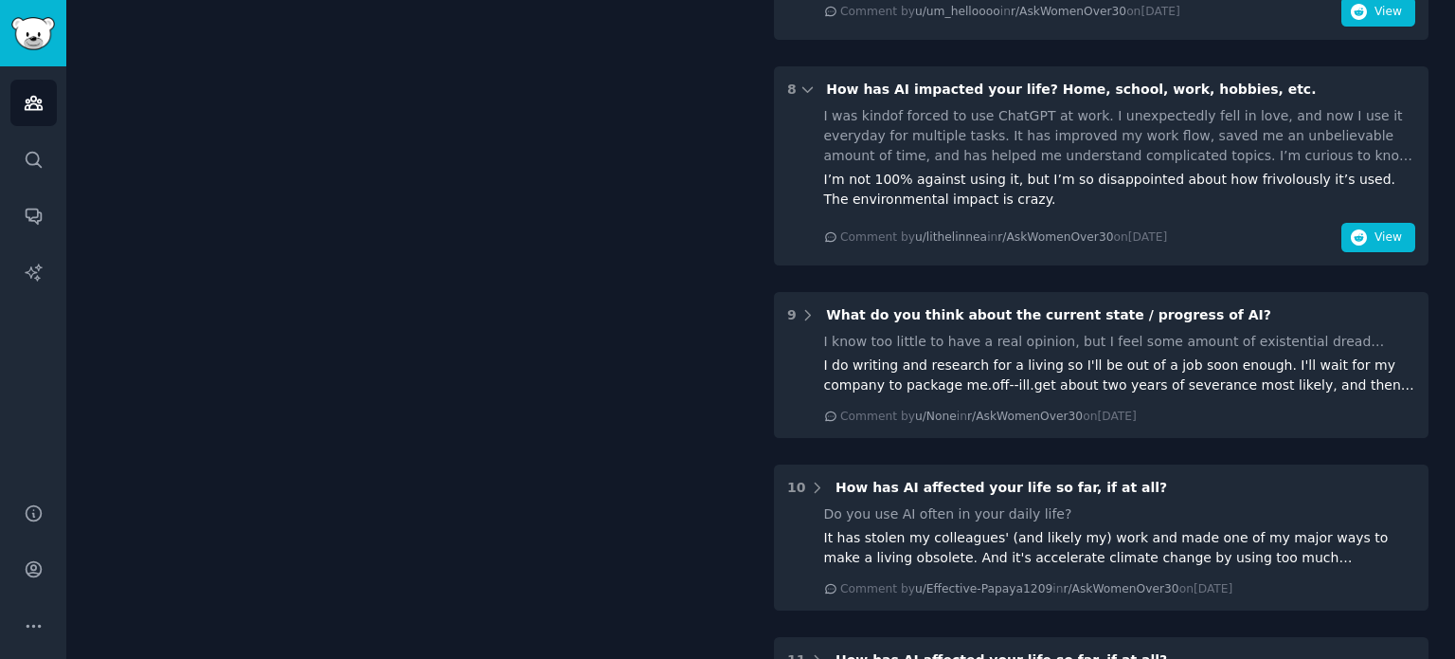
scroll to position [2140, 0]
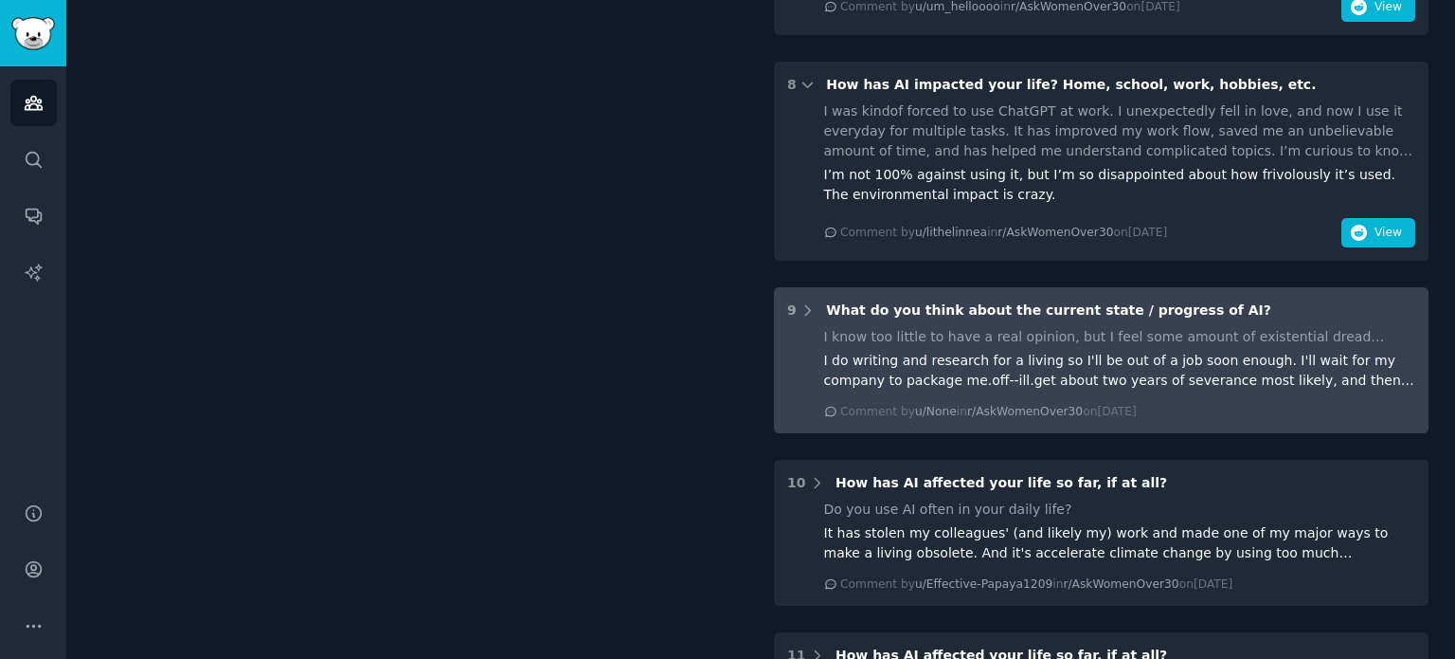
click at [1284, 351] on div "I do writing and research for a living so I'll be out of a job soon enough. I'l…" at bounding box center [1120, 371] width 592 height 40
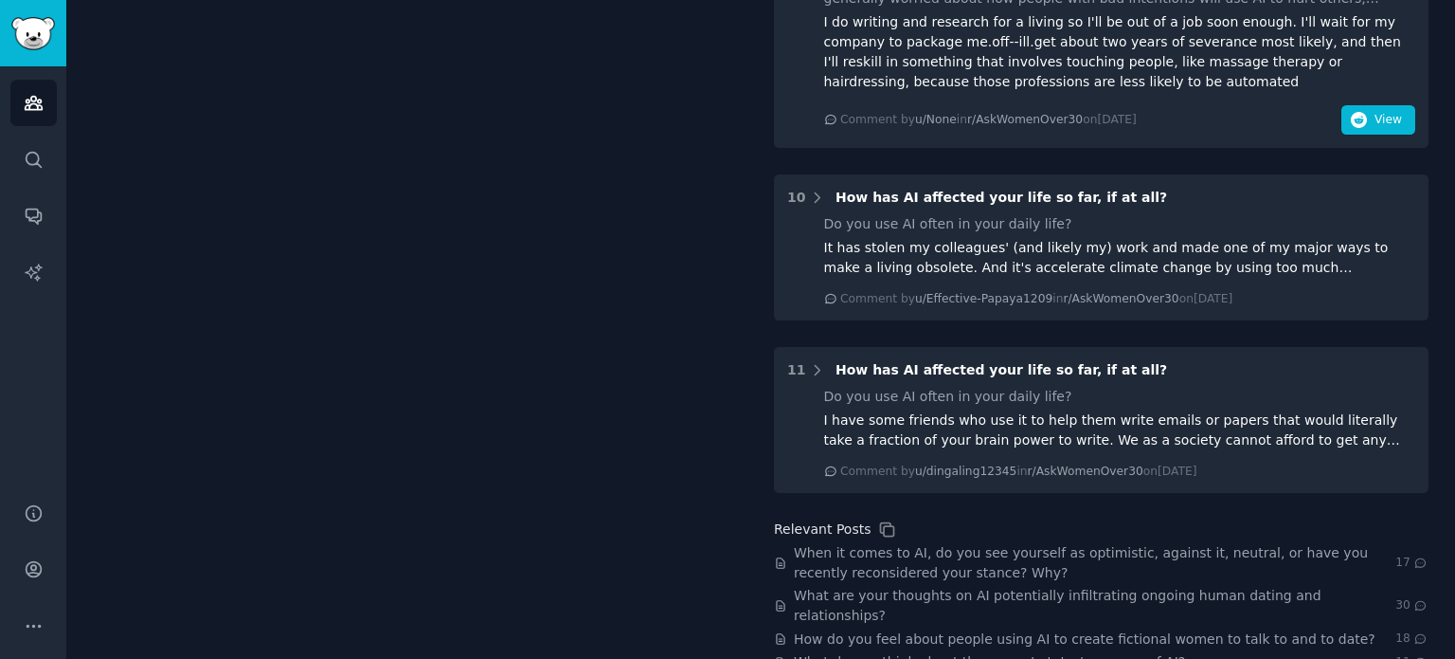
scroll to position [2536, 0]
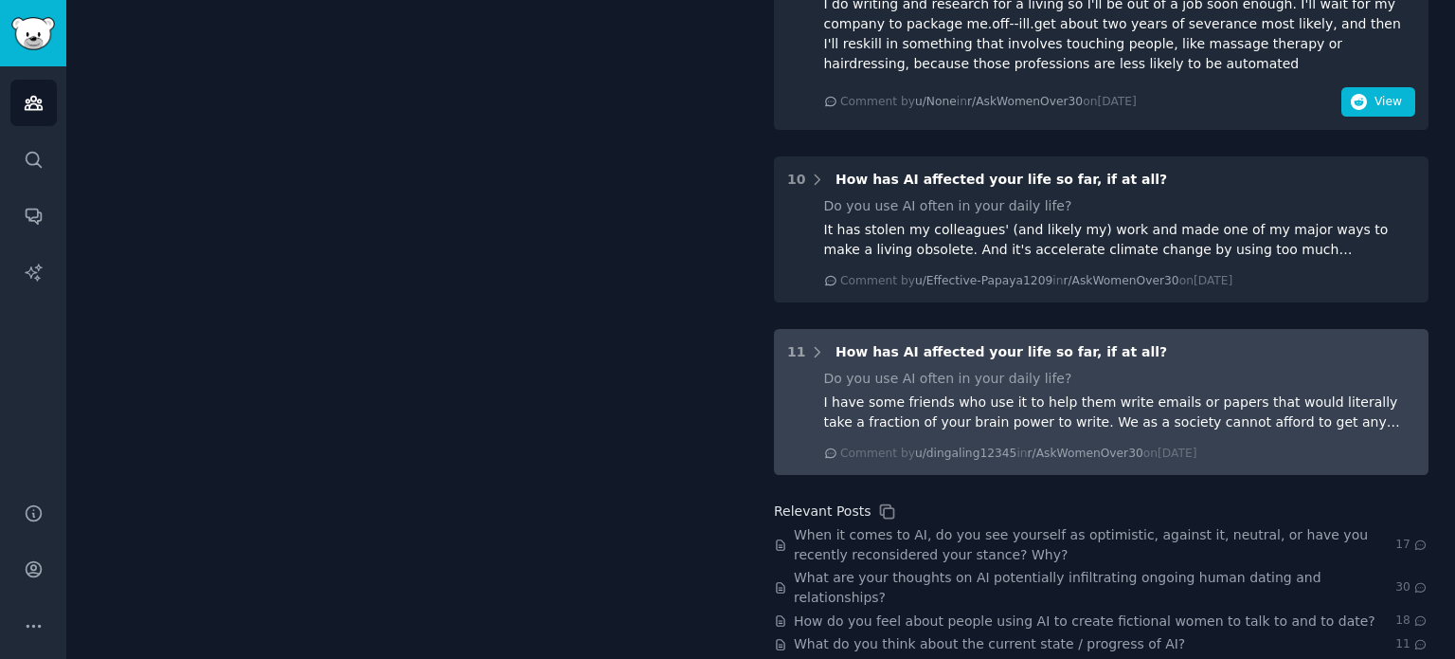
click at [1093, 392] on div "I have some friends who use it to help them write emails or papers that would l…" at bounding box center [1120, 412] width 592 height 40
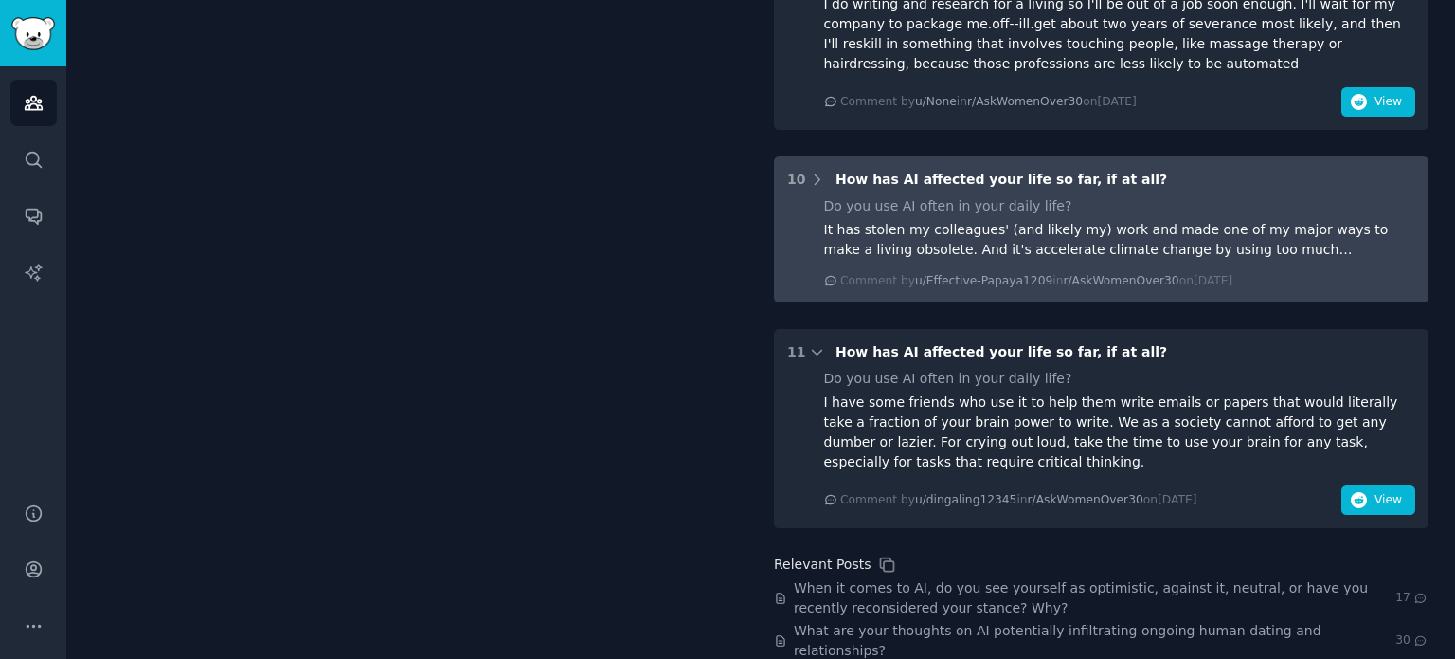
click at [1127, 220] on div "It has stolen my colleagues' (and likely my) work and made one of my major ways…" at bounding box center [1120, 240] width 592 height 40
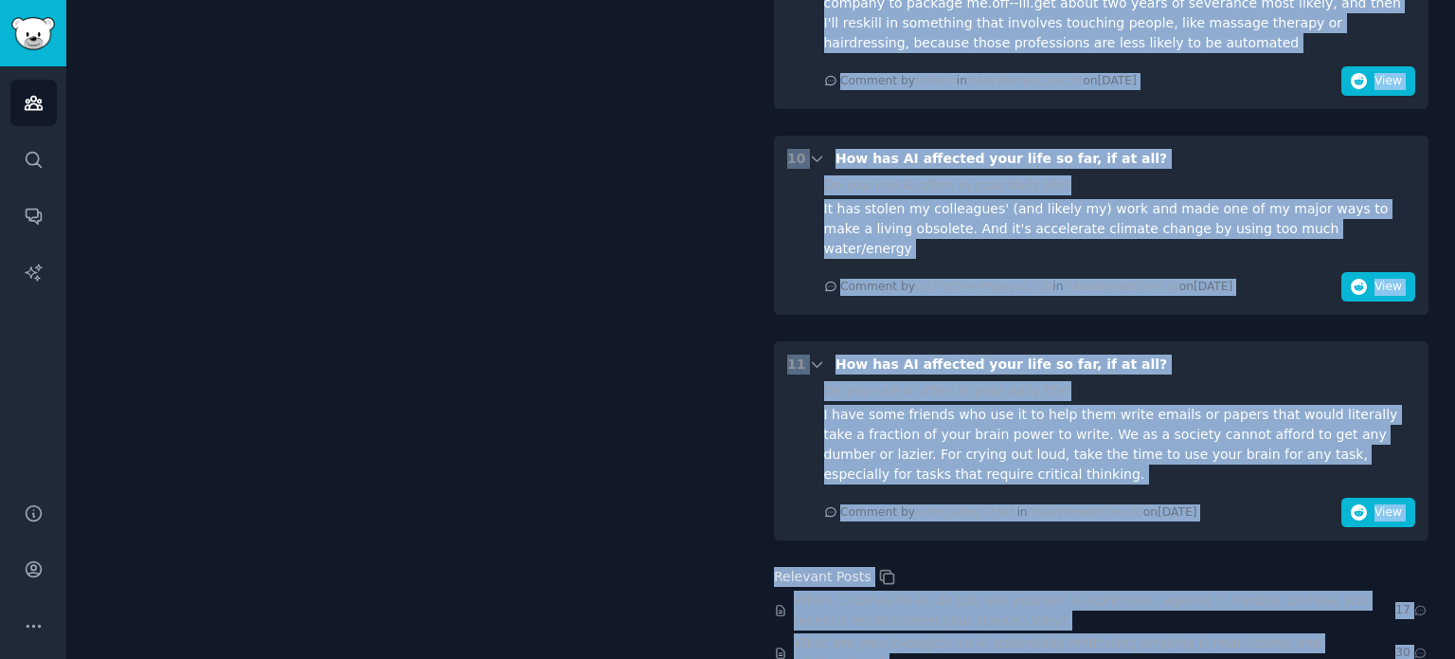
scroll to position [2602, 0]
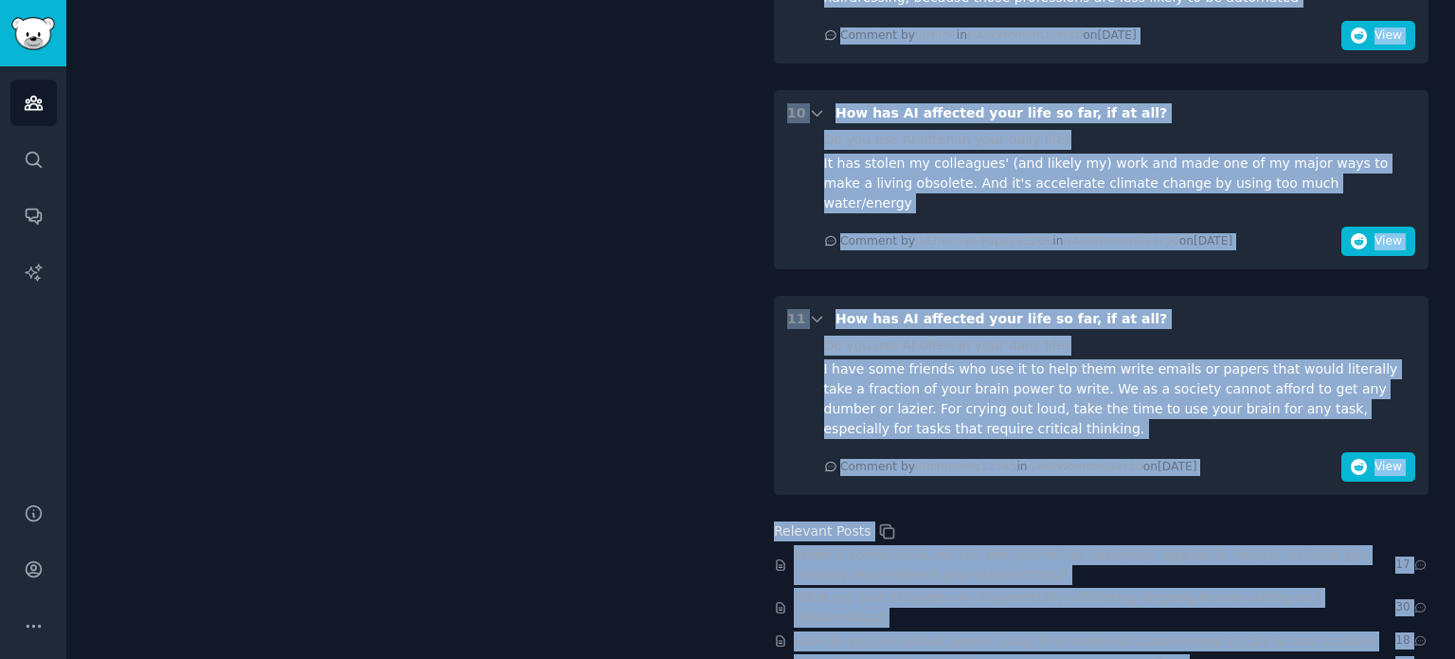
drag, startPoint x: 788, startPoint y: 217, endPoint x: 1230, endPoint y: 277, distance: 445.6
copy div "1 When it comes to AI, do you see yourself as optimistic, against it, neutral, …"
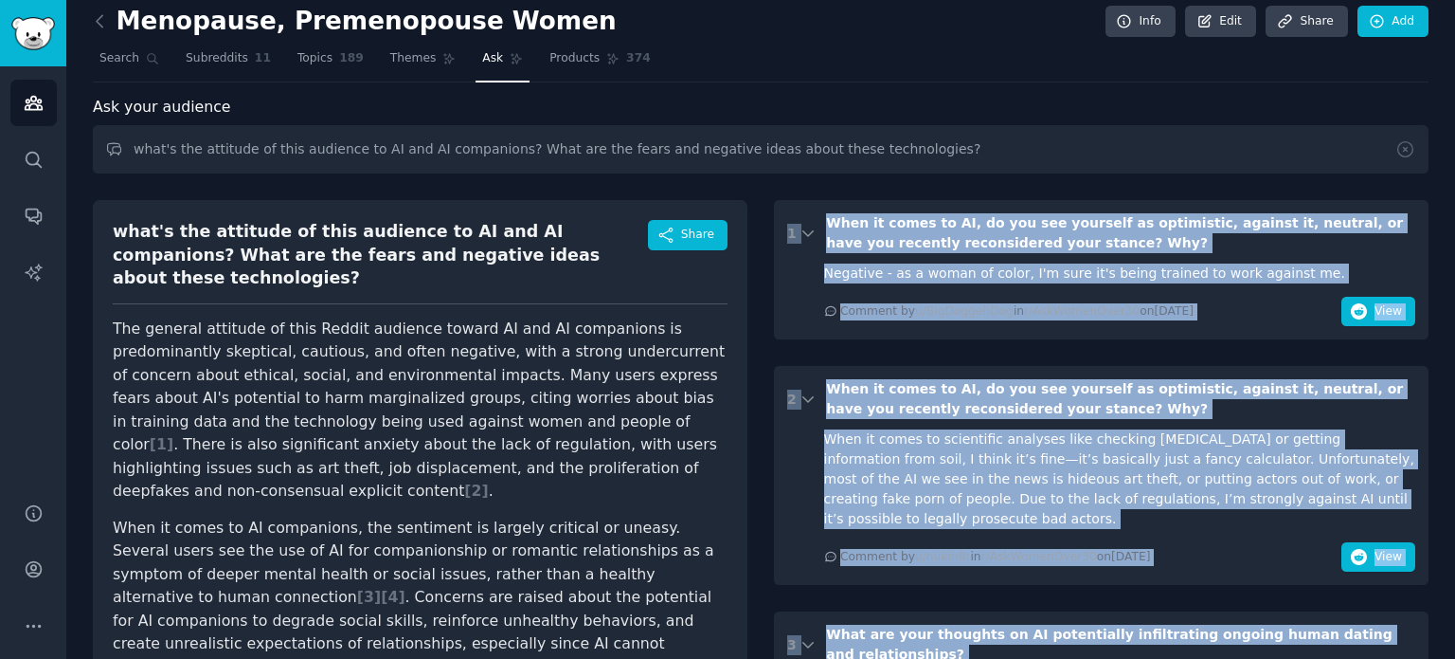
scroll to position [0, 0]
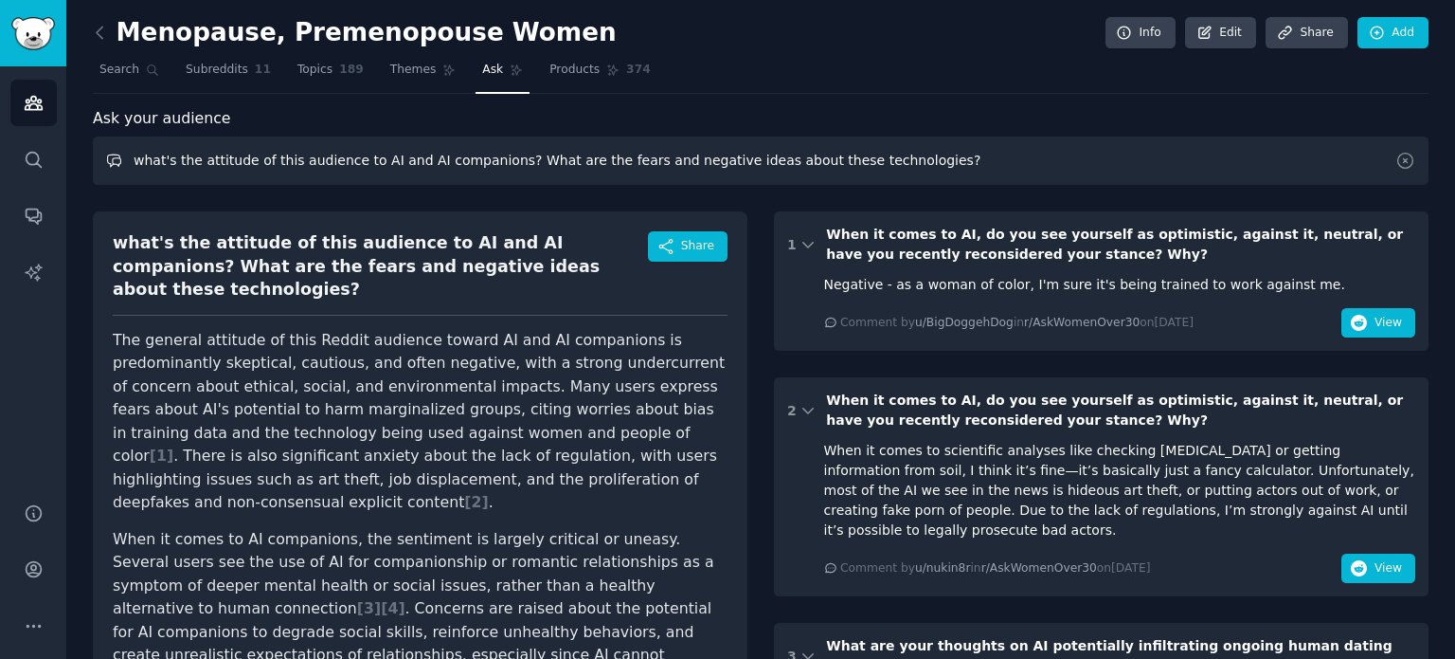
click at [421, 163] on input "what's the attitude of this audience to AI and AI companions? What are the fear…" at bounding box center [761, 160] width 1336 height 48
click at [1403, 164] on icon at bounding box center [1406, 161] width 20 height 20
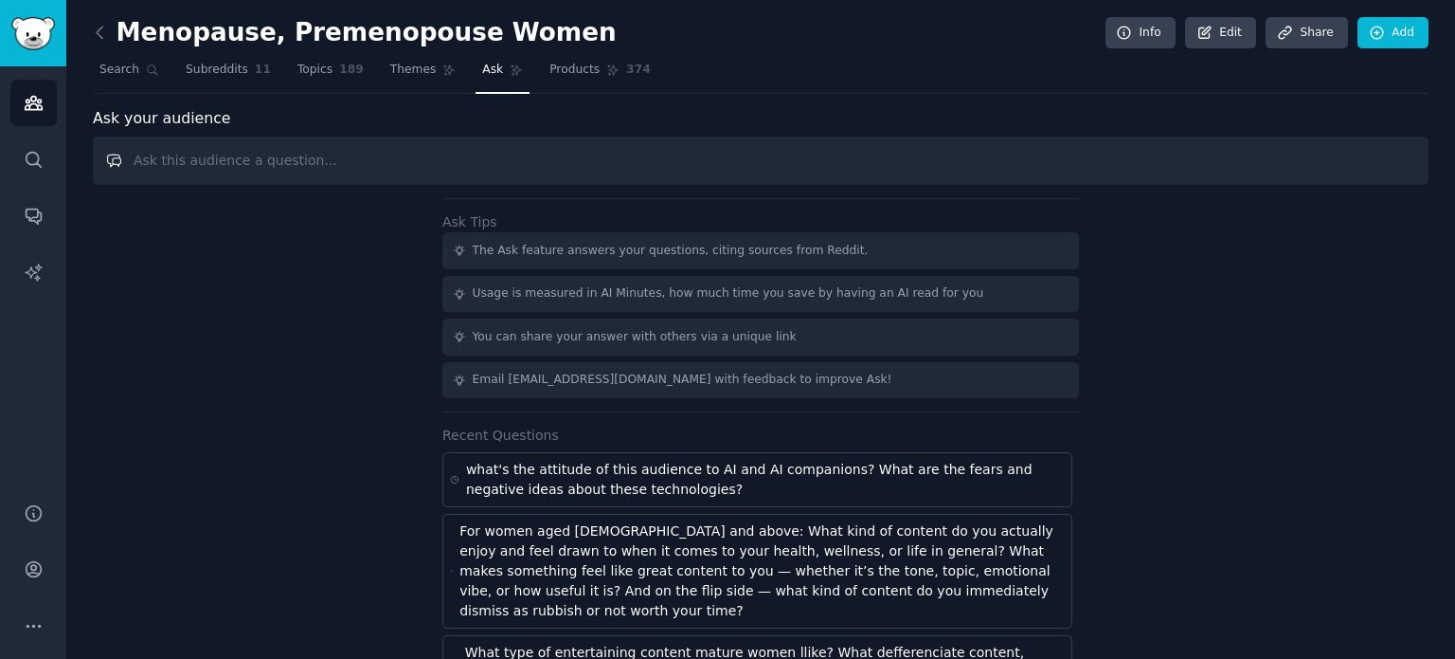
click at [608, 154] on input "text" at bounding box center [761, 160] width 1336 height 48
type input "find positive ideas of this audience about AI technology and AI companions"
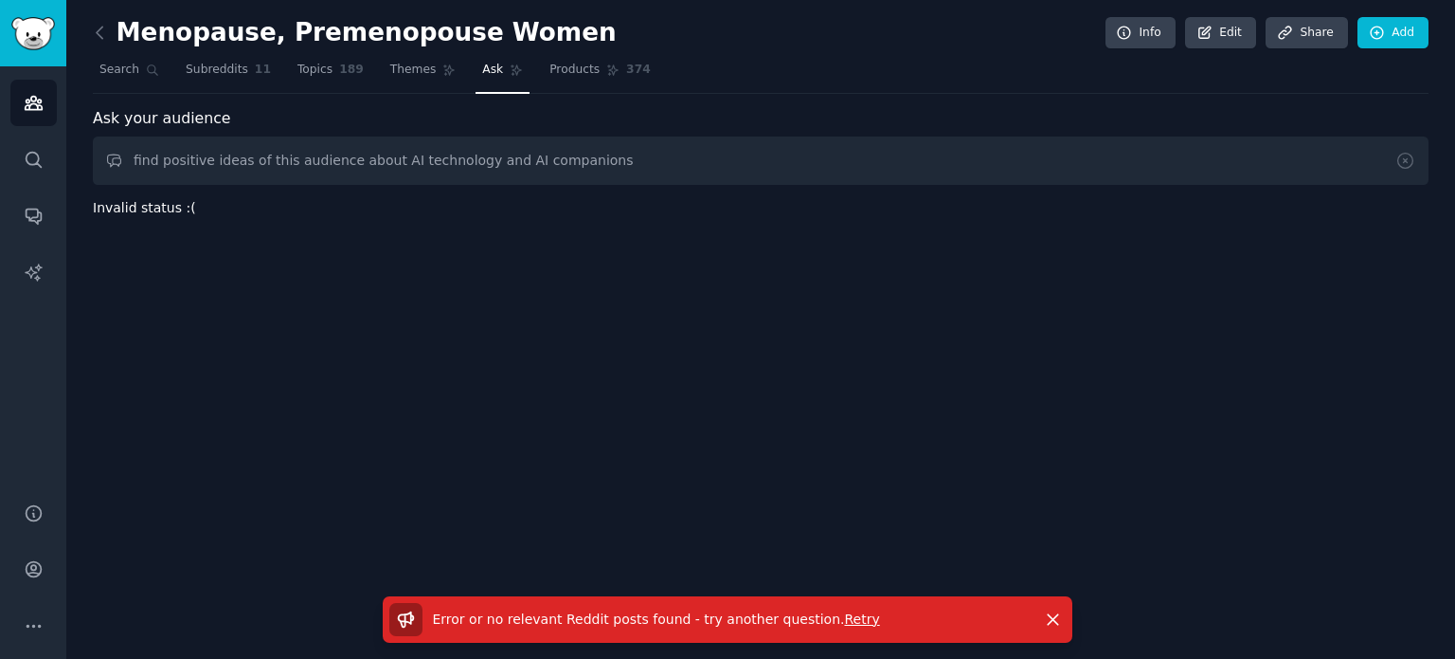
click at [844, 621] on span "Retry" at bounding box center [861, 618] width 35 height 15
click at [558, 75] on span "Products" at bounding box center [575, 70] width 50 height 17
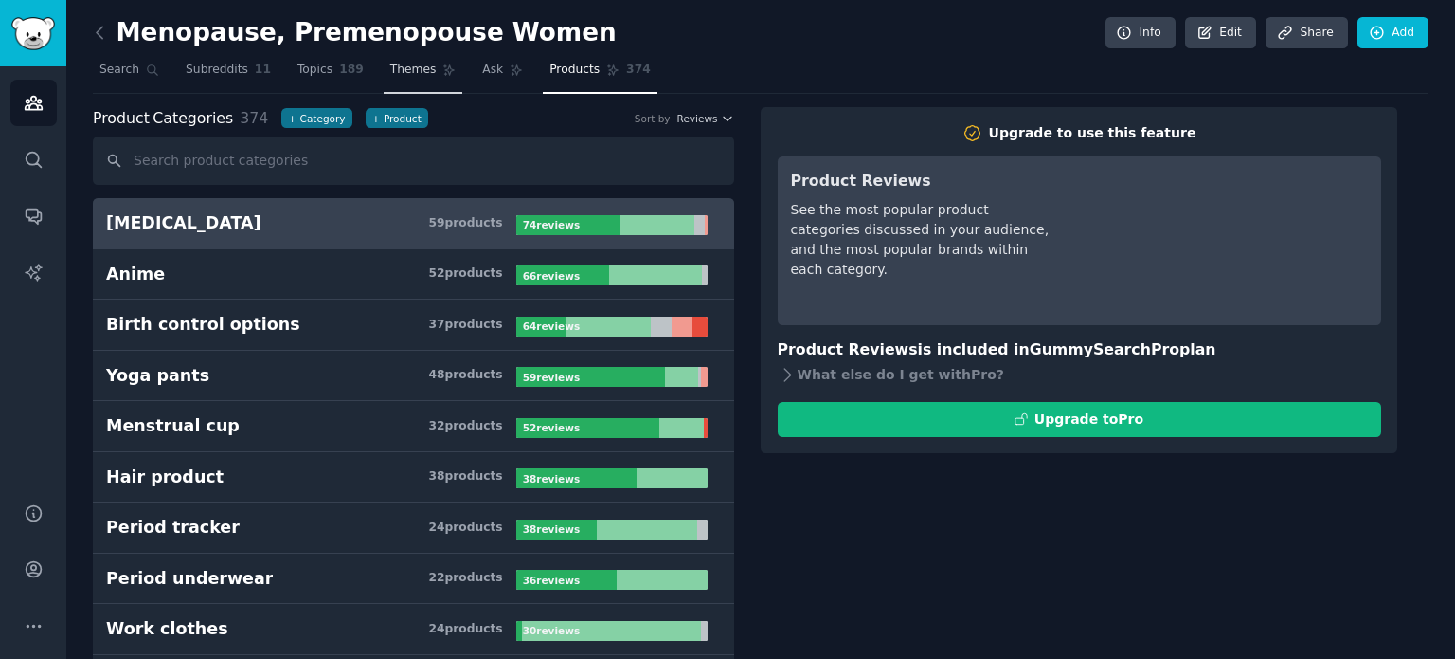
click at [390, 63] on span "Themes" at bounding box center [413, 70] width 46 height 17
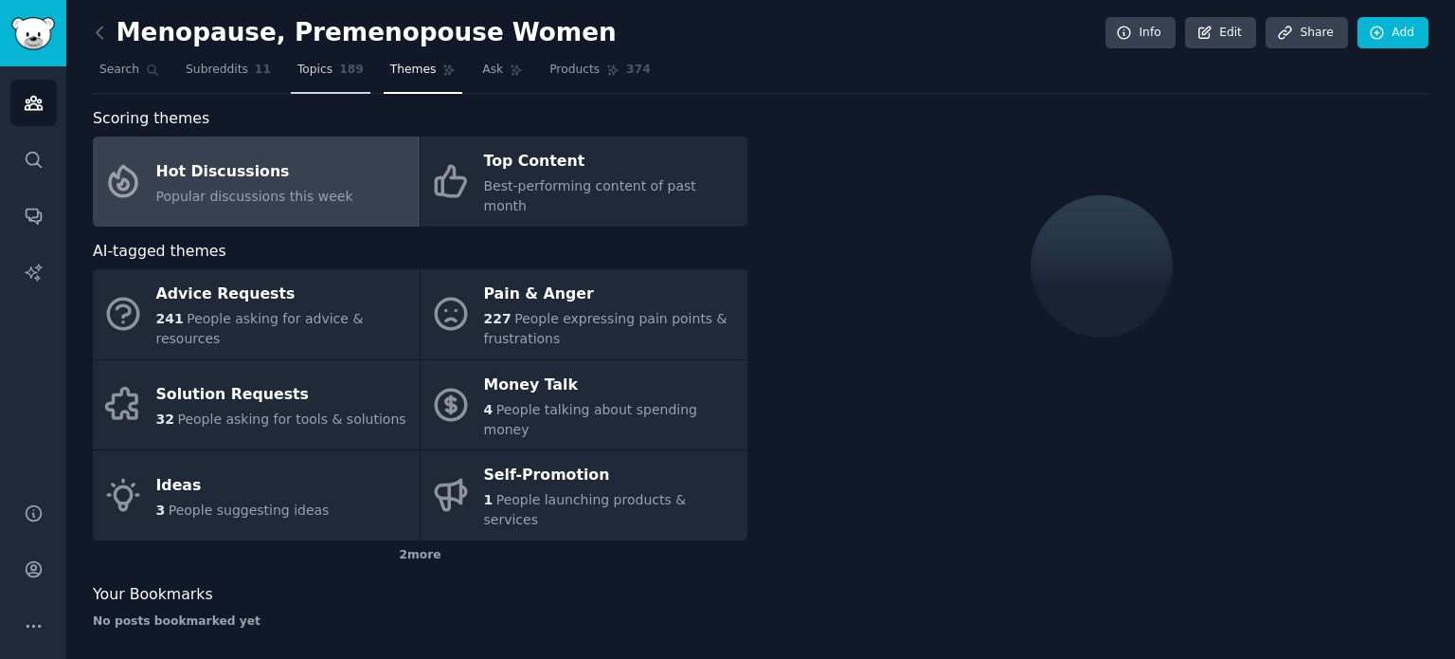
click at [304, 63] on span "Topics" at bounding box center [315, 70] width 35 height 17
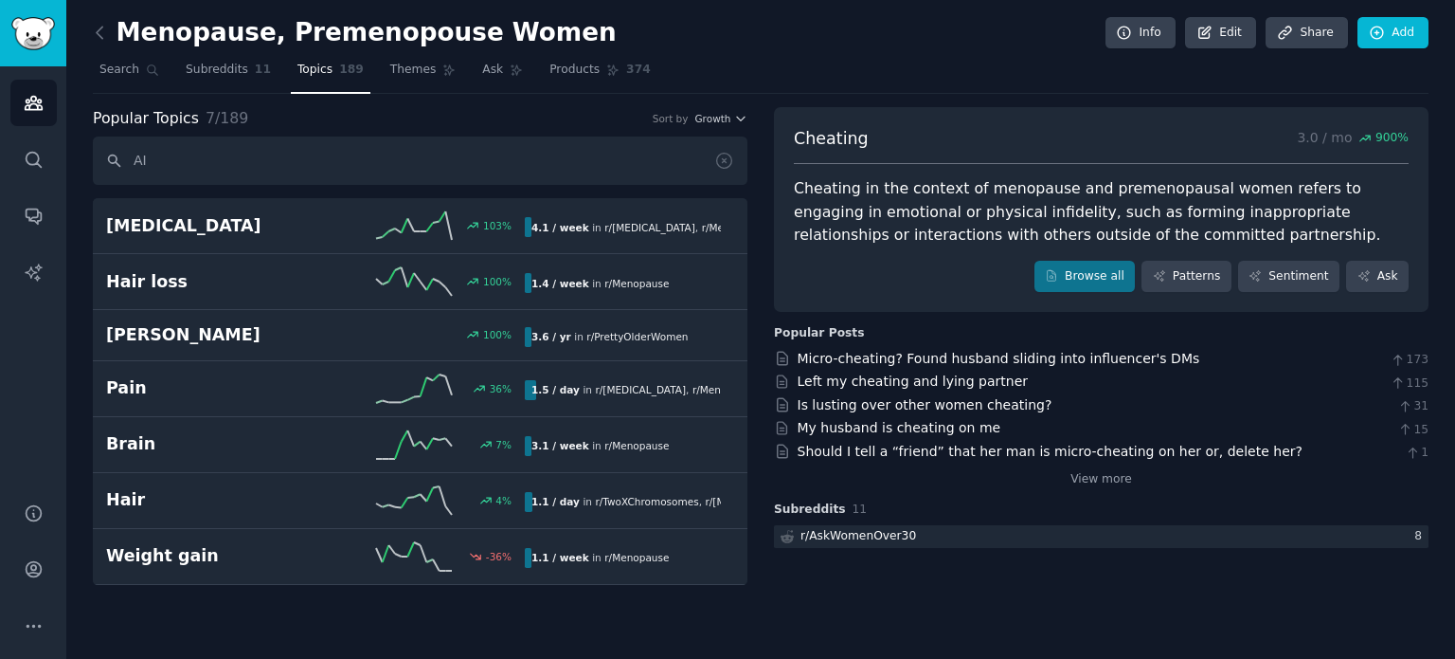
type input "A"
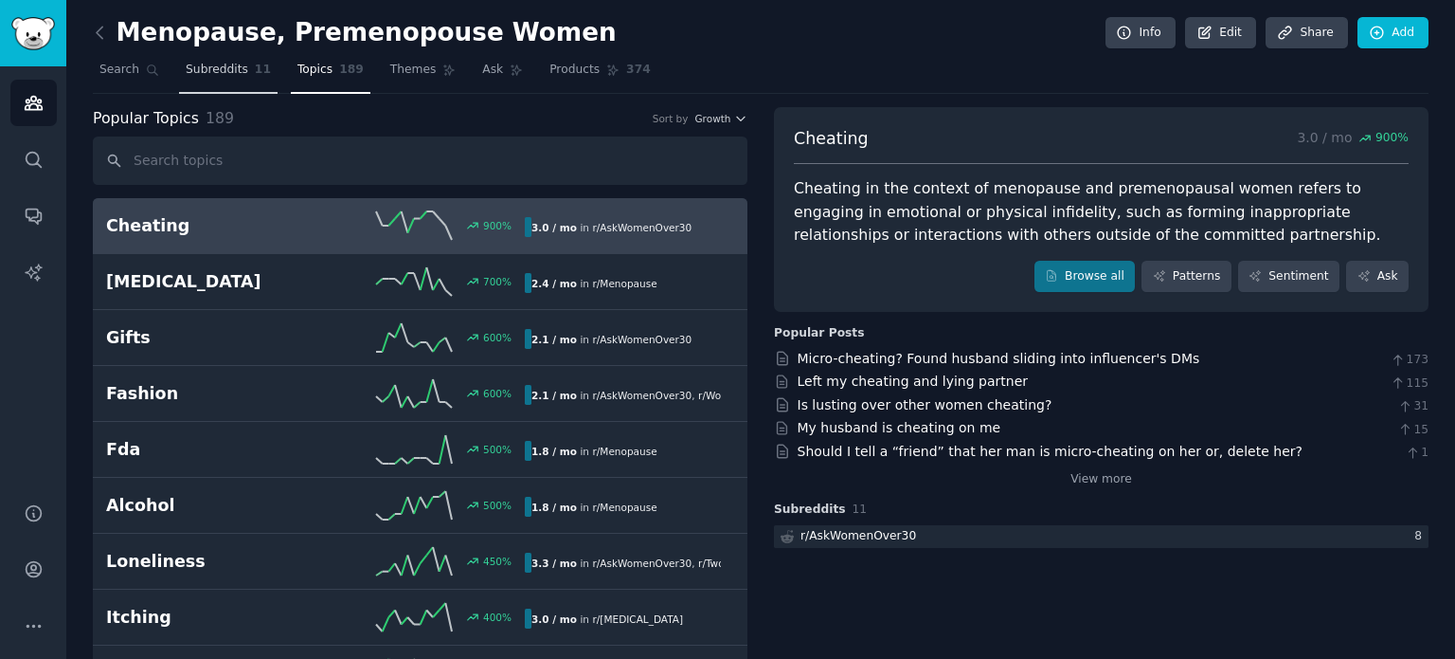
click at [208, 68] on span "Subreddits" at bounding box center [217, 70] width 63 height 17
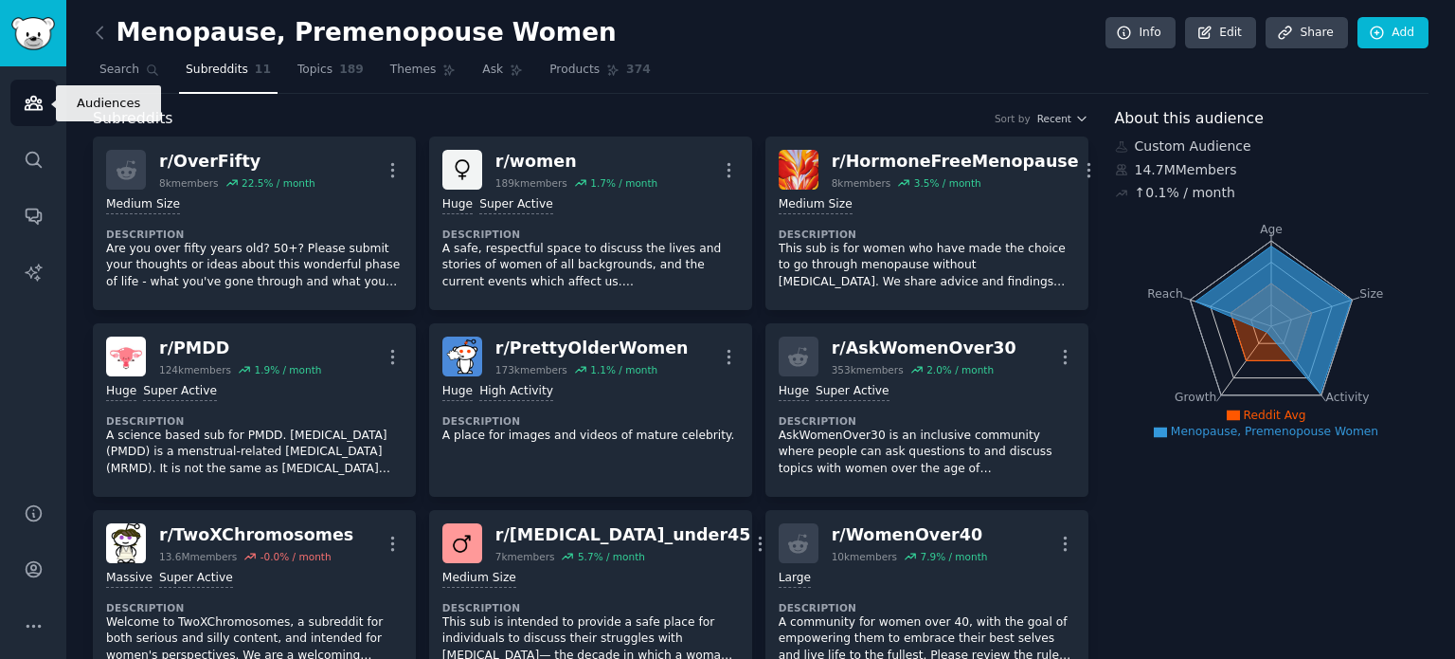
click at [34, 101] on icon "Sidebar" at bounding box center [33, 103] width 17 height 13
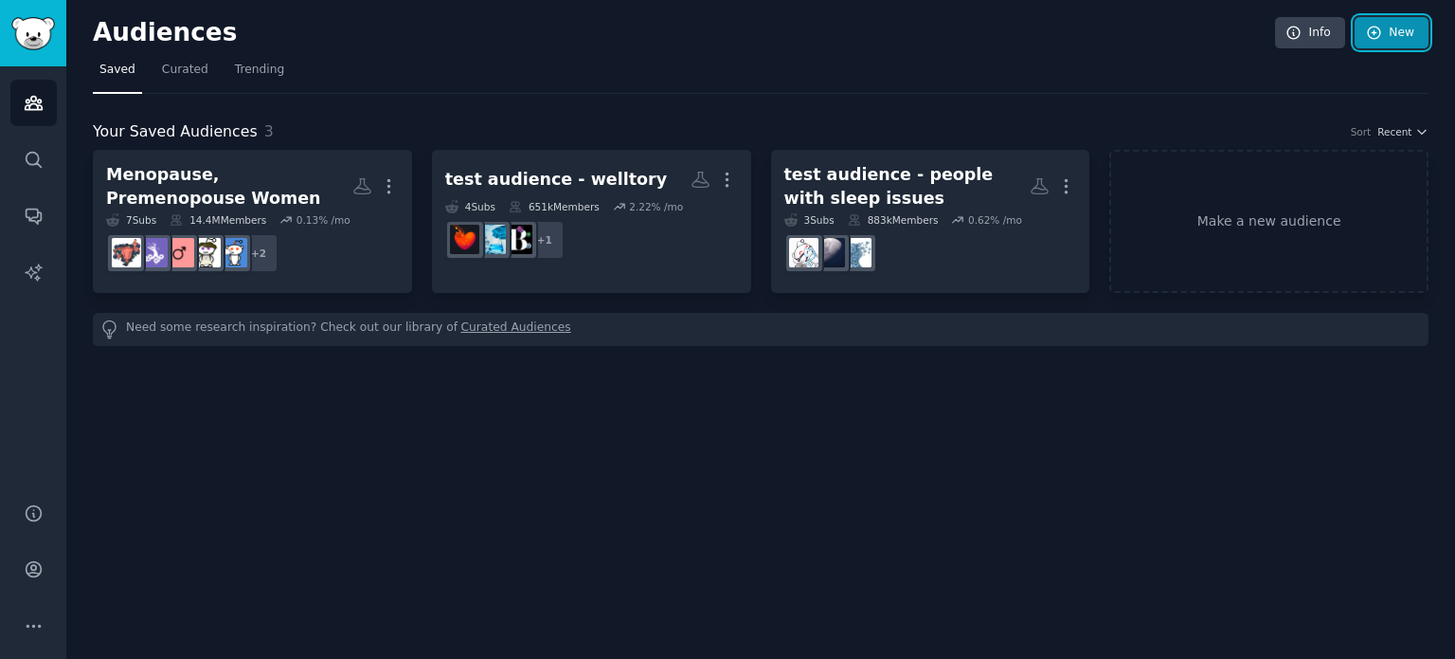
click at [1401, 26] on link "New" at bounding box center [1392, 33] width 74 height 32
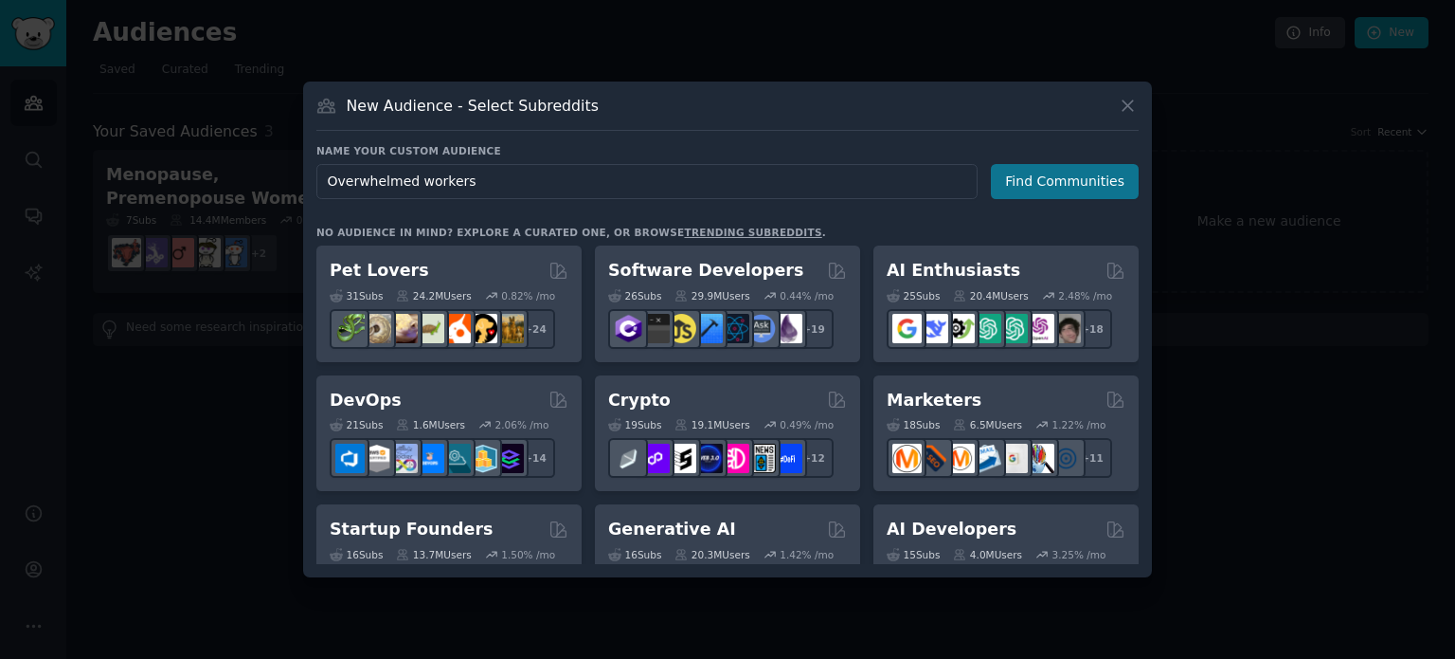
type input "Overwhelmed workers"
click at [1054, 178] on button "Find Communities" at bounding box center [1065, 181] width 148 height 35
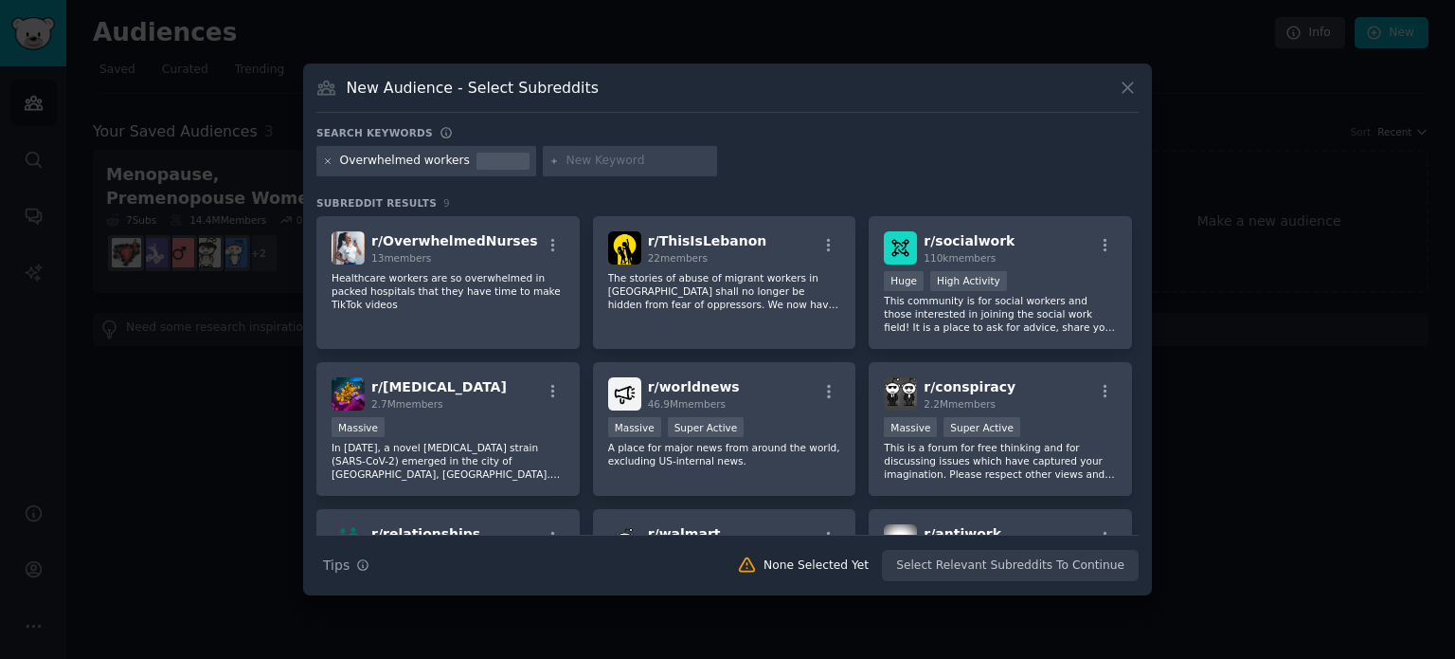
click at [326, 159] on icon at bounding box center [328, 161] width 10 height 10
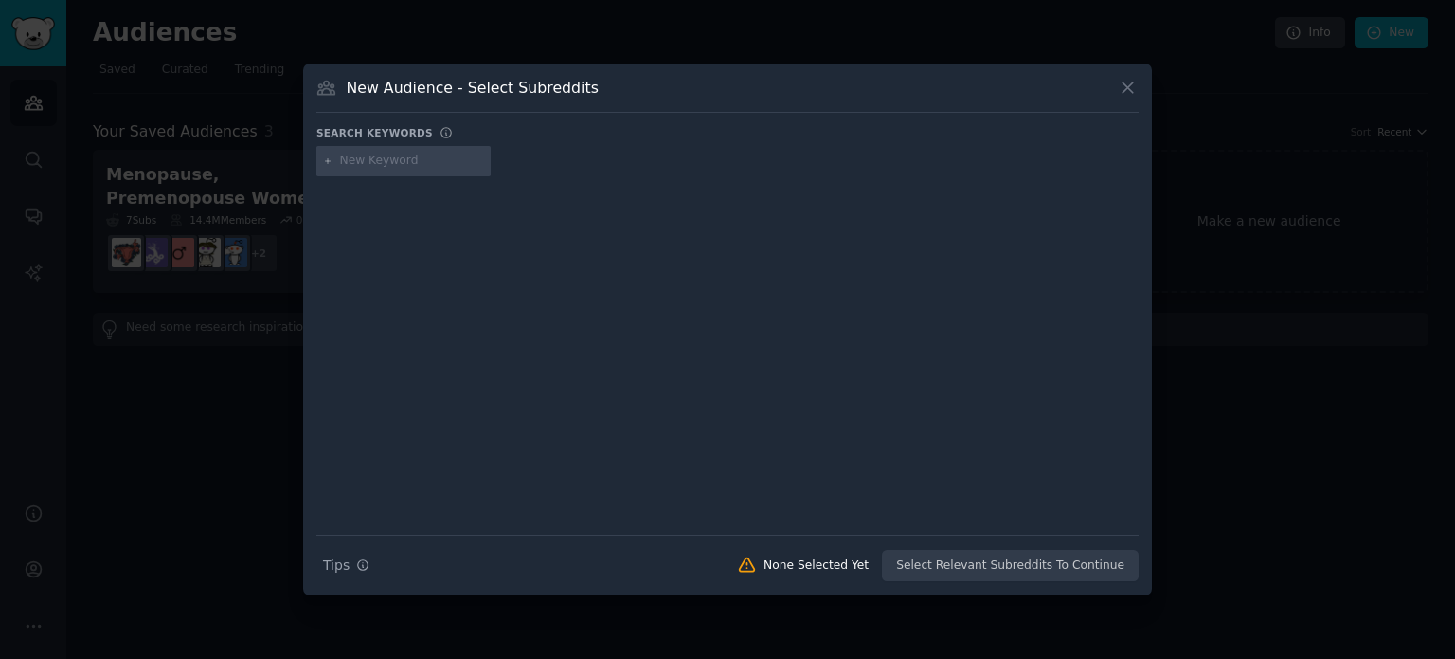
click at [382, 165] on input "text" at bounding box center [412, 161] width 144 height 17
type input "offmychest"
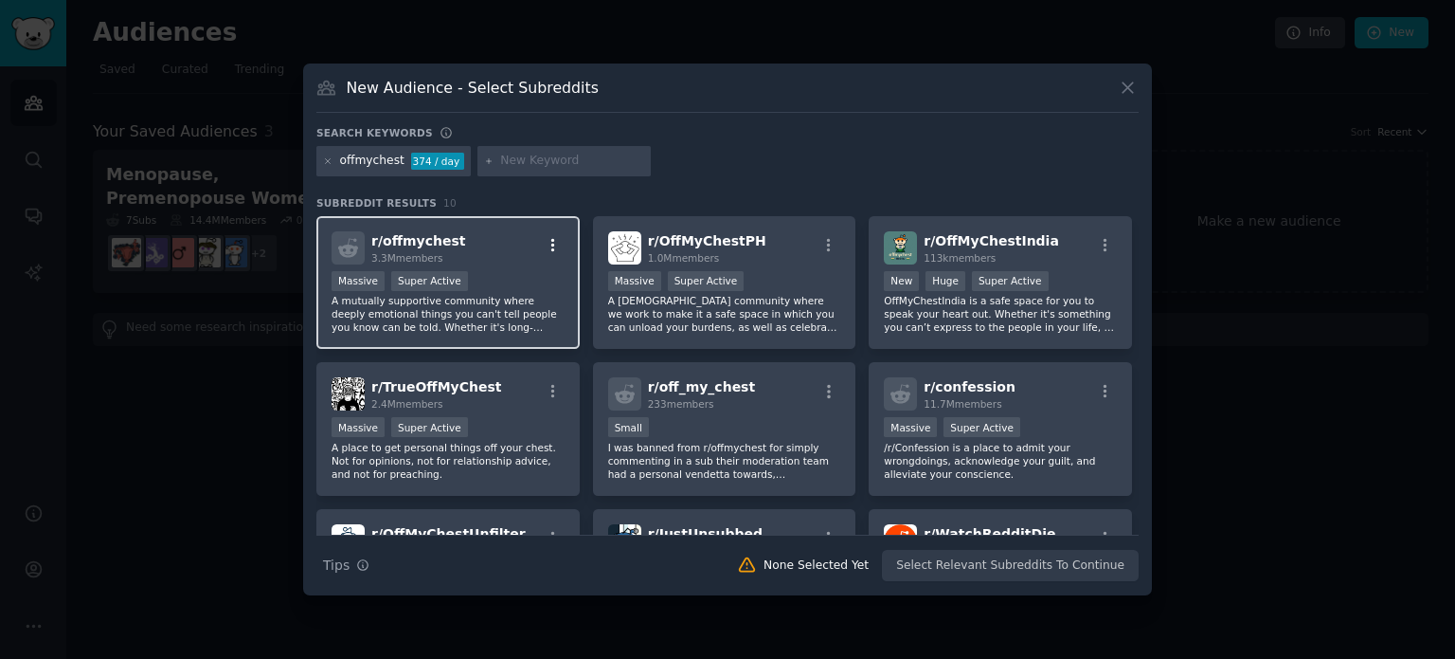
click at [548, 246] on icon "button" at bounding box center [553, 245] width 17 height 17
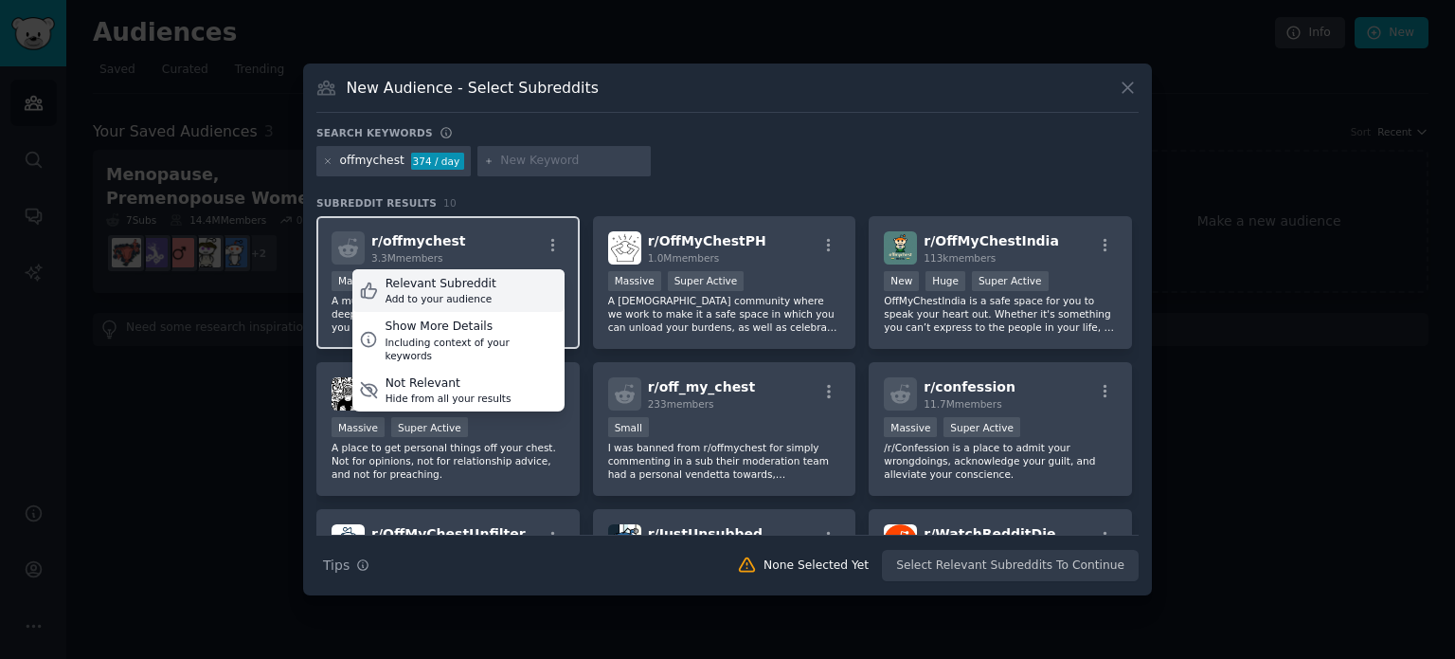
click at [483, 288] on div "Relevant Subreddit Add to your audience" at bounding box center [458, 291] width 212 height 44
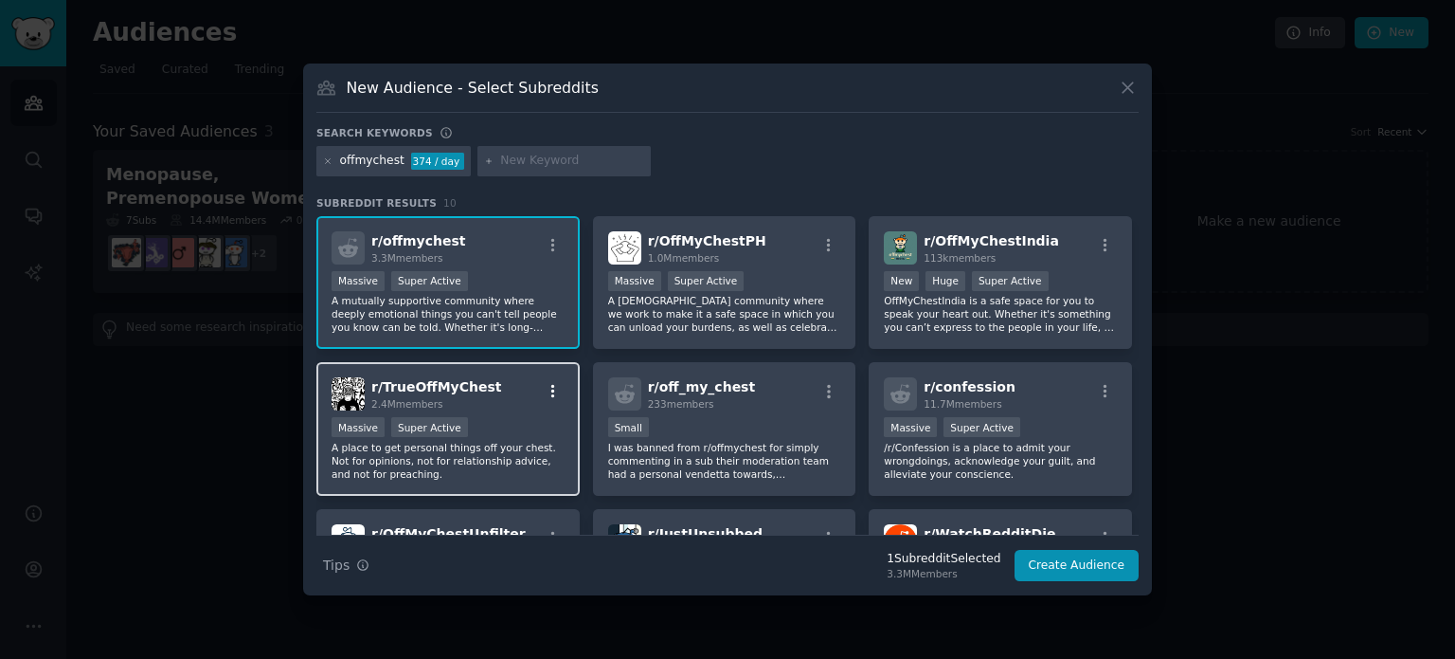
click at [555, 388] on icon "button" at bounding box center [553, 391] width 17 height 17
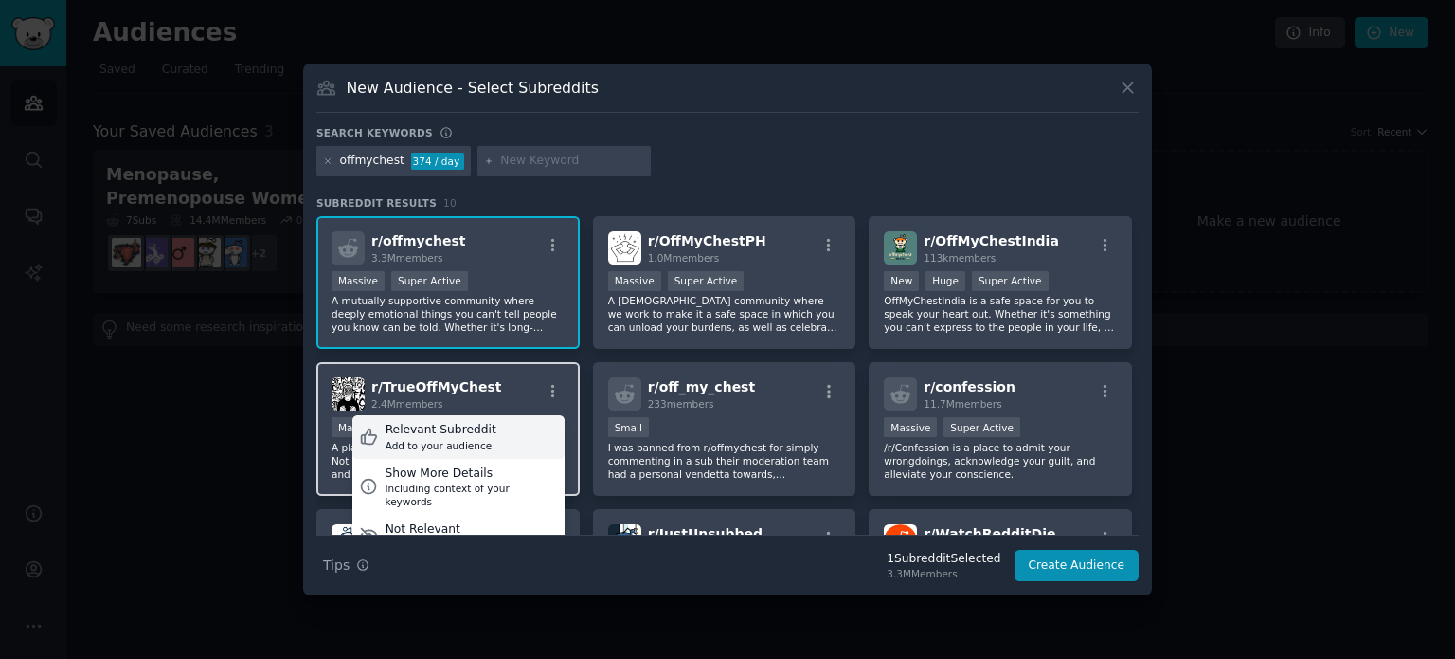
click at [490, 429] on div "Relevant Subreddit Add to your audience" at bounding box center [458, 437] width 212 height 44
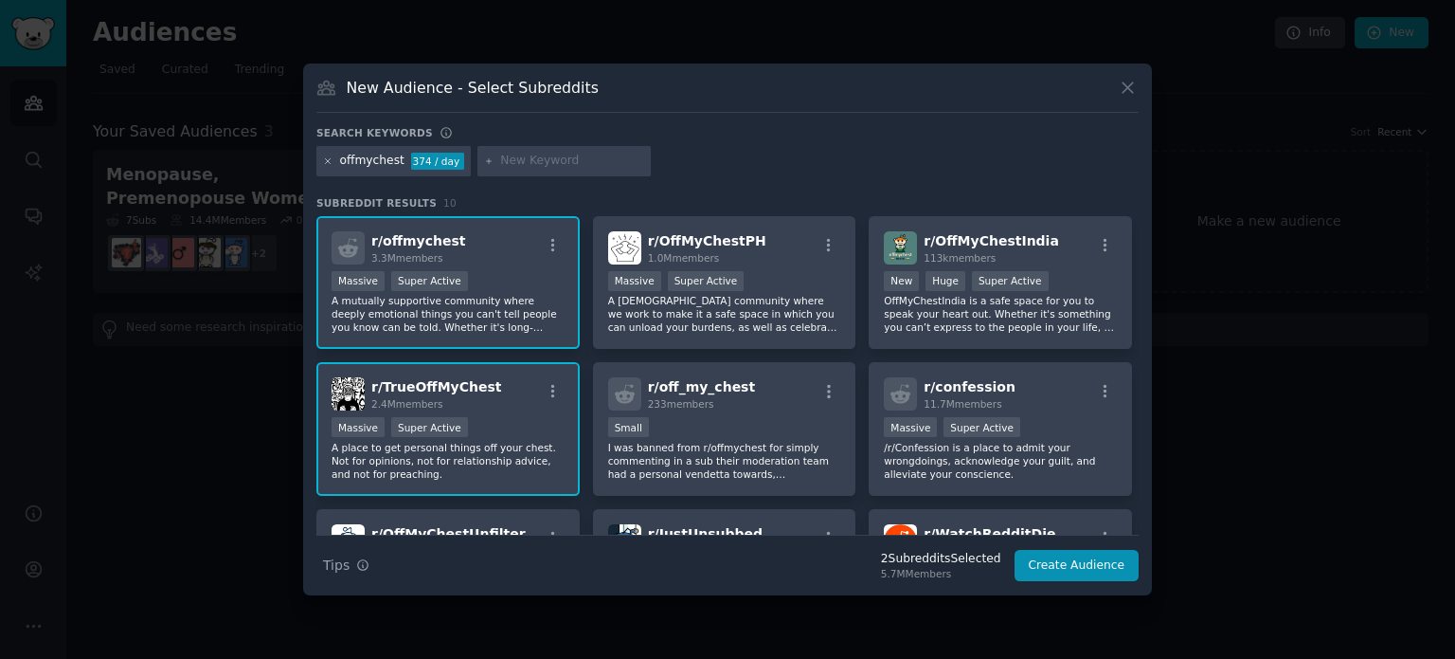
click at [330, 157] on icon at bounding box center [328, 161] width 10 height 10
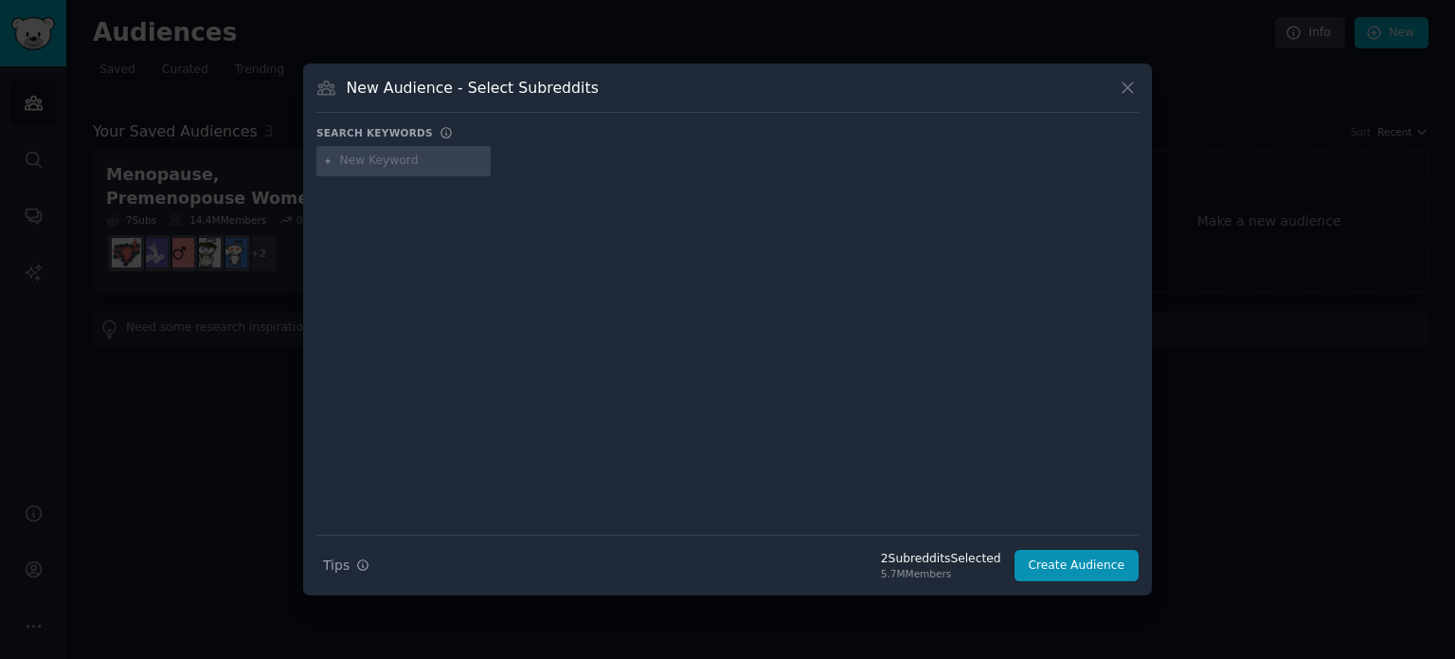
click at [356, 158] on input "text" at bounding box center [412, 161] width 144 height 17
type input "getdisciplined"
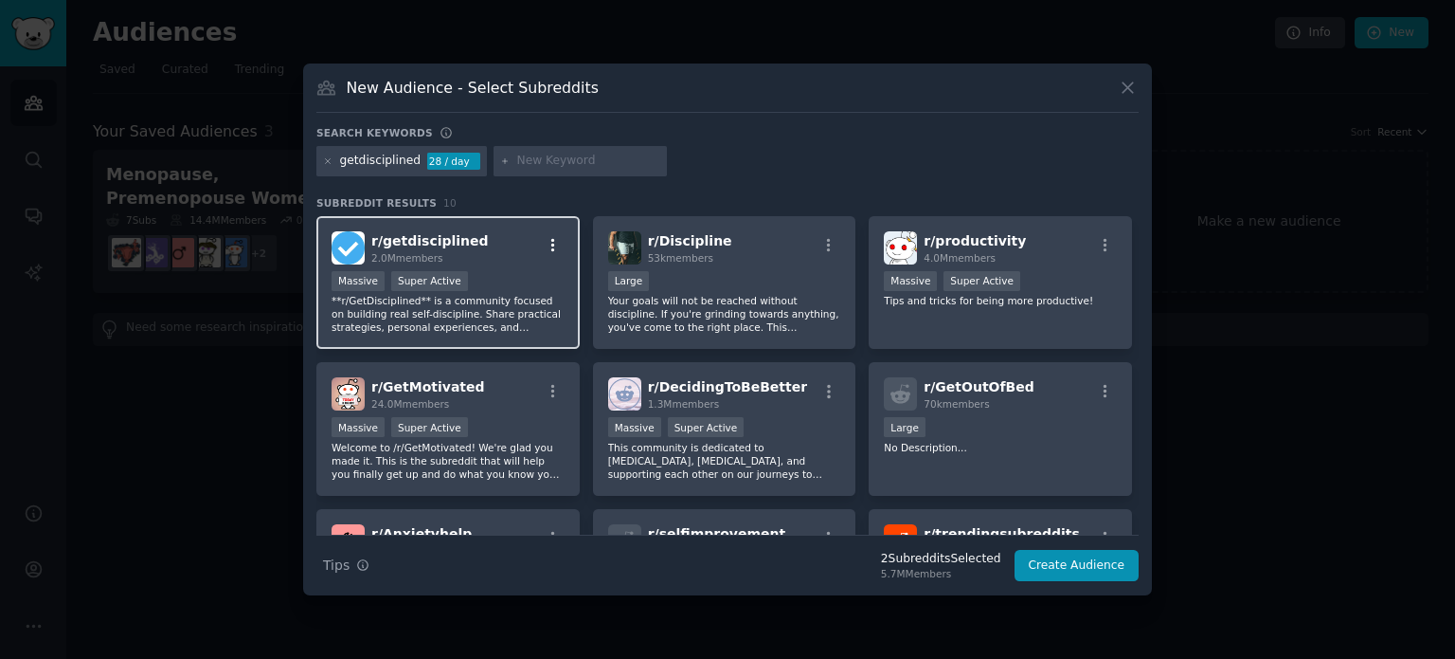
click at [555, 243] on icon "button" at bounding box center [553, 245] width 17 height 17
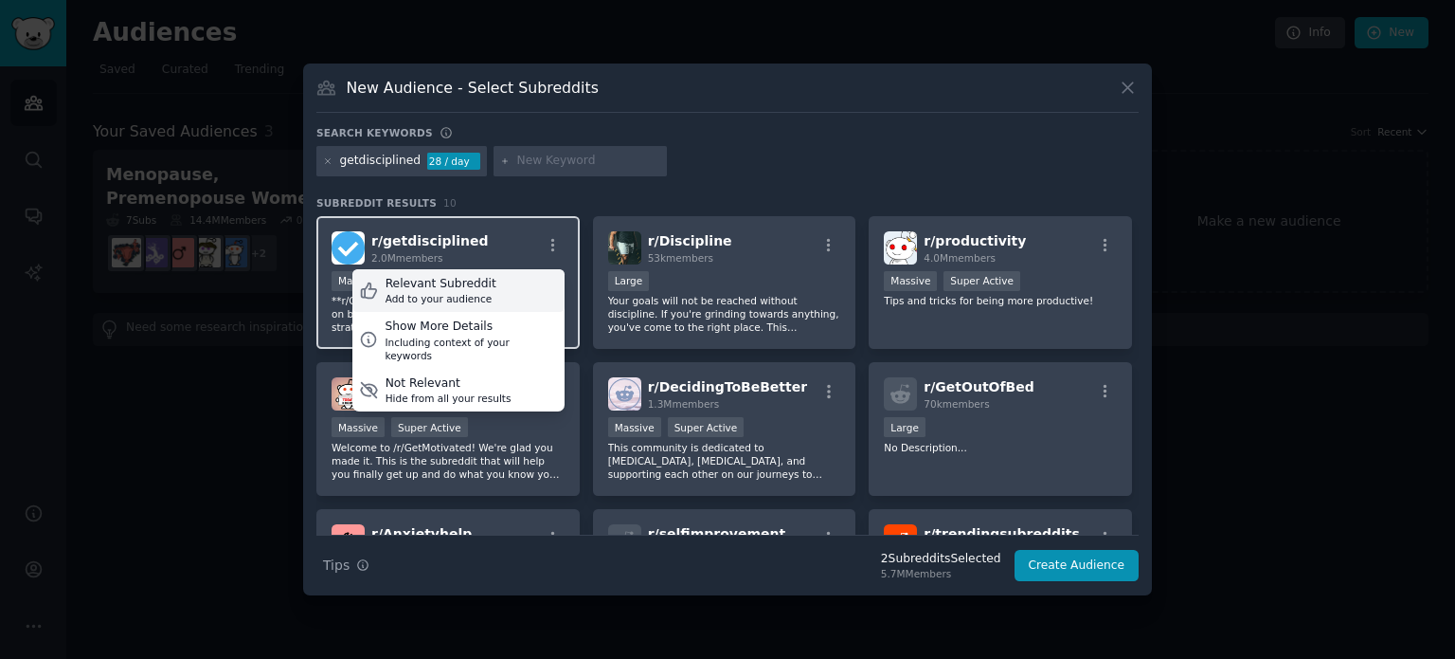
click at [459, 298] on div "Add to your audience" at bounding box center [441, 298] width 111 height 13
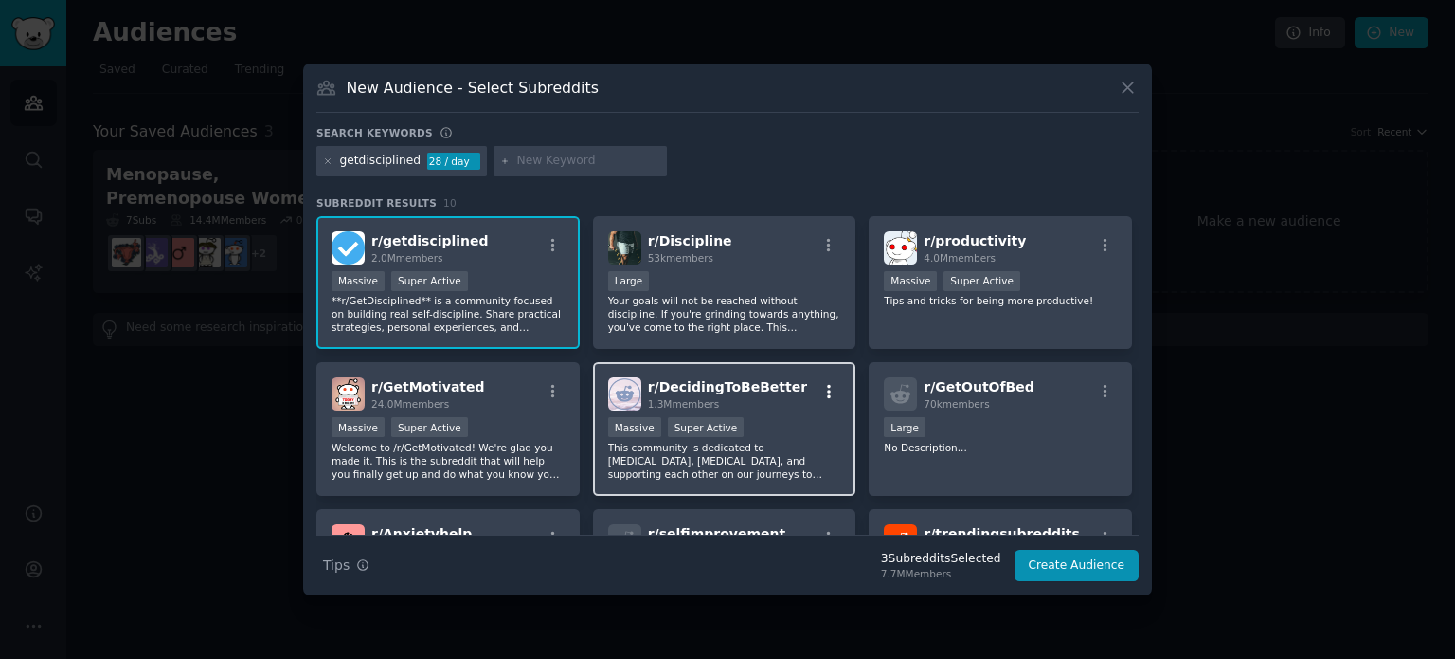
click at [827, 389] on icon "button" at bounding box center [829, 391] width 4 height 13
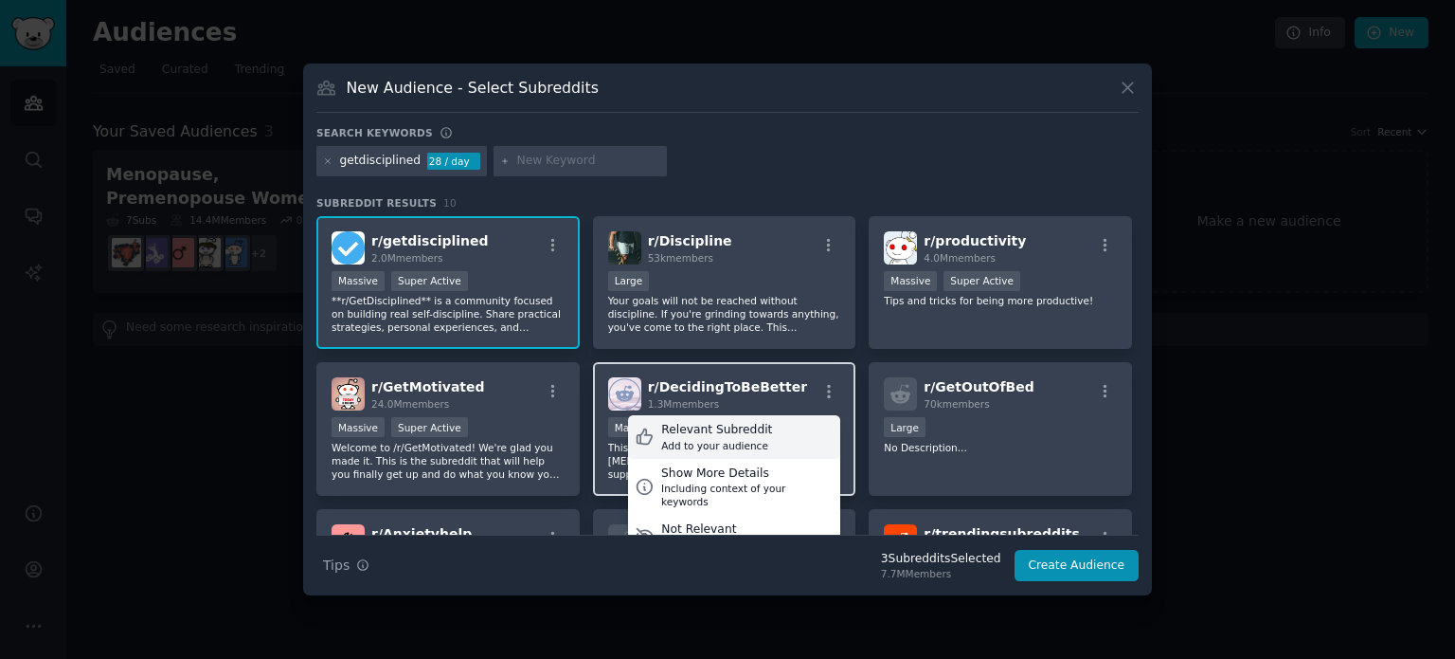
click at [750, 431] on div "Relevant Subreddit" at bounding box center [716, 430] width 111 height 17
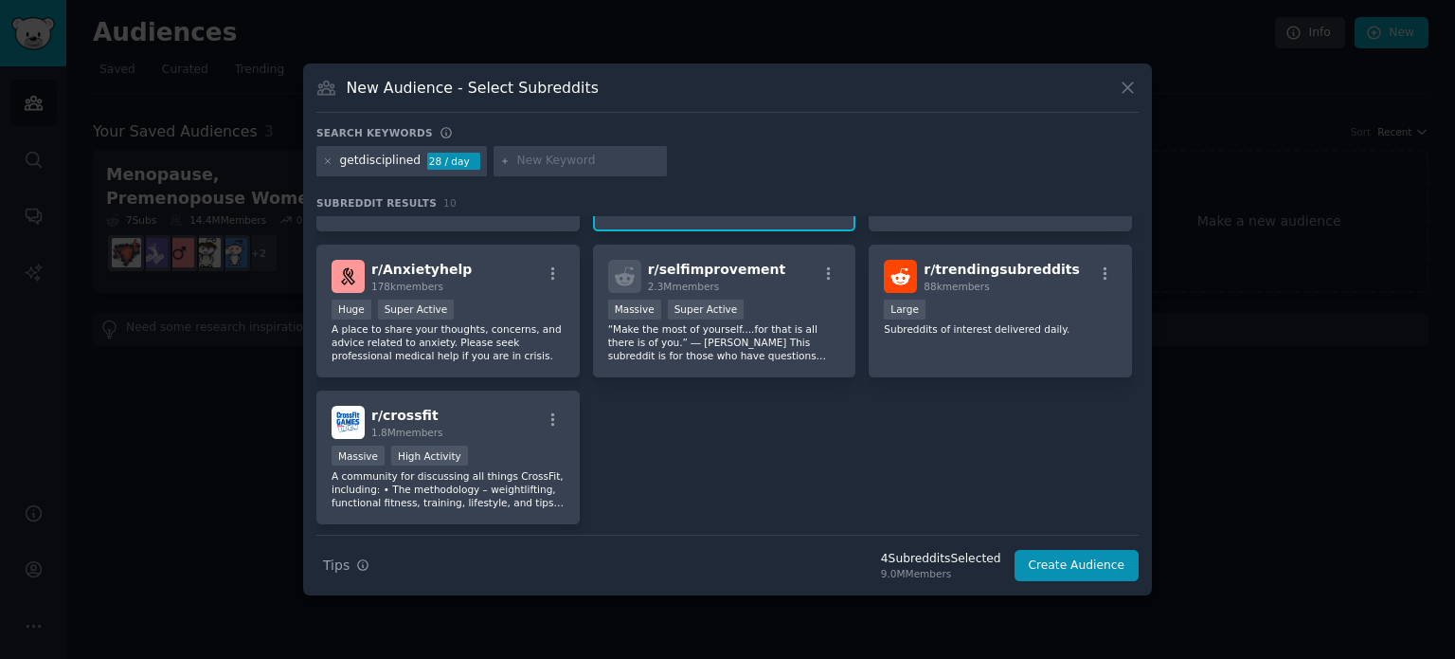
scroll to position [265, 0]
click at [823, 275] on icon "button" at bounding box center [829, 272] width 17 height 17
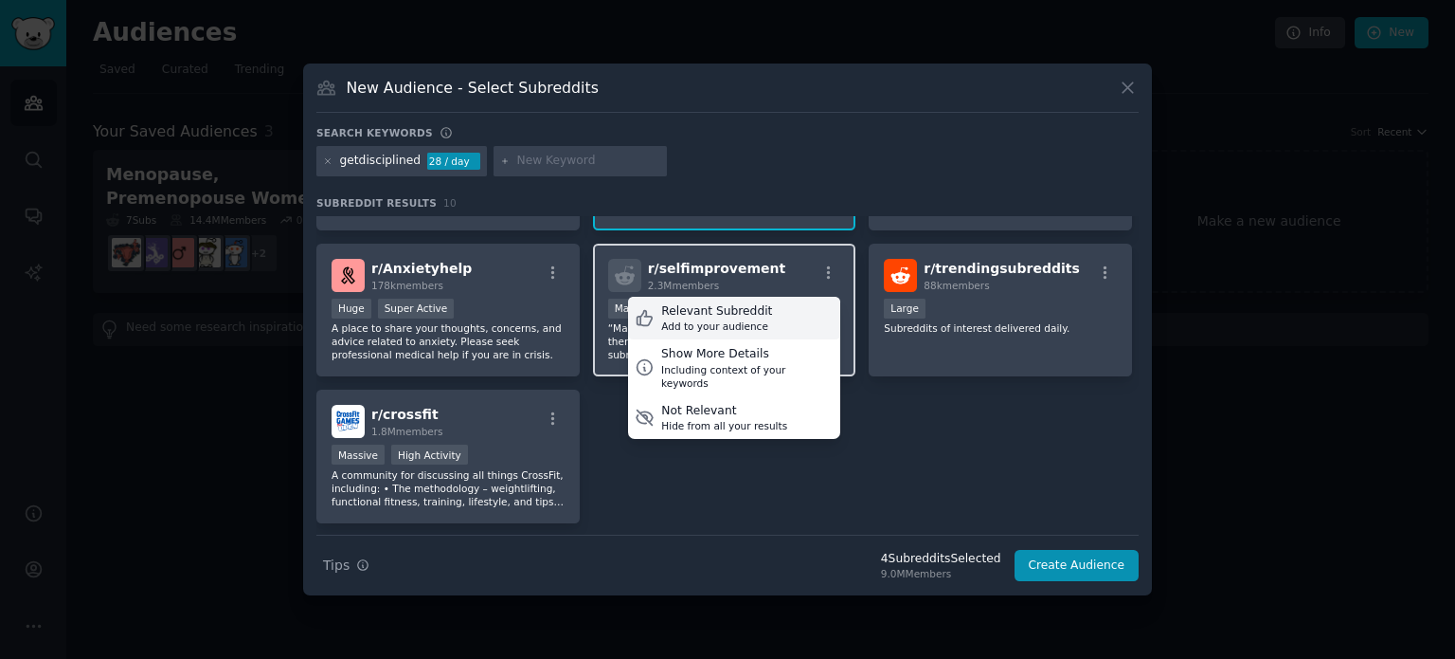
click at [738, 319] on div "Add to your audience" at bounding box center [716, 325] width 111 height 13
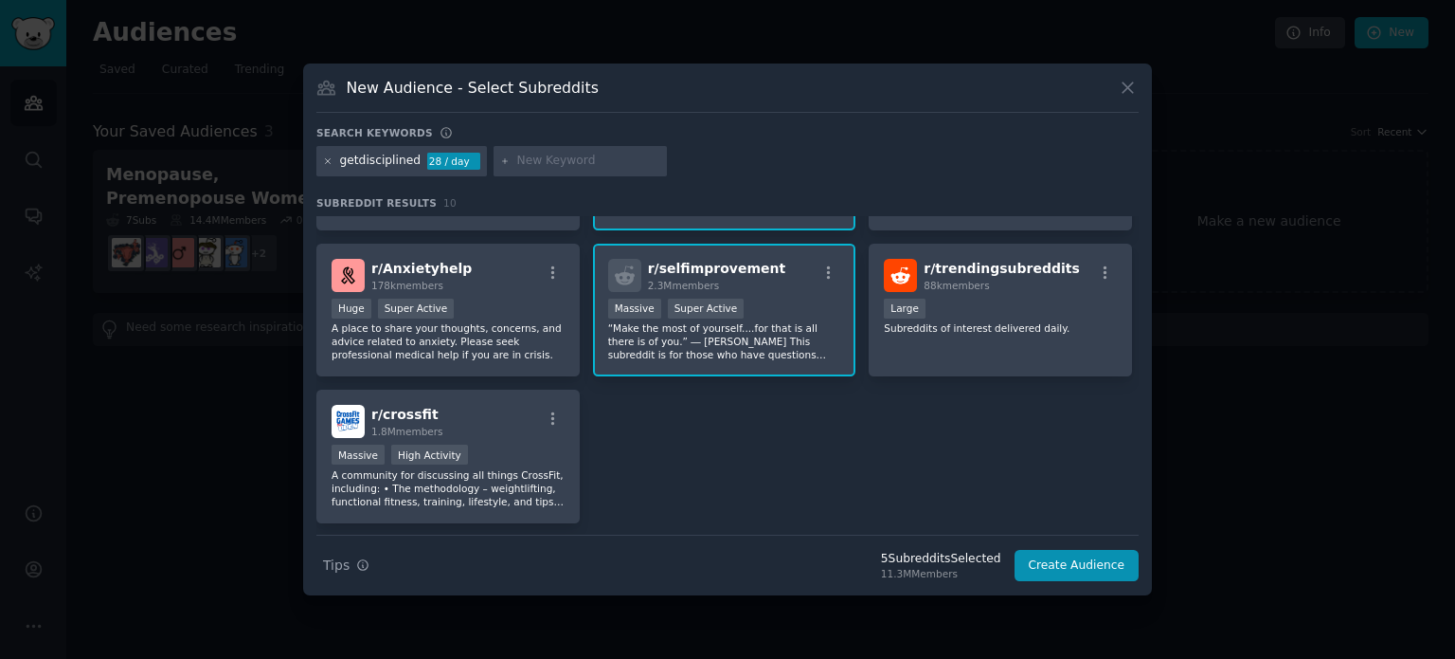
click at [329, 157] on icon at bounding box center [328, 161] width 10 height 10
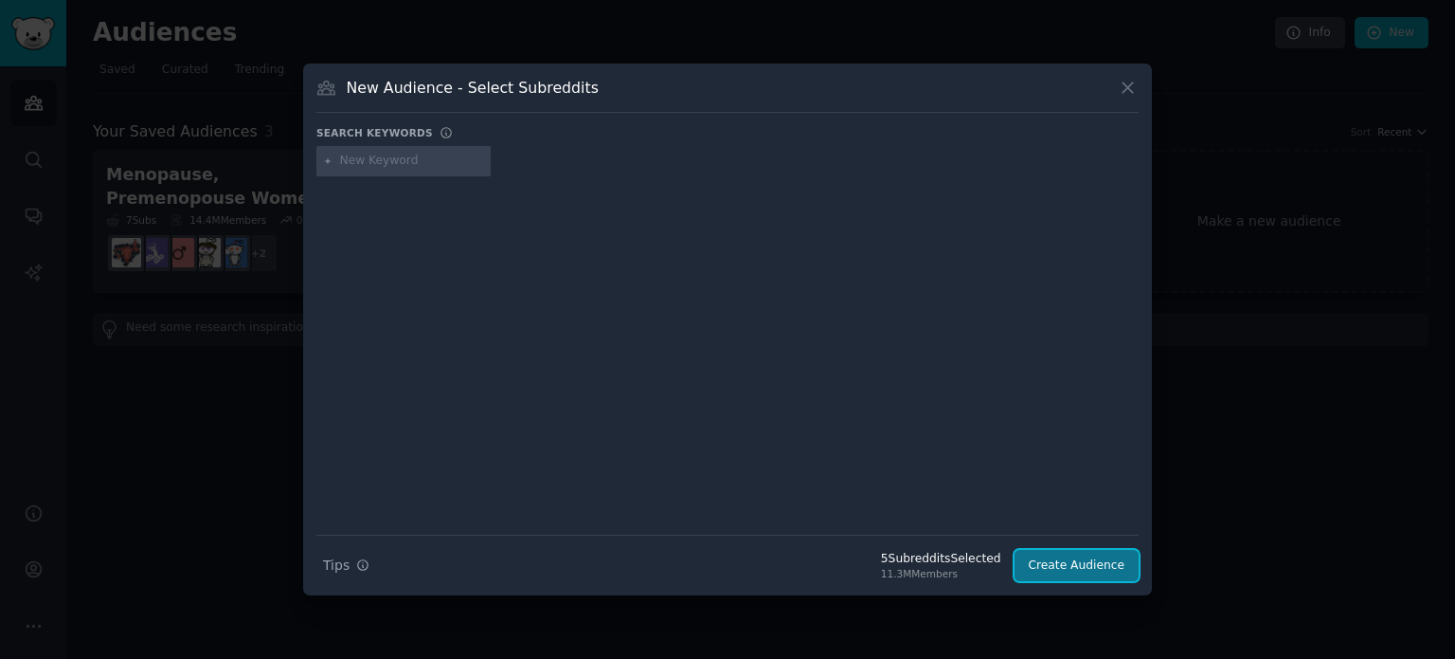
click at [1074, 569] on button "Create Audience" at bounding box center [1077, 566] width 125 height 32
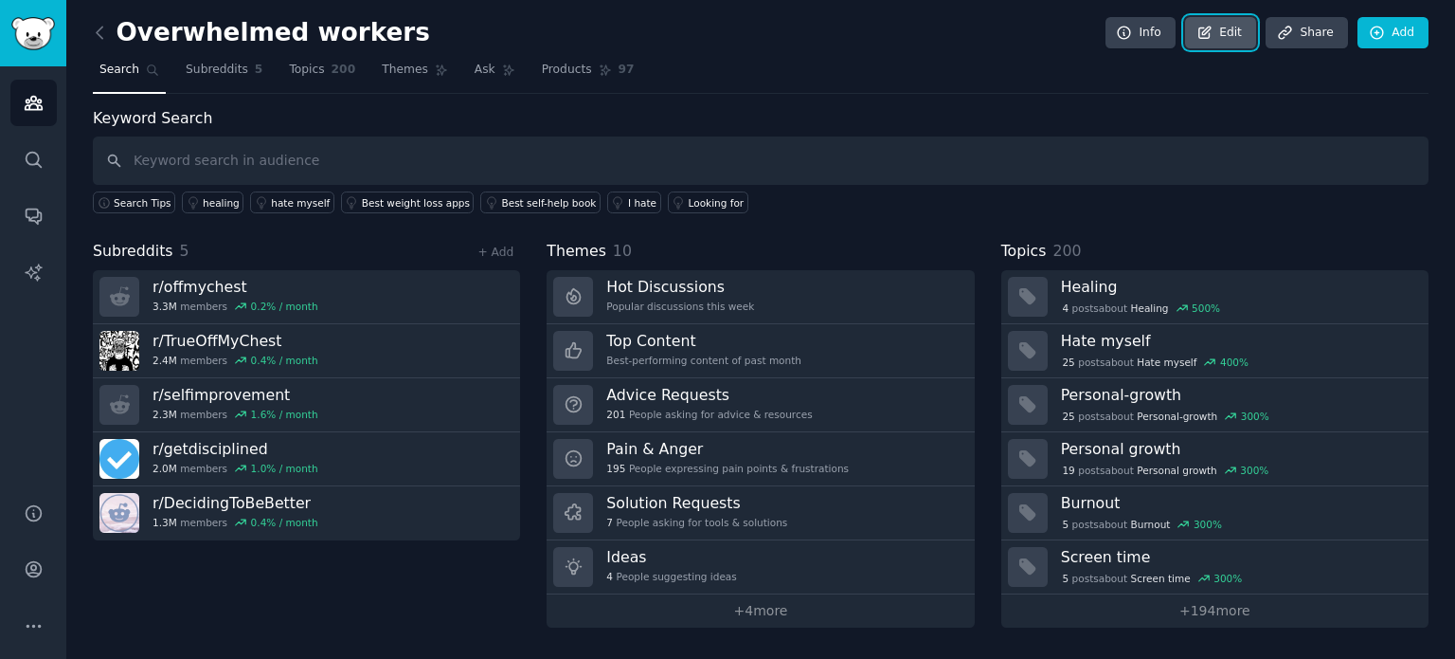
click at [1227, 25] on link "Edit" at bounding box center [1220, 33] width 71 height 32
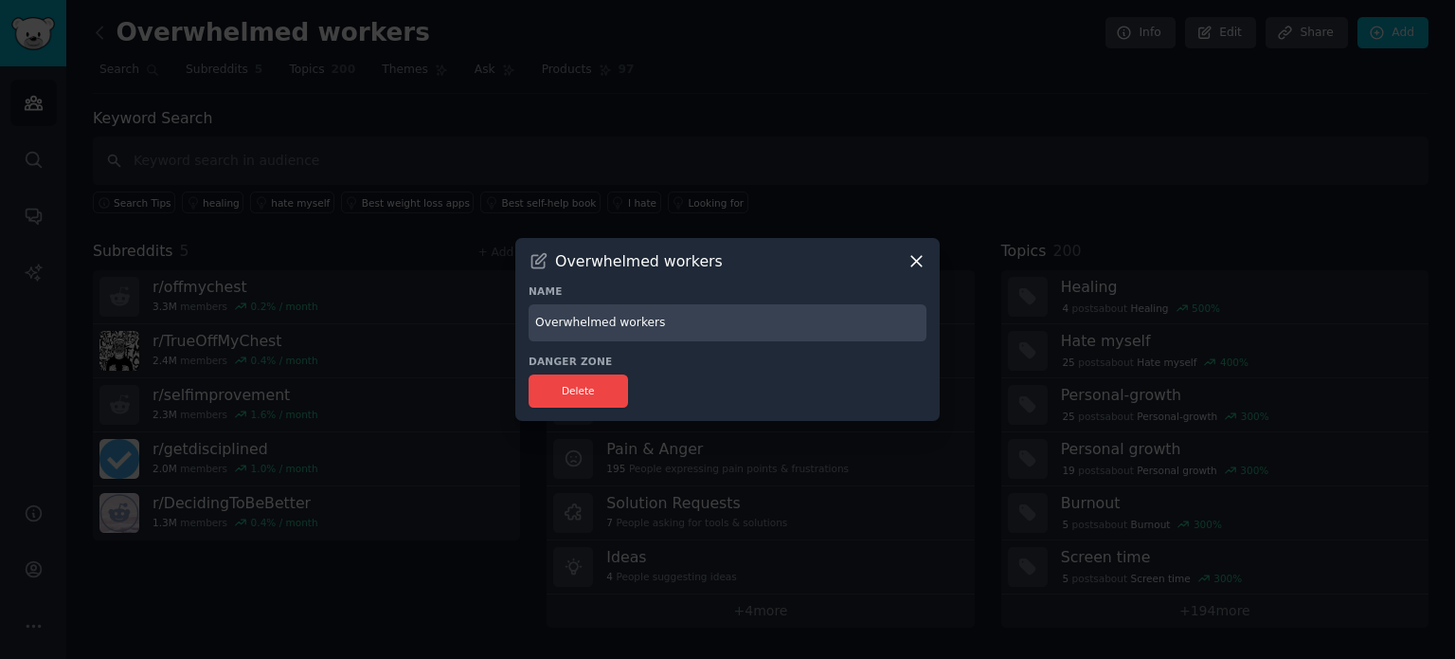
drag, startPoint x: 690, startPoint y: 331, endPoint x: 445, endPoint y: 314, distance: 245.1
click at [445, 314] on div "​ Overwhelmed workers Name Overwhelmed workers Danger Zone Delete" at bounding box center [728, 329] width 1442 height 659
click at [872, 329] on input "Get my life back" at bounding box center [728, 322] width 398 height 37
type input "Get my life back"
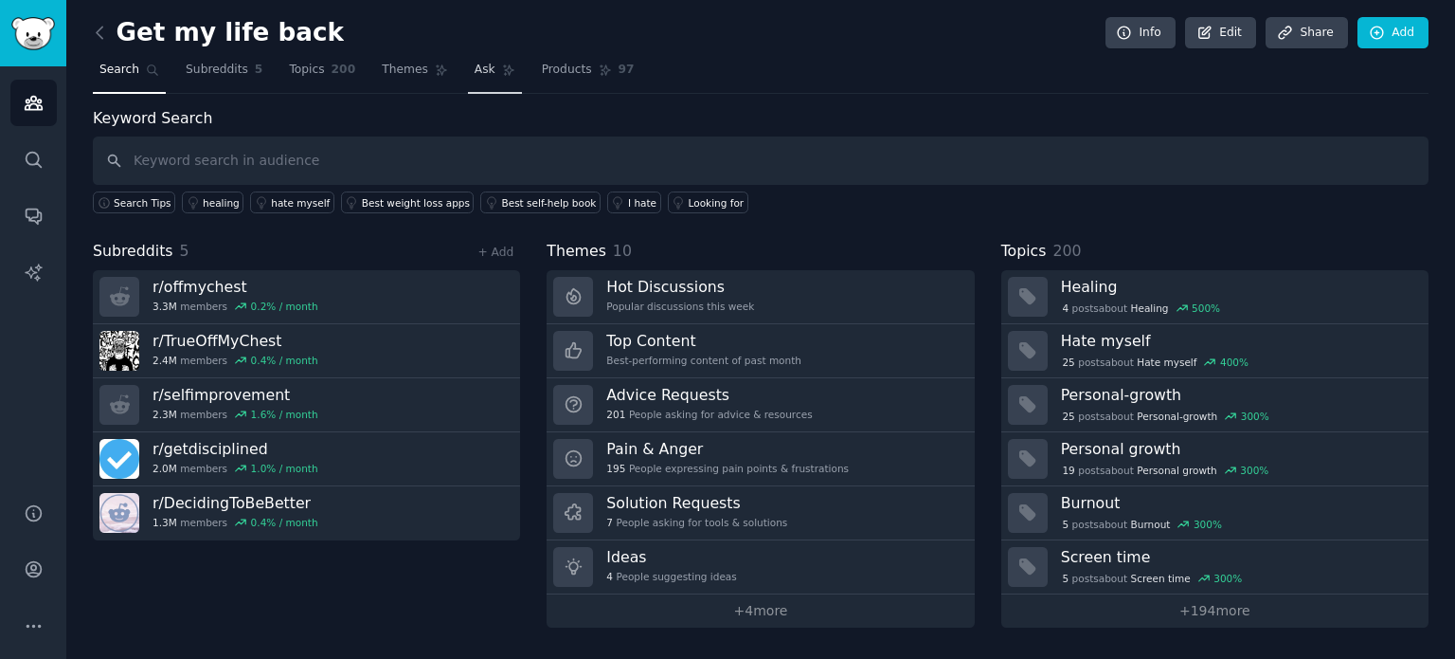
click at [475, 68] on span "Ask" at bounding box center [485, 70] width 21 height 17
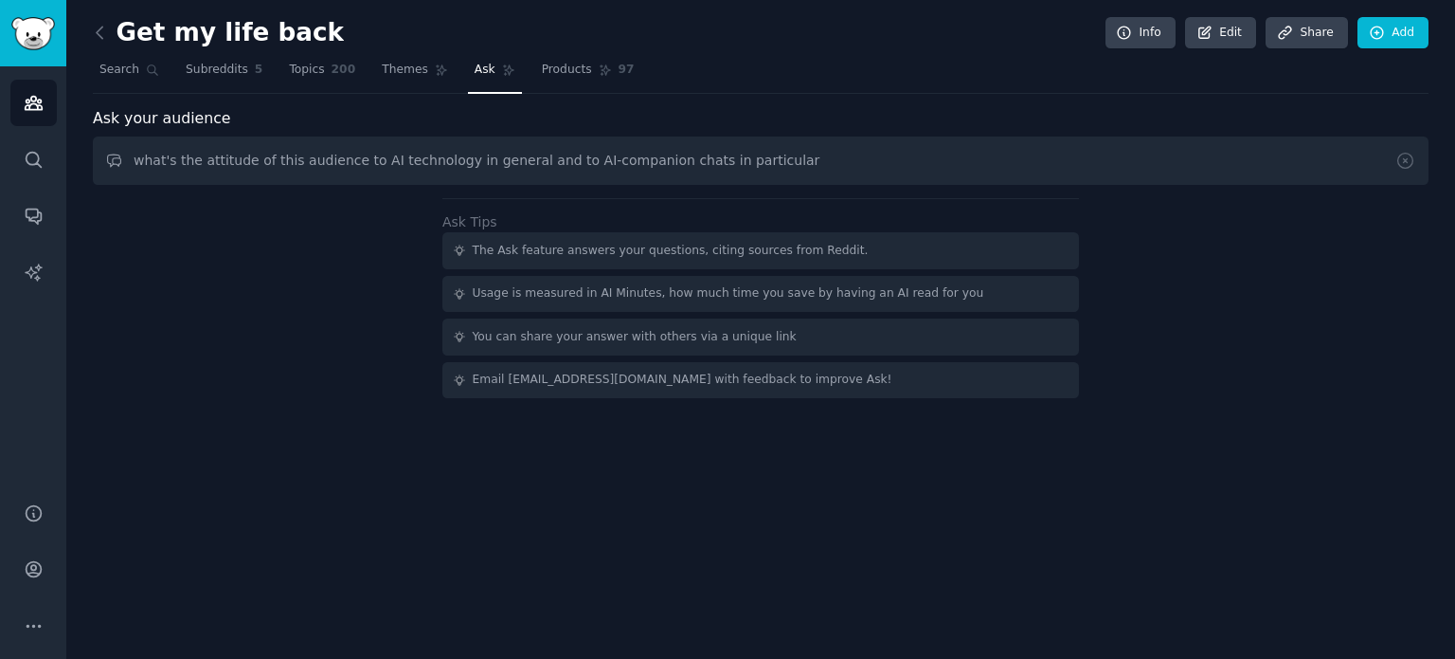
type input "what's the attitude of this audience to AI technology in general and to AI-comp…"
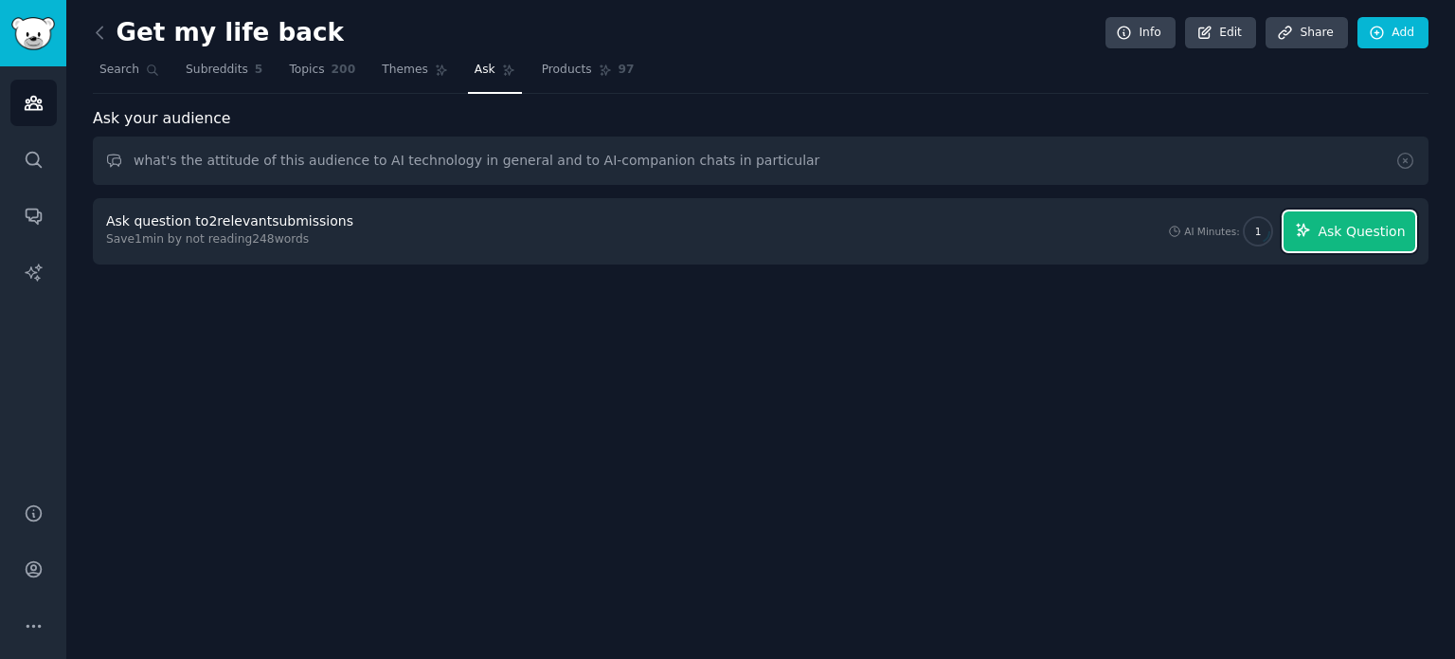
click at [1372, 240] on button "Ask Question" at bounding box center [1350, 231] width 132 height 40
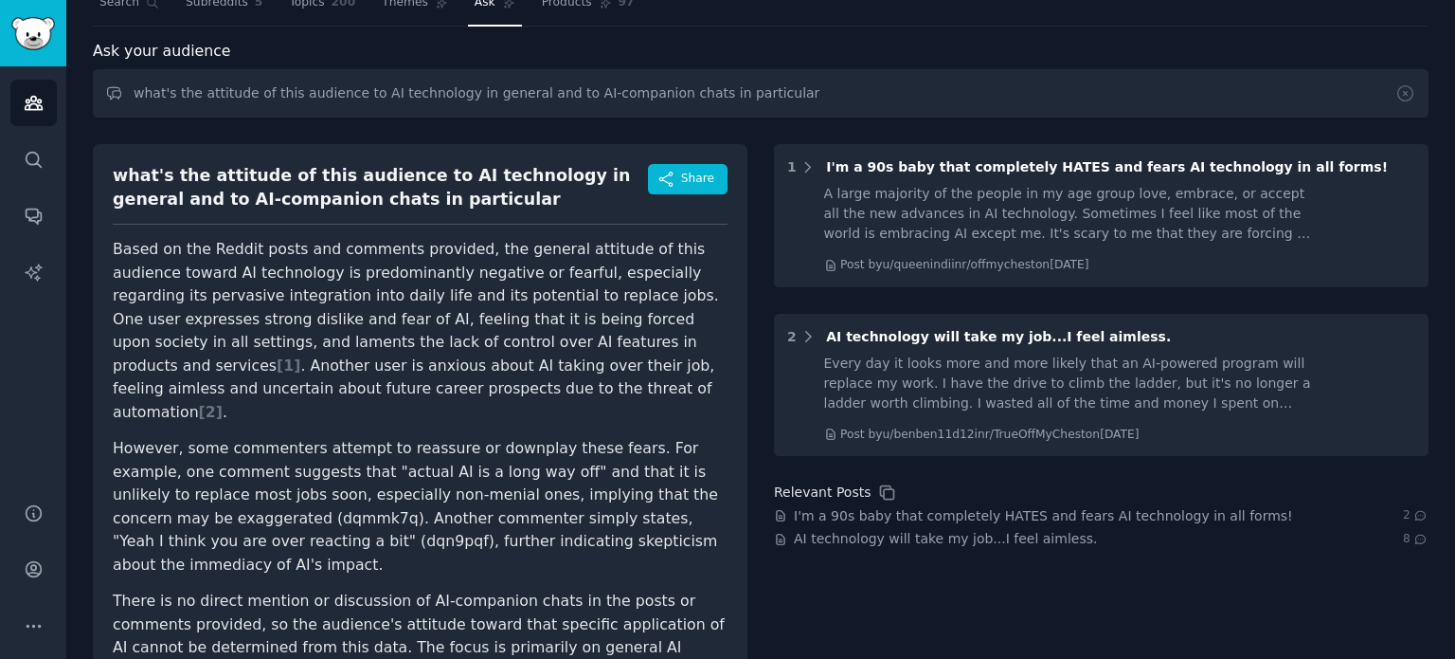
scroll to position [102, 0]
